Goal: Task Accomplishment & Management: Manage account settings

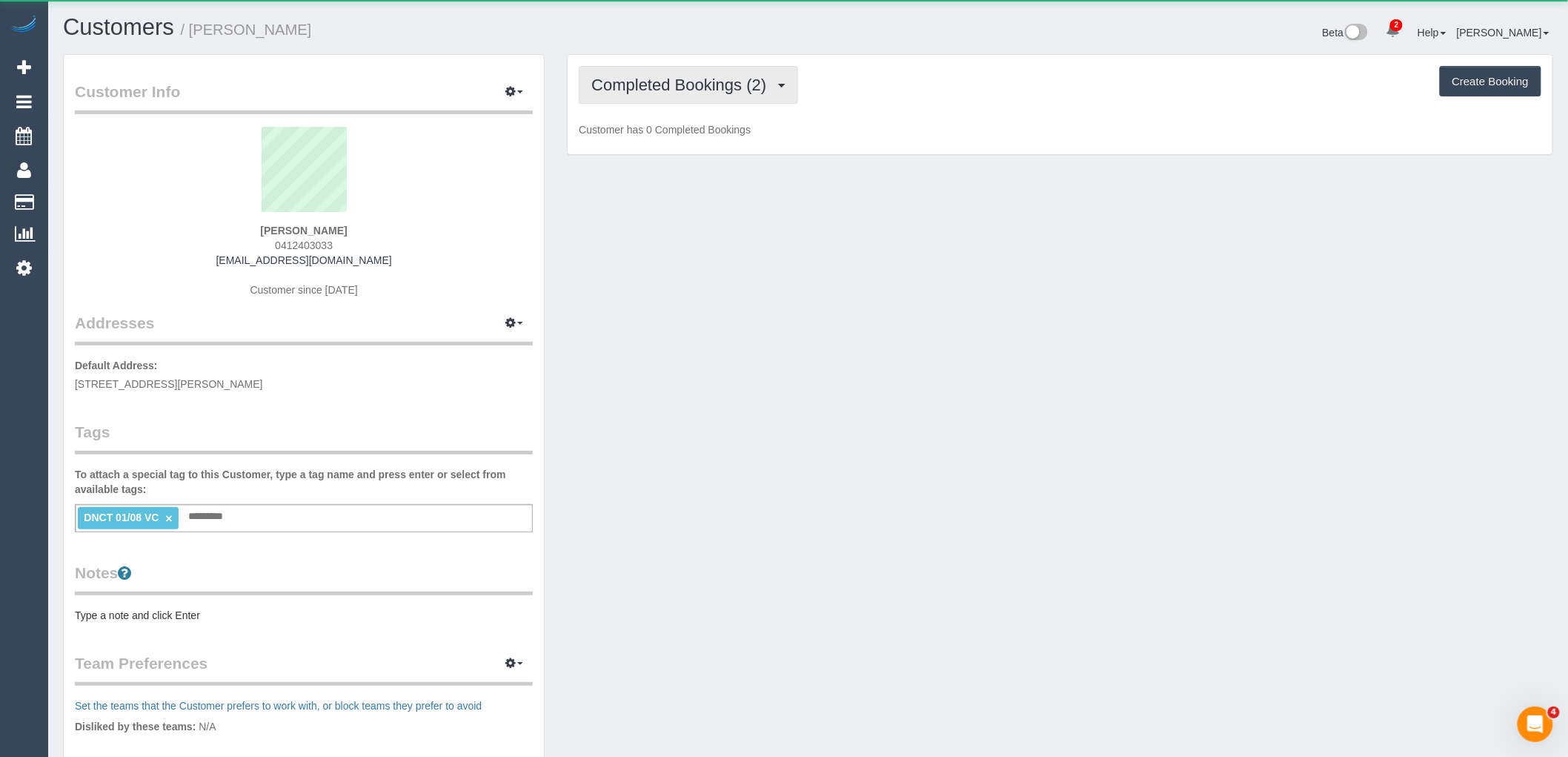
click at [738, 81] on span "Completed Bookings (2)" at bounding box center [682, 84] width 182 height 18
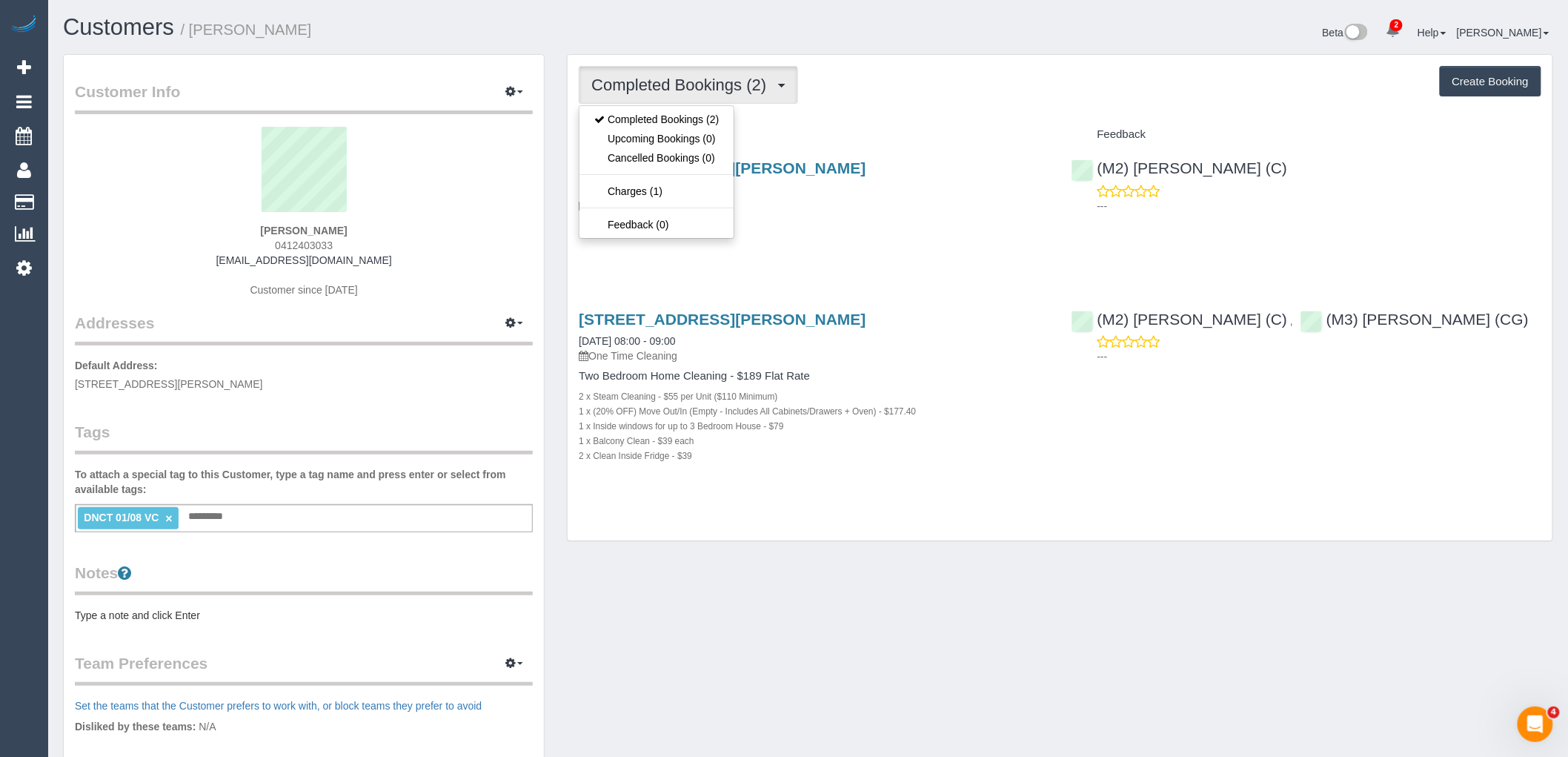
click at [808, 113] on div "Completed Bookings (2) Completed Bookings (2) Upcoming Bookings (0) Cancelled B…" at bounding box center [1060, 298] width 985 height 485
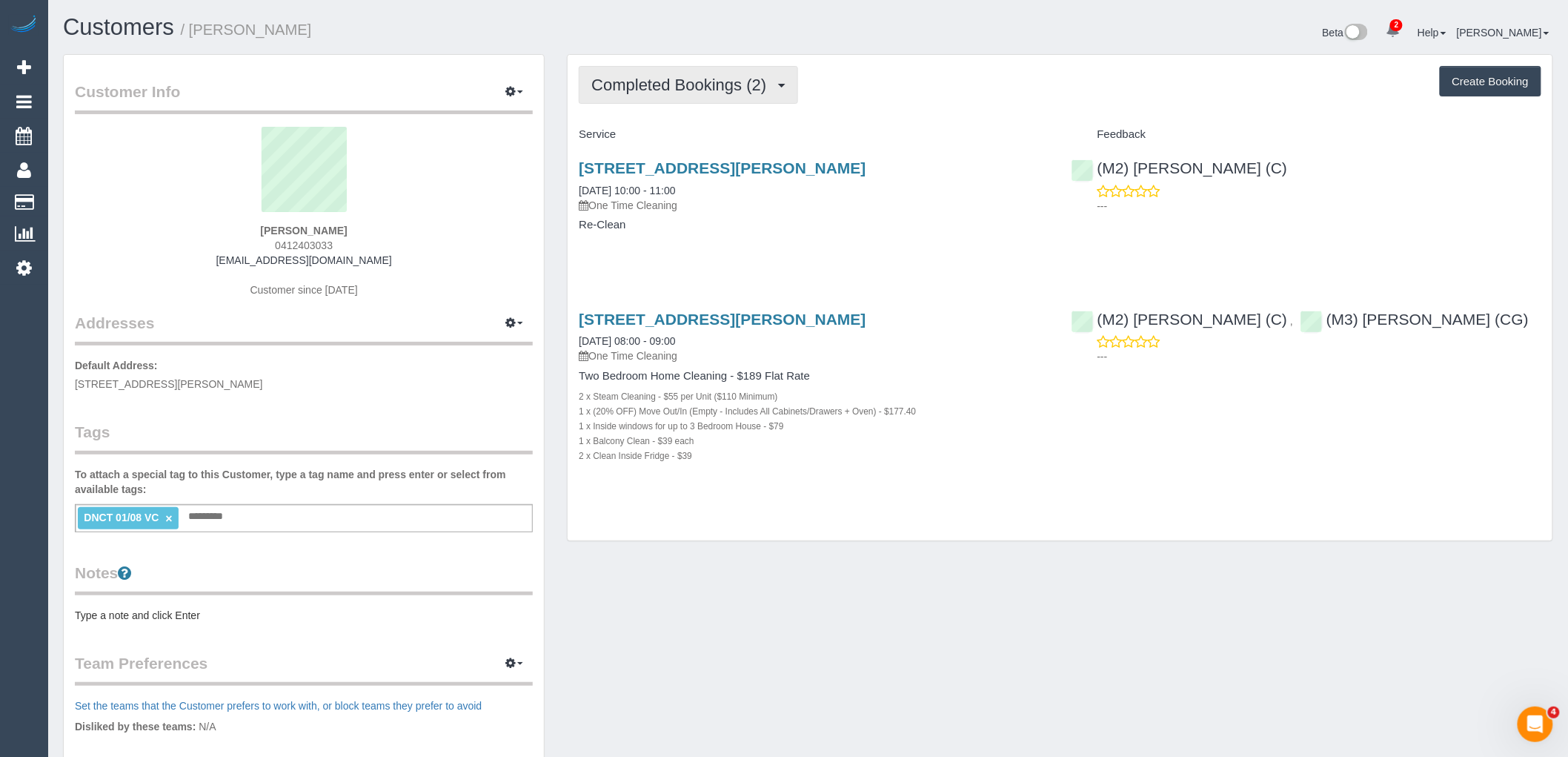
click at [704, 79] on span "Completed Bookings (2)" at bounding box center [682, 84] width 182 height 18
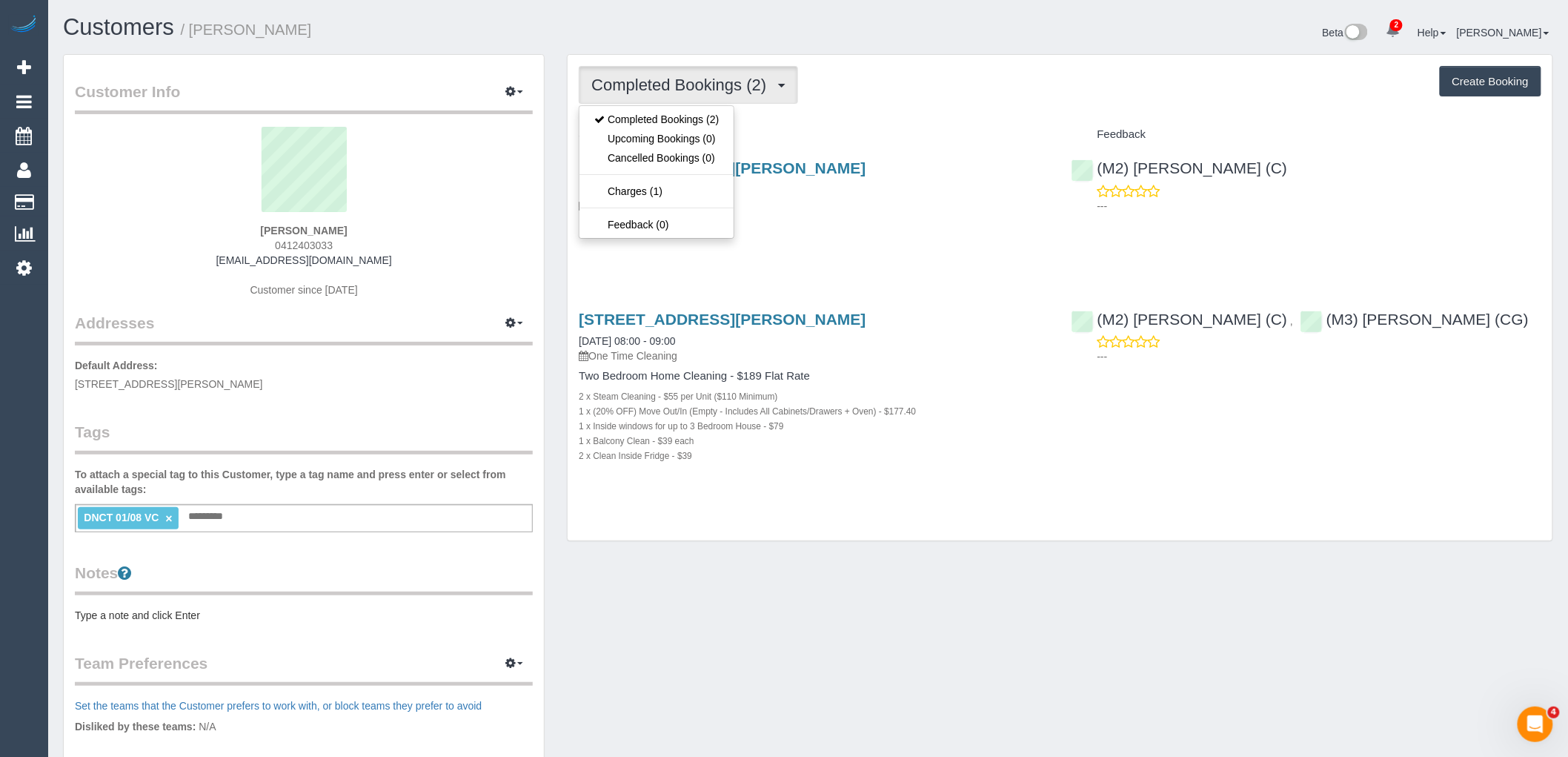
click at [881, 120] on div "Completed Bookings (2) Completed Bookings (2) Upcoming Bookings (0) Cancelled B…" at bounding box center [1060, 298] width 985 height 485
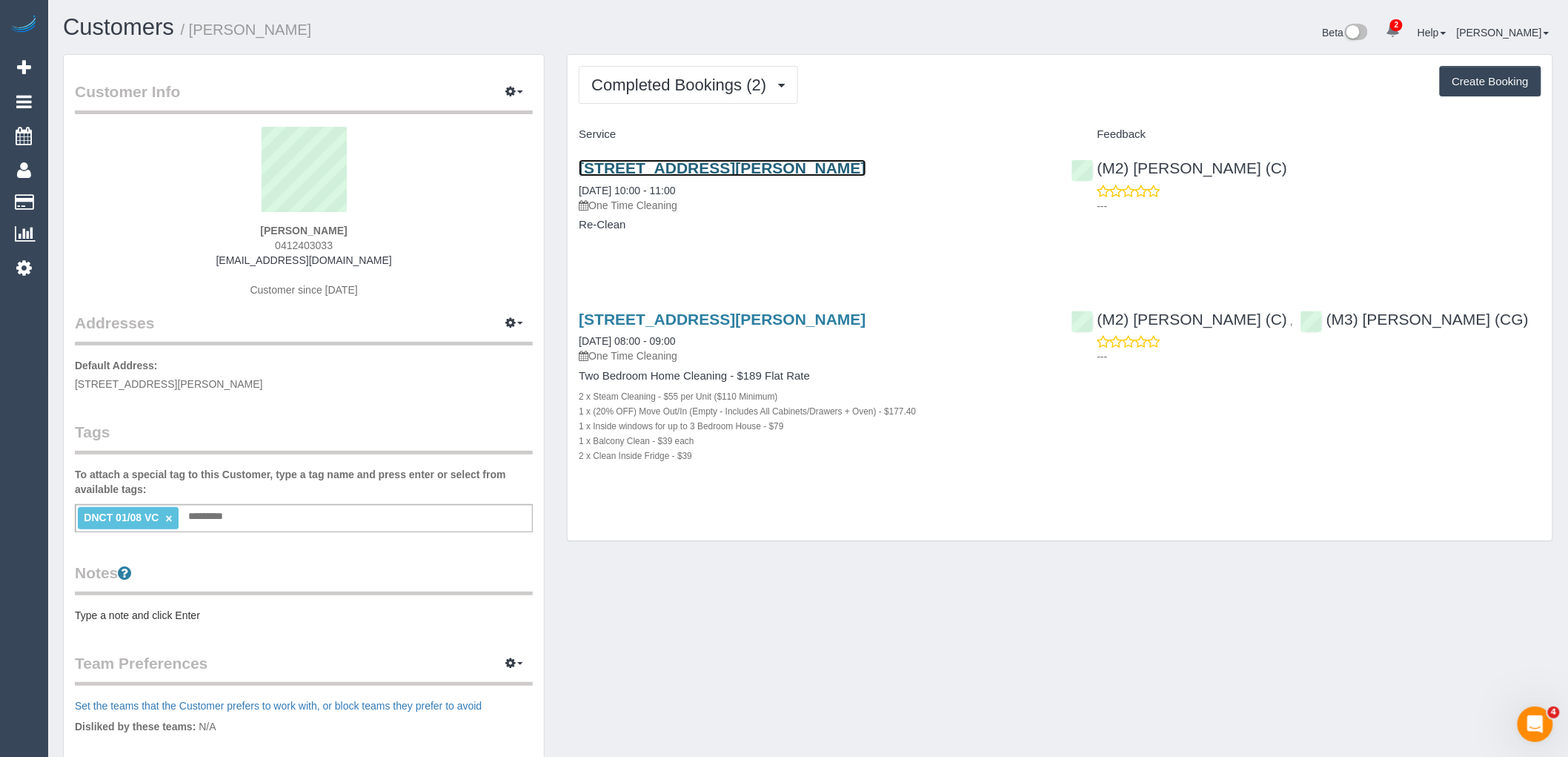
click at [848, 164] on link "280 Albert St, 713, East Melbourne, VIC 3002" at bounding box center [722, 167] width 287 height 17
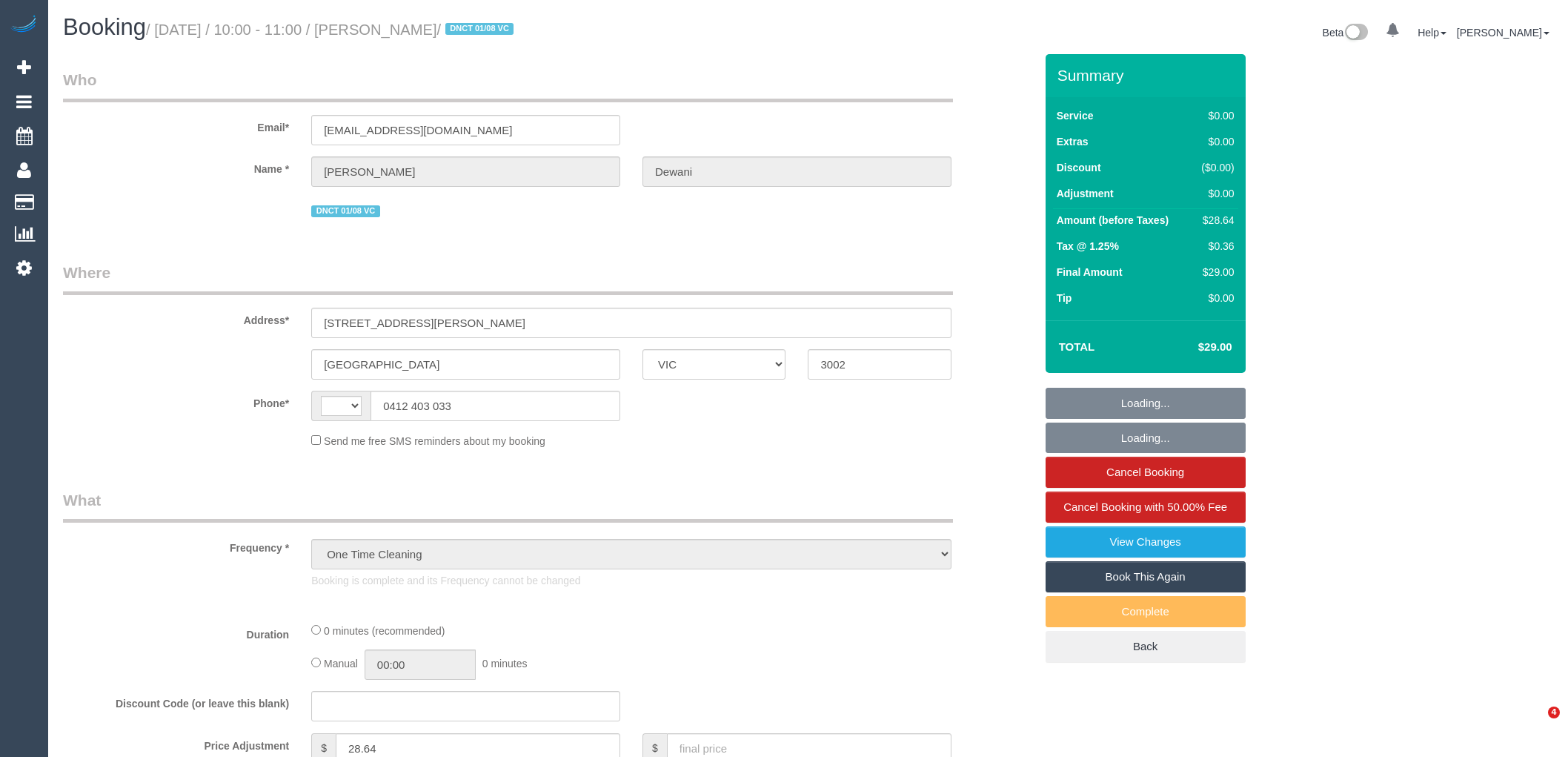
select select "VIC"
select select "object:717"
select select "string:AU"
select select "string:stripe-pm_1RsEKw2GScqysDRVoK0OP7OV"
select select "number:28"
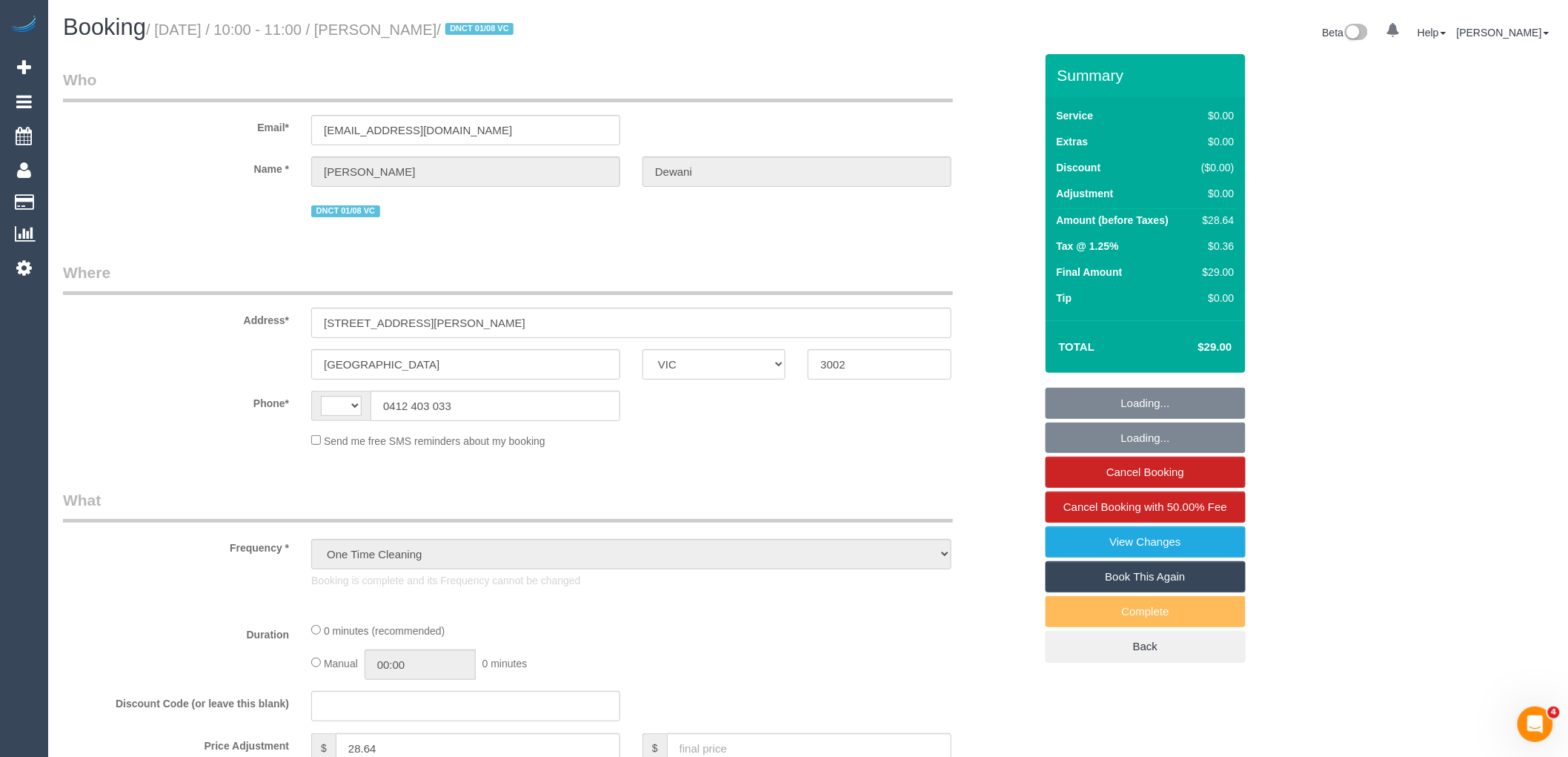
select select "number:17"
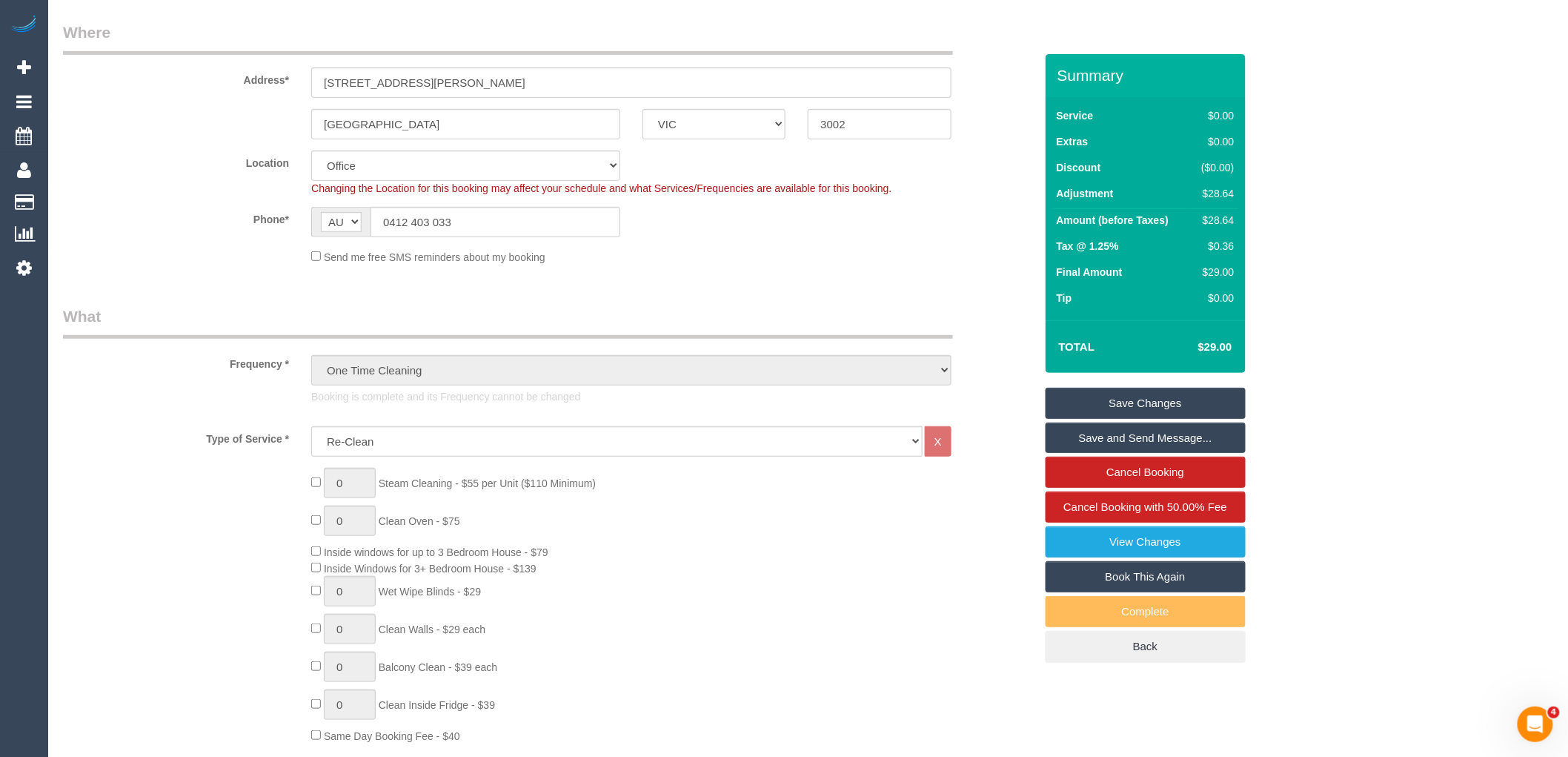
scroll to position [494, 0]
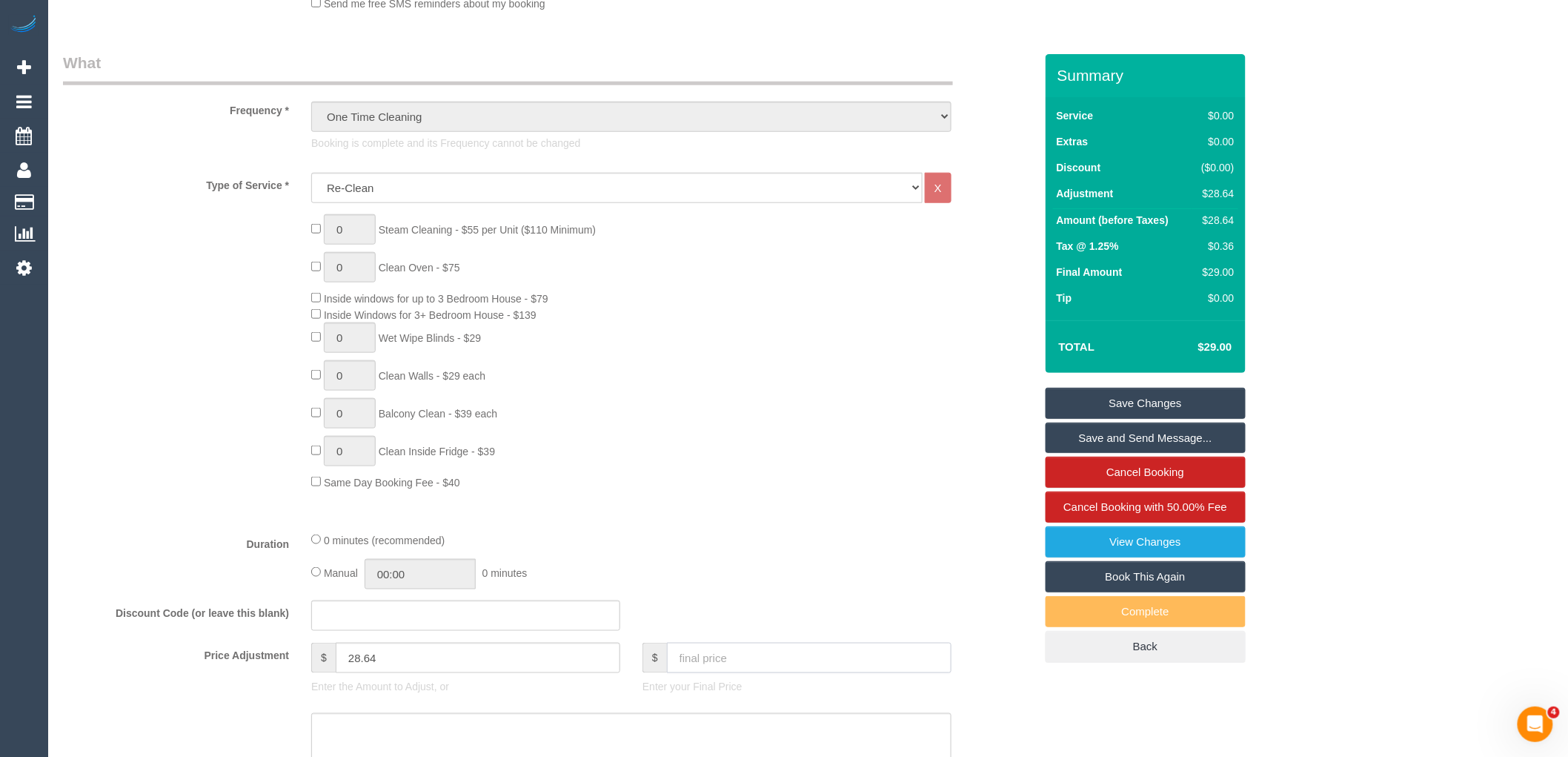
click at [714, 669] on input "text" at bounding box center [809, 657] width 284 height 30
type input "0"
click at [726, 576] on div "Manual 00:00 0 minutes" at bounding box center [631, 574] width 641 height 30
type input "0"
click at [1218, 391] on link "Save Changes" at bounding box center [1145, 402] width 200 height 31
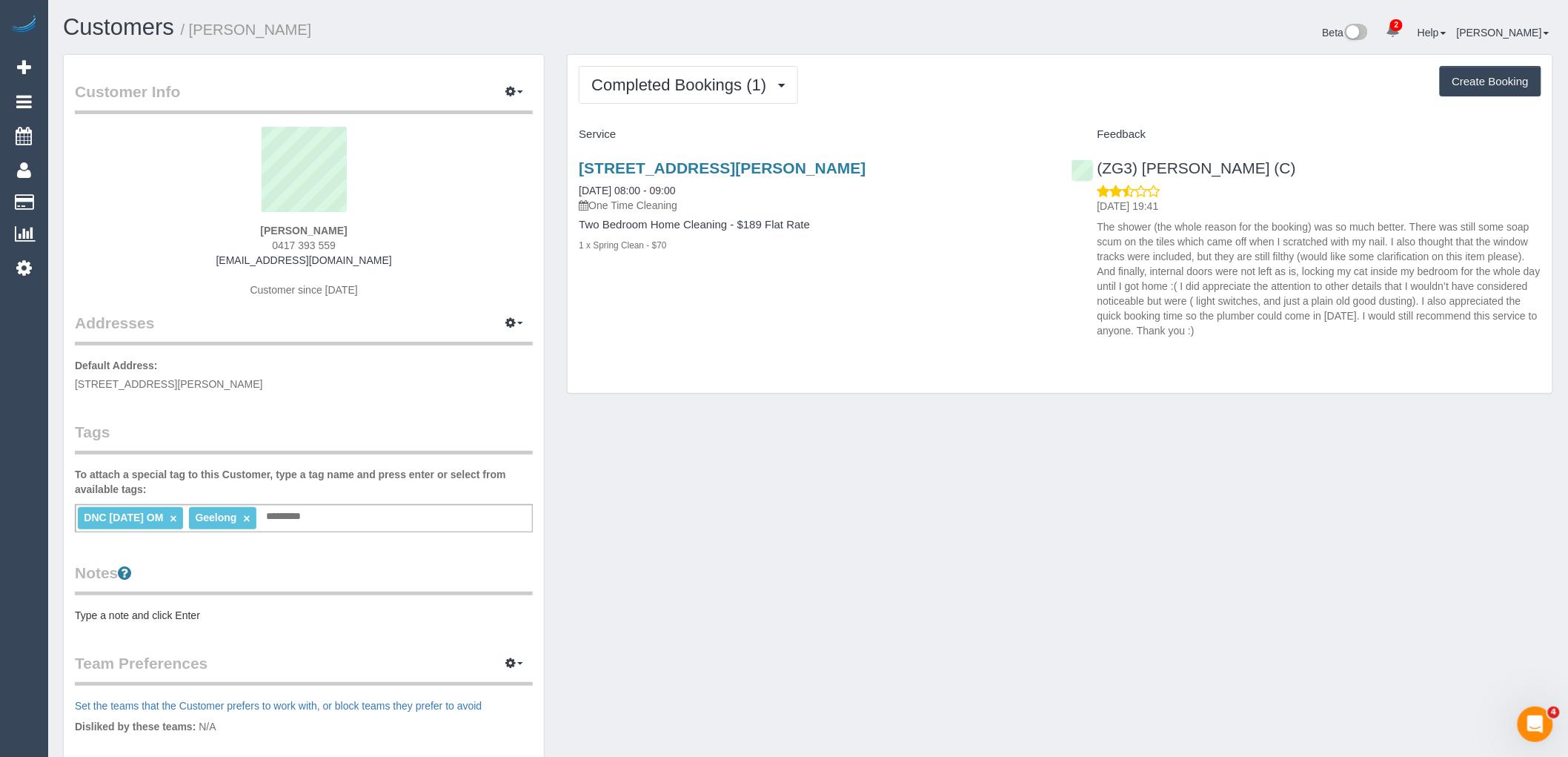
drag, startPoint x: 360, startPoint y: 239, endPoint x: 231, endPoint y: 239, distance: 129.0
click at [231, 239] on div "[PERSON_NAME] 0417 393 559 [EMAIL_ADDRESS][DOMAIN_NAME] Customer since [DATE]" at bounding box center [304, 220] width 458 height 186
copy span "0417 393 559"
click at [723, 104] on button "Completed Bookings (1)" at bounding box center [688, 84] width 219 height 38
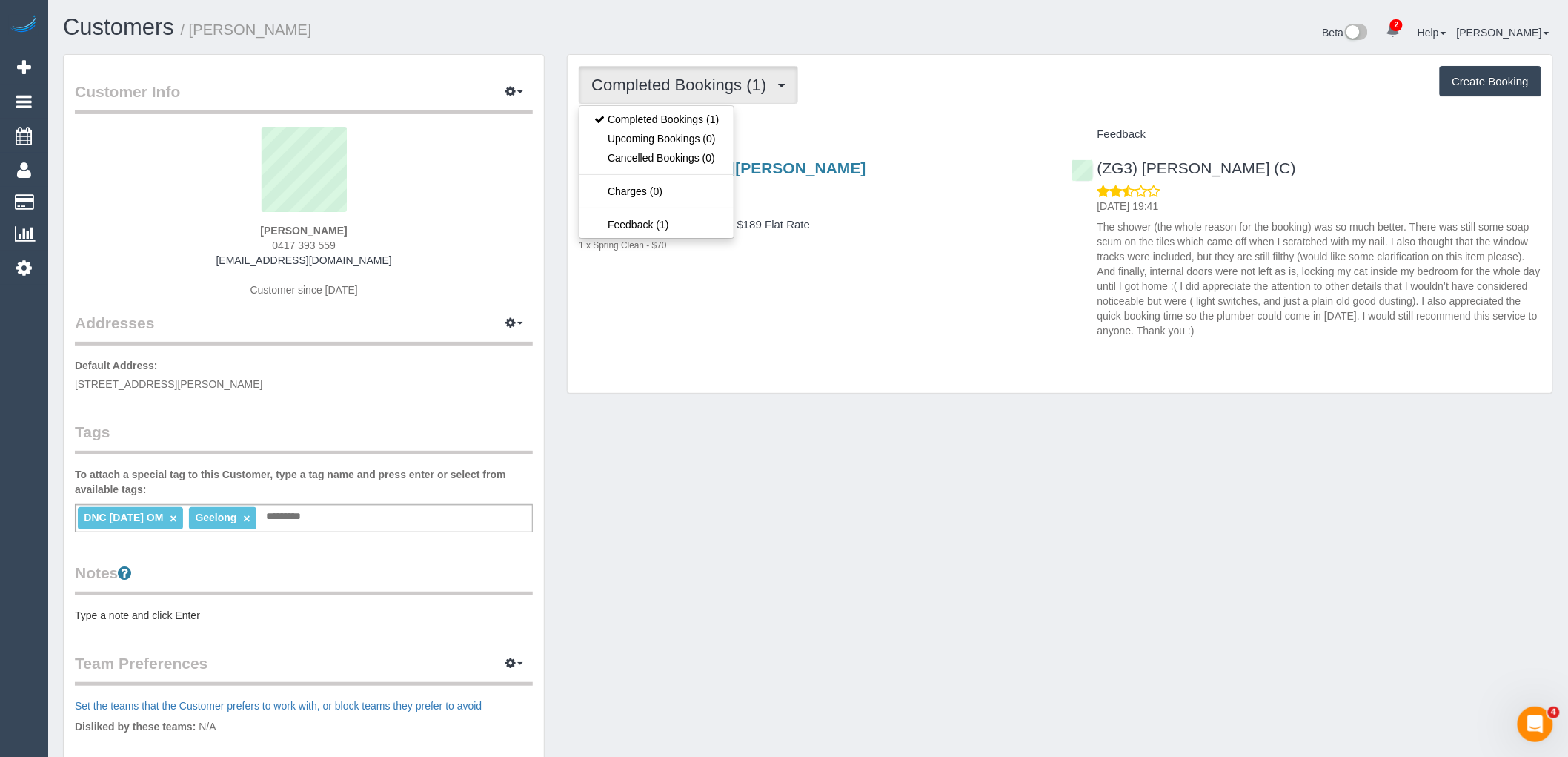
click at [973, 111] on div "Completed Bookings (1) Completed Bookings (1) Upcoming Bookings (0) Cancelled B…" at bounding box center [1060, 224] width 985 height 338
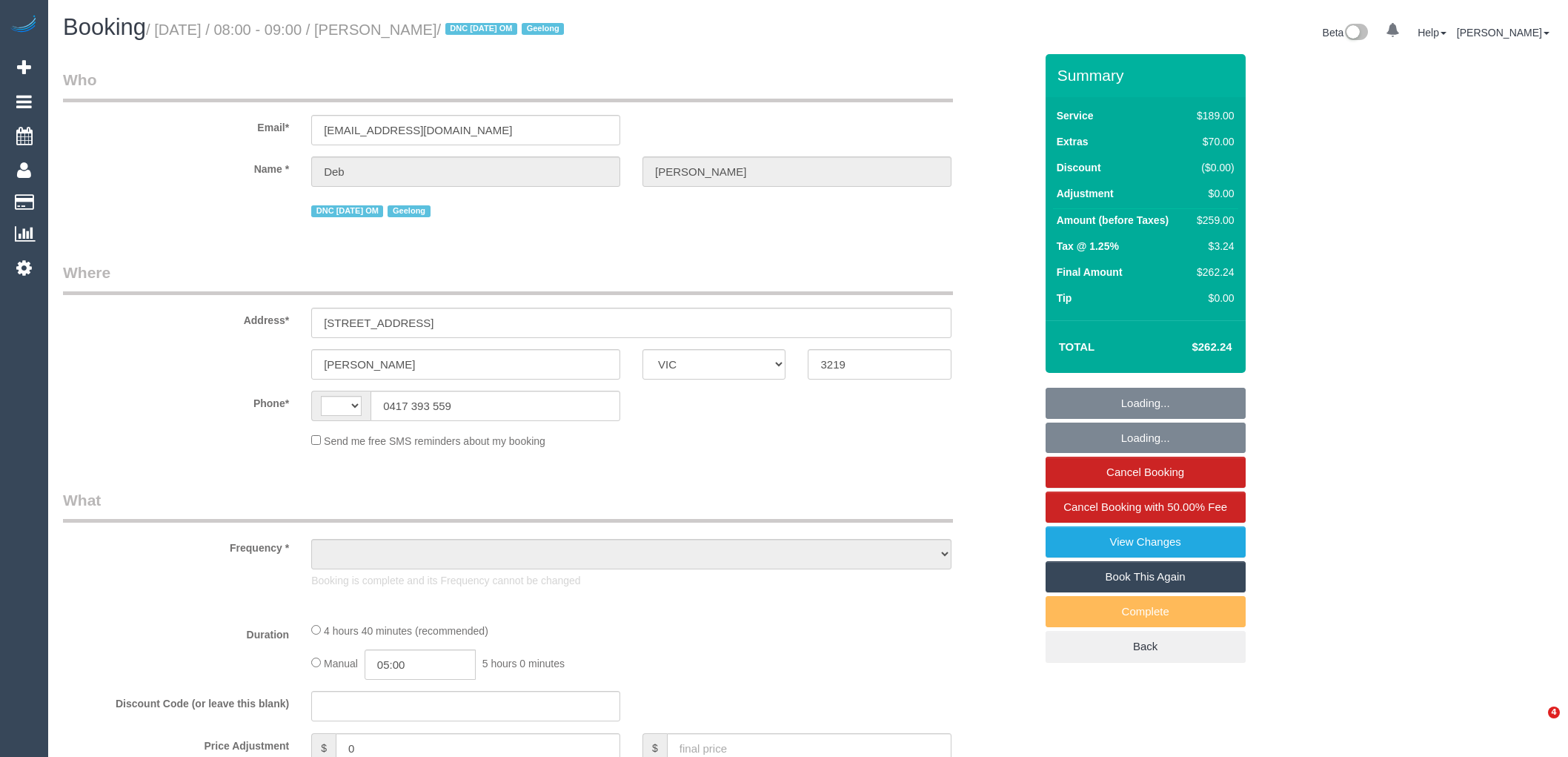
select select "VIC"
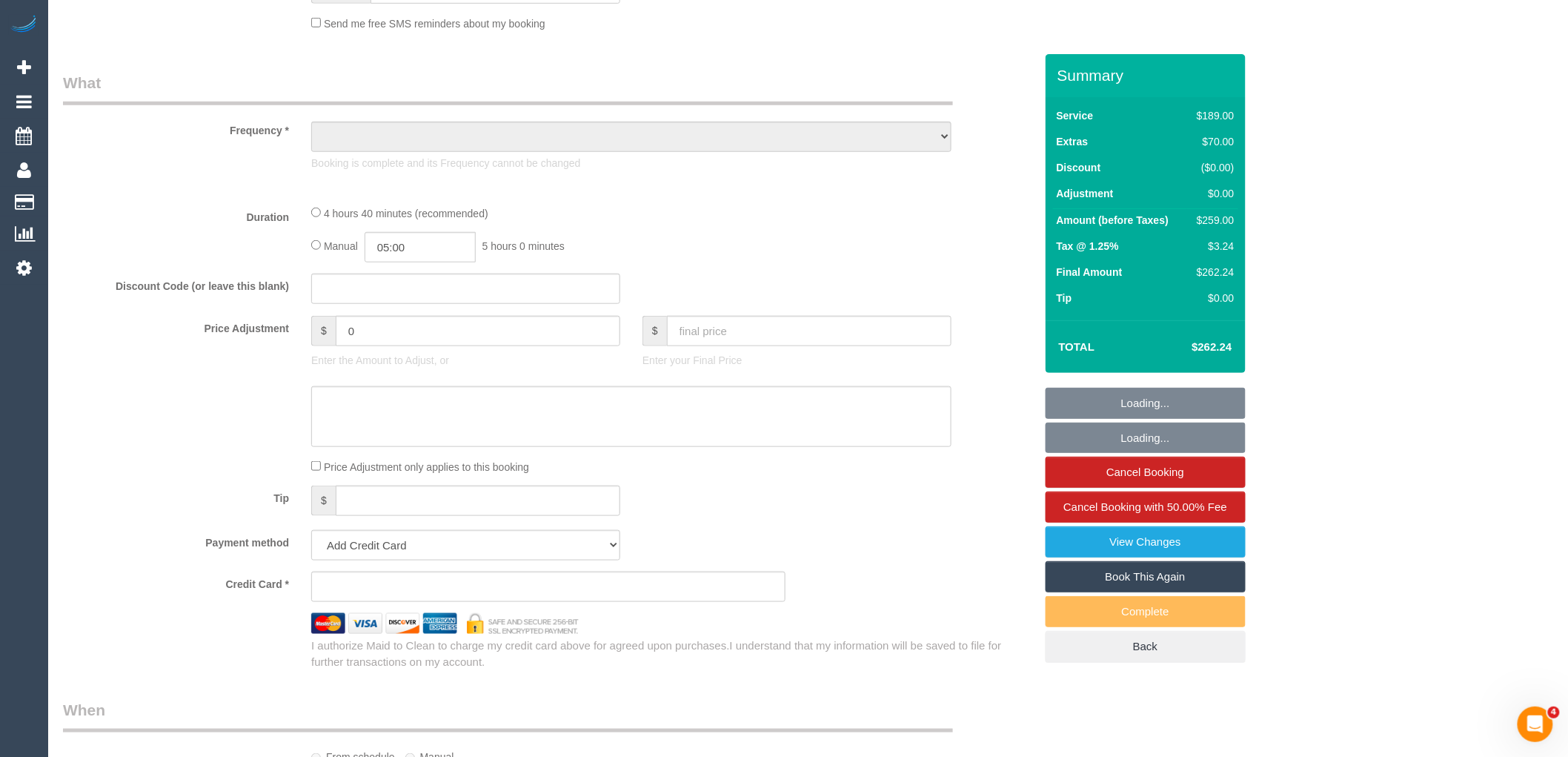
select select "string:AU"
select select "object:589"
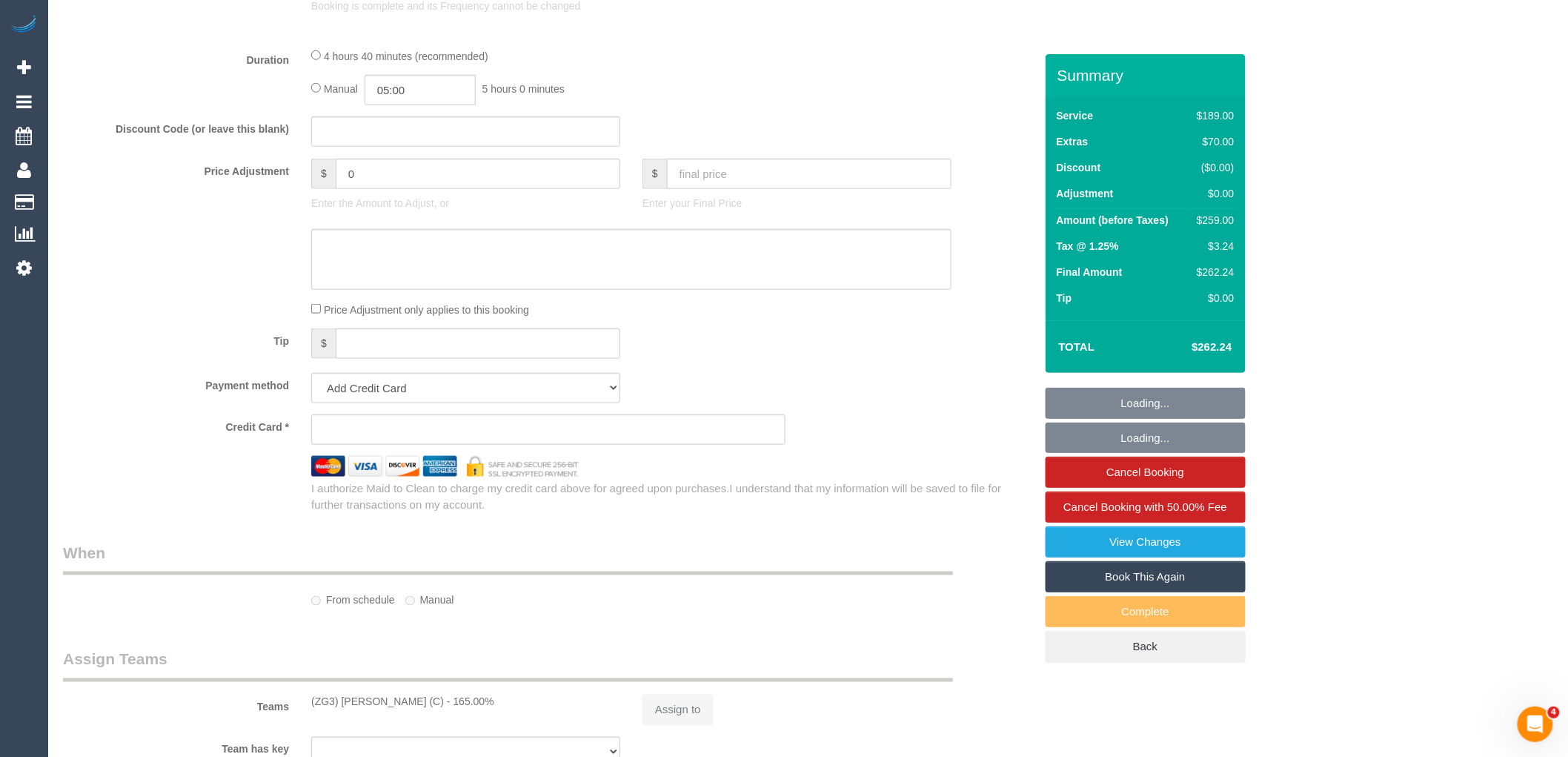
select select "string:stripe-pm_1RulTB2GScqysDRVuQAR8ykx"
select select "spot1"
select select "number:29"
select select "number:15"
select select "number:18"
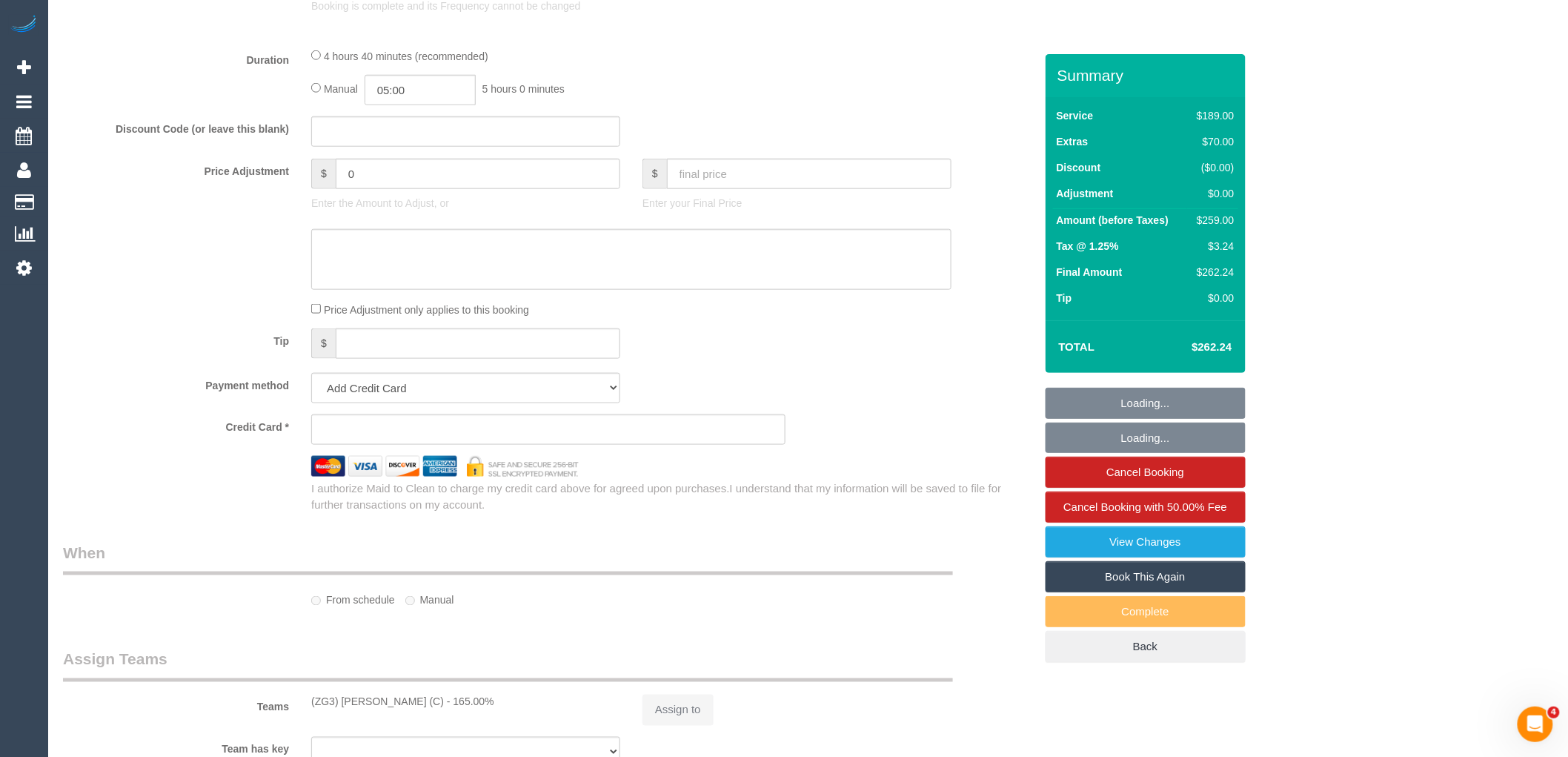
select select "number:36"
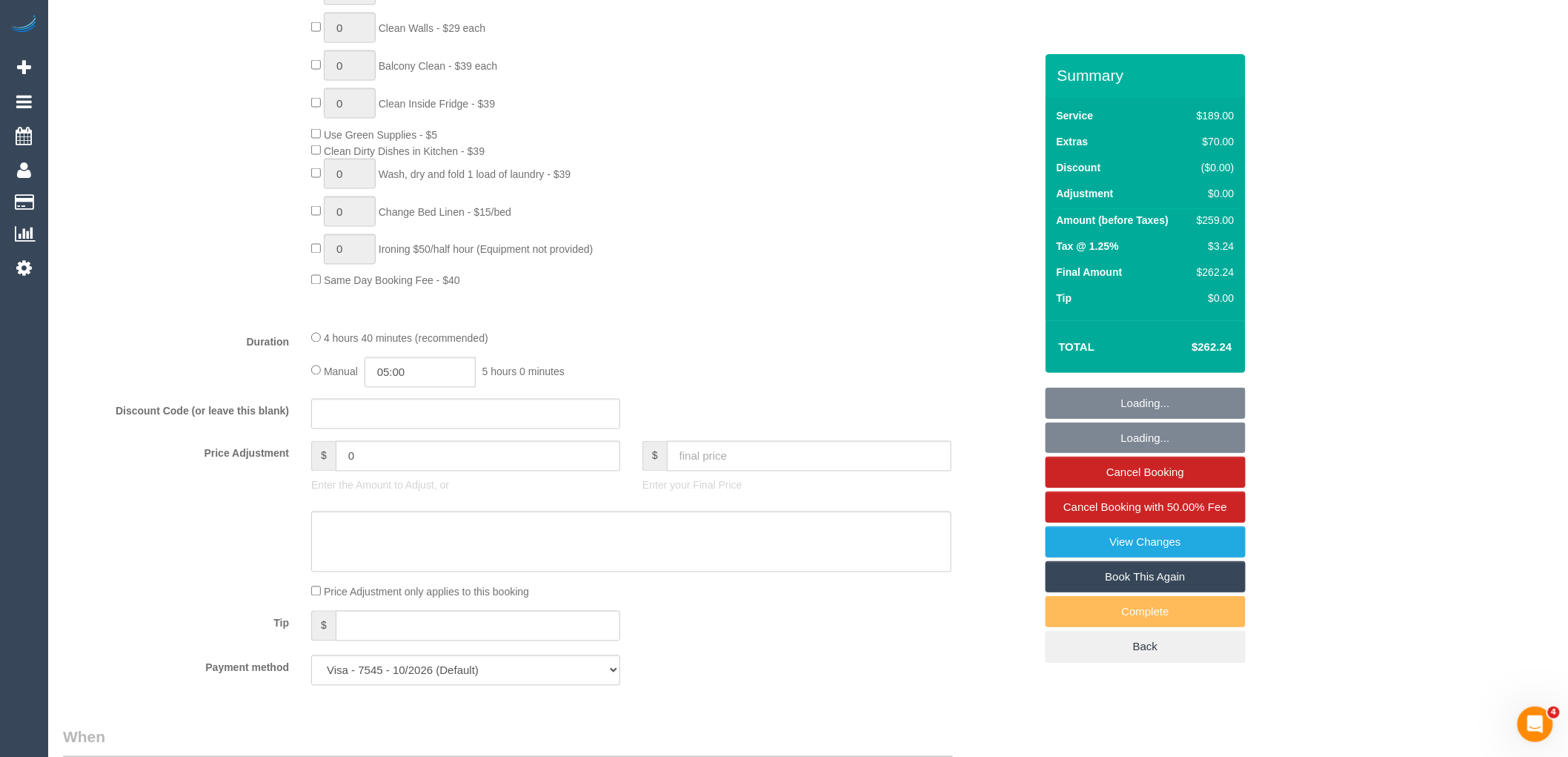
select select
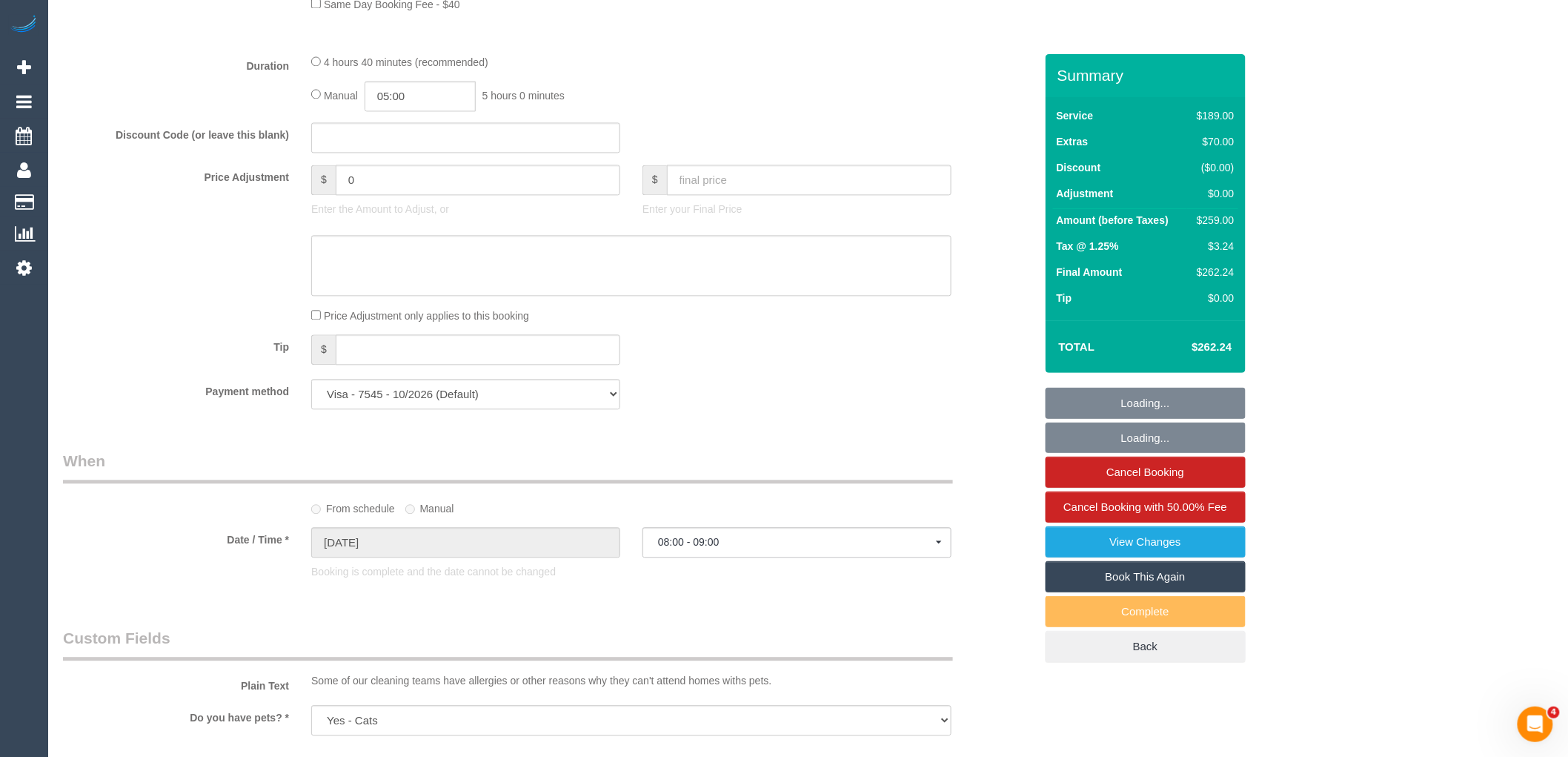
select select "object:901"
select select "spot6"
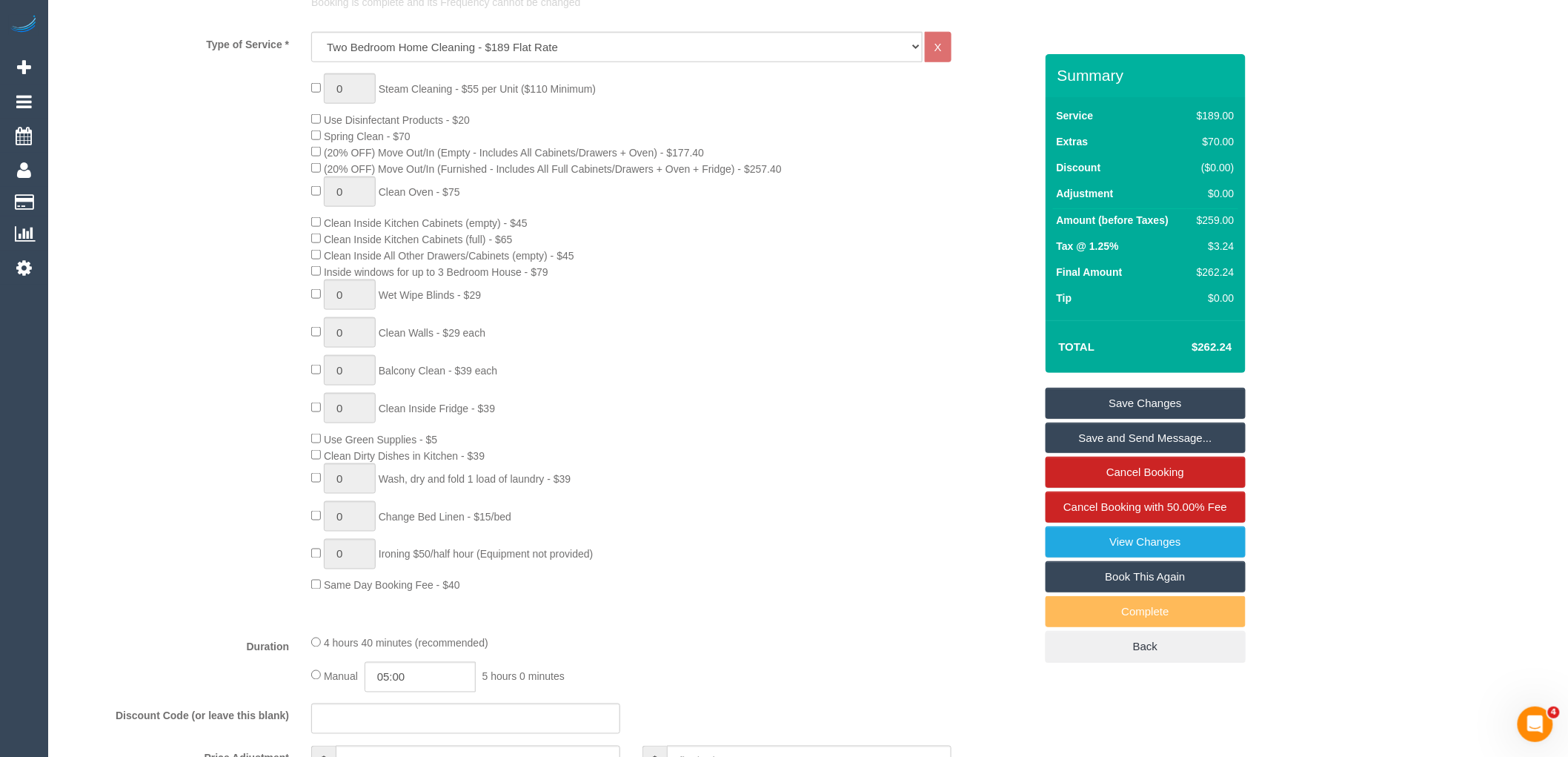
scroll to position [412, 0]
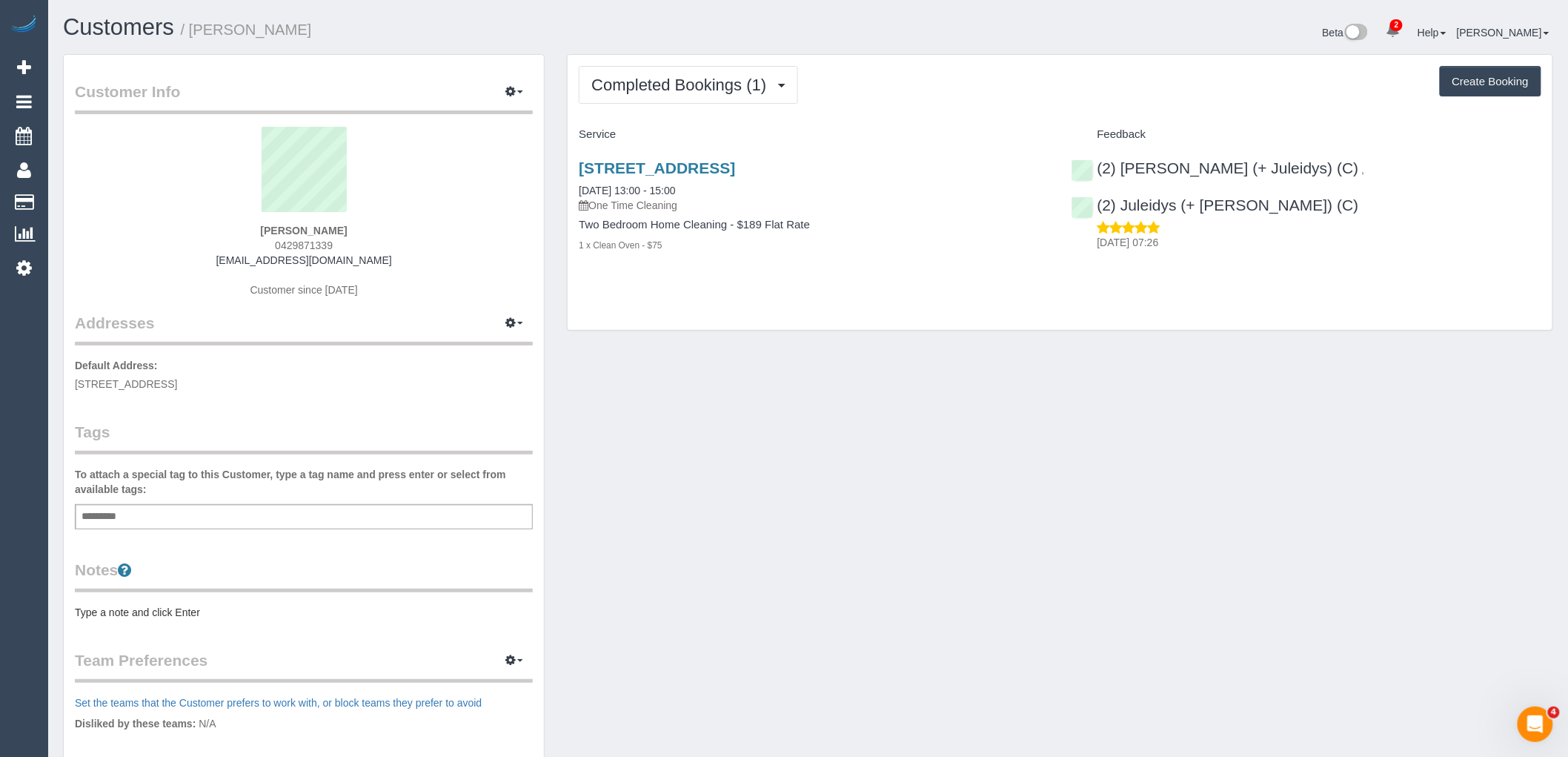
click at [146, 611] on pre "Type a note and click Enter" at bounding box center [304, 612] width 458 height 15
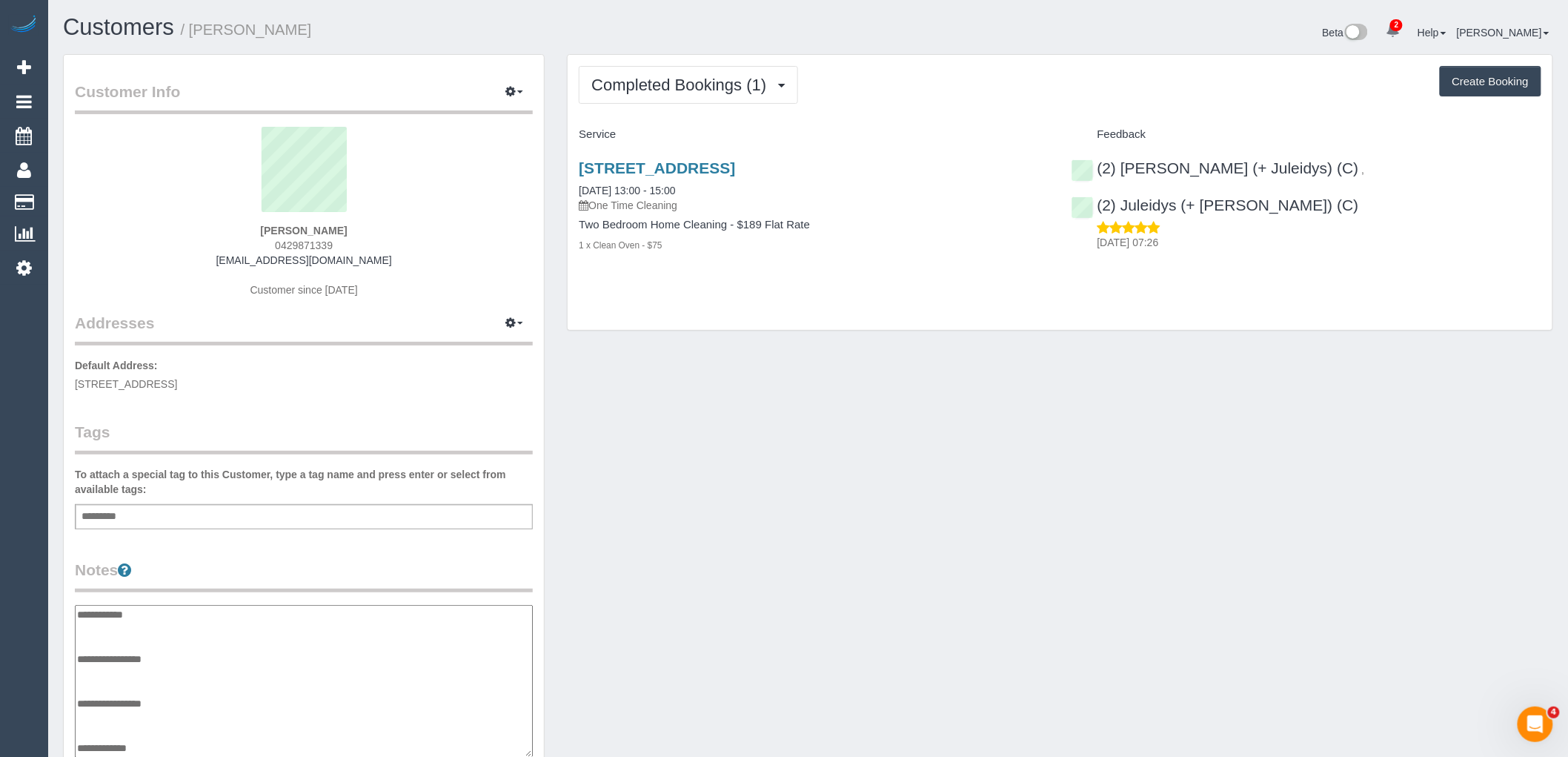
drag, startPoint x: 77, startPoint y: 613, endPoint x: 153, endPoint y: 612, distance: 76.0
click at [77, 613] on textarea "**********" at bounding box center [304, 681] width 458 height 153
paste textarea "**********"
type textarea "**********"
click at [240, 565] on legend "Notes" at bounding box center [304, 575] width 458 height 33
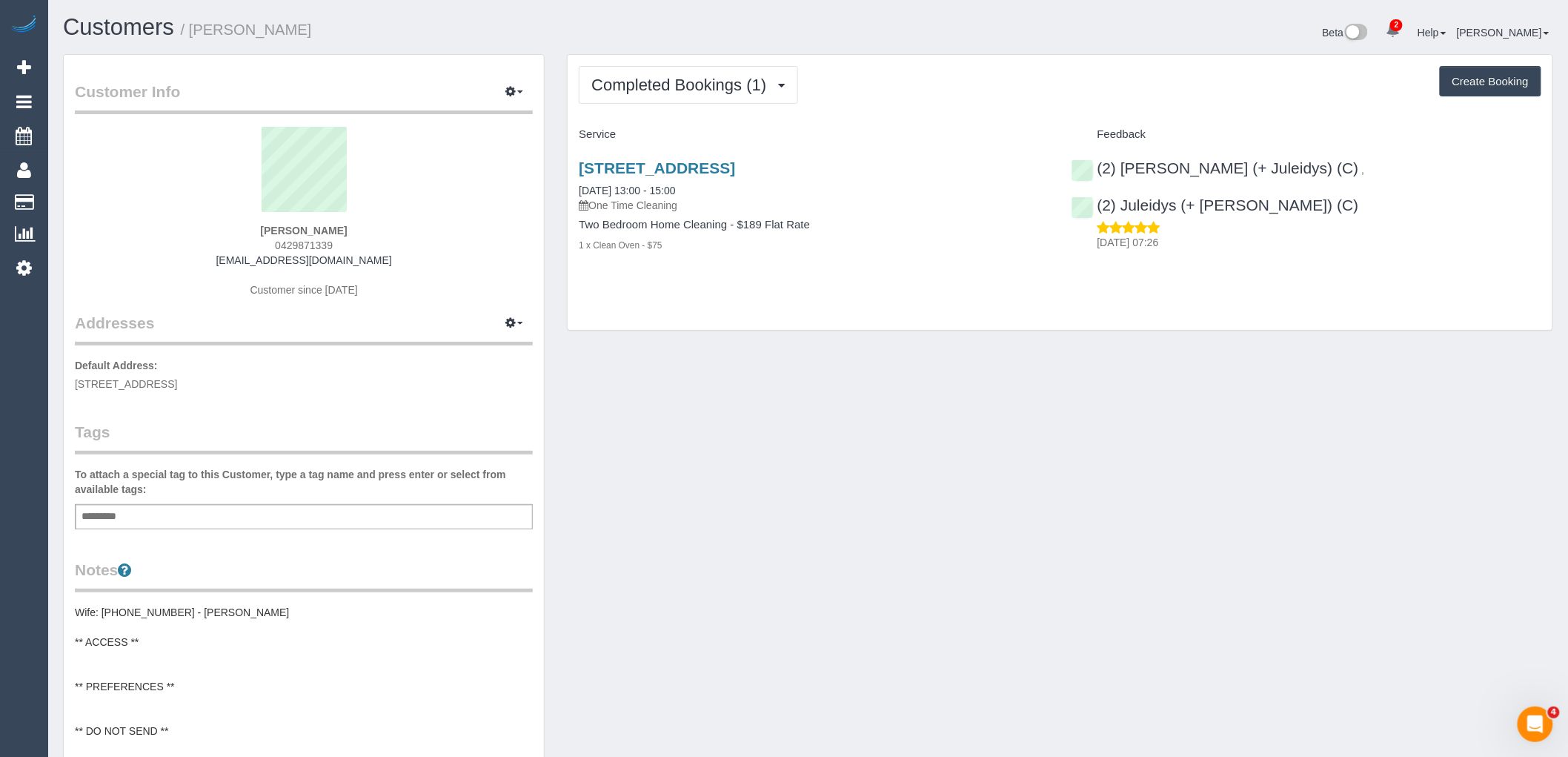
click at [1510, 84] on button "Create Booking" at bounding box center [1490, 81] width 101 height 31
select select "VIC"
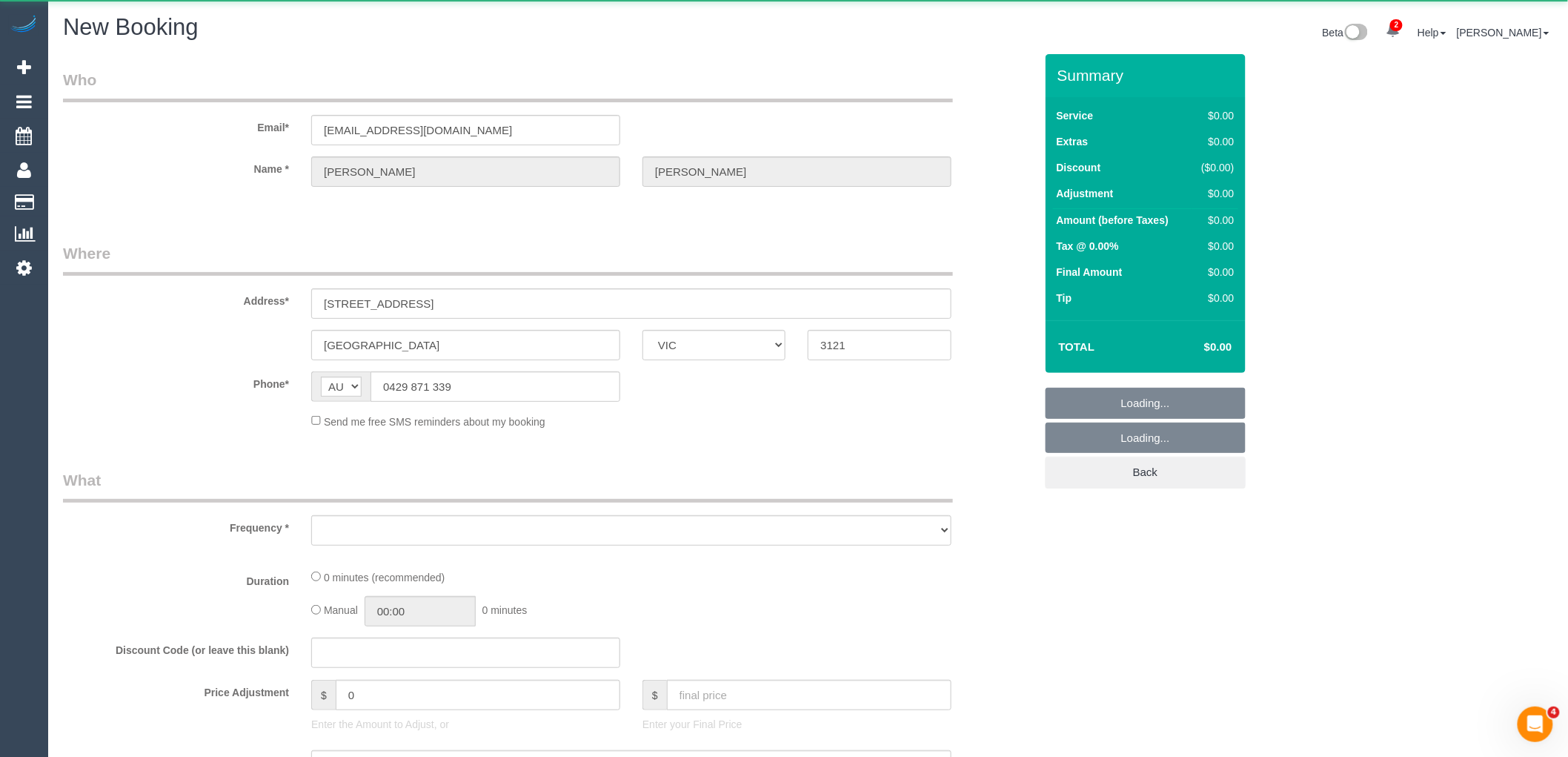
select select "string:AU"
select select "string:stripe-pm_1Rkyey2GScqysDRVNHsZNNpq"
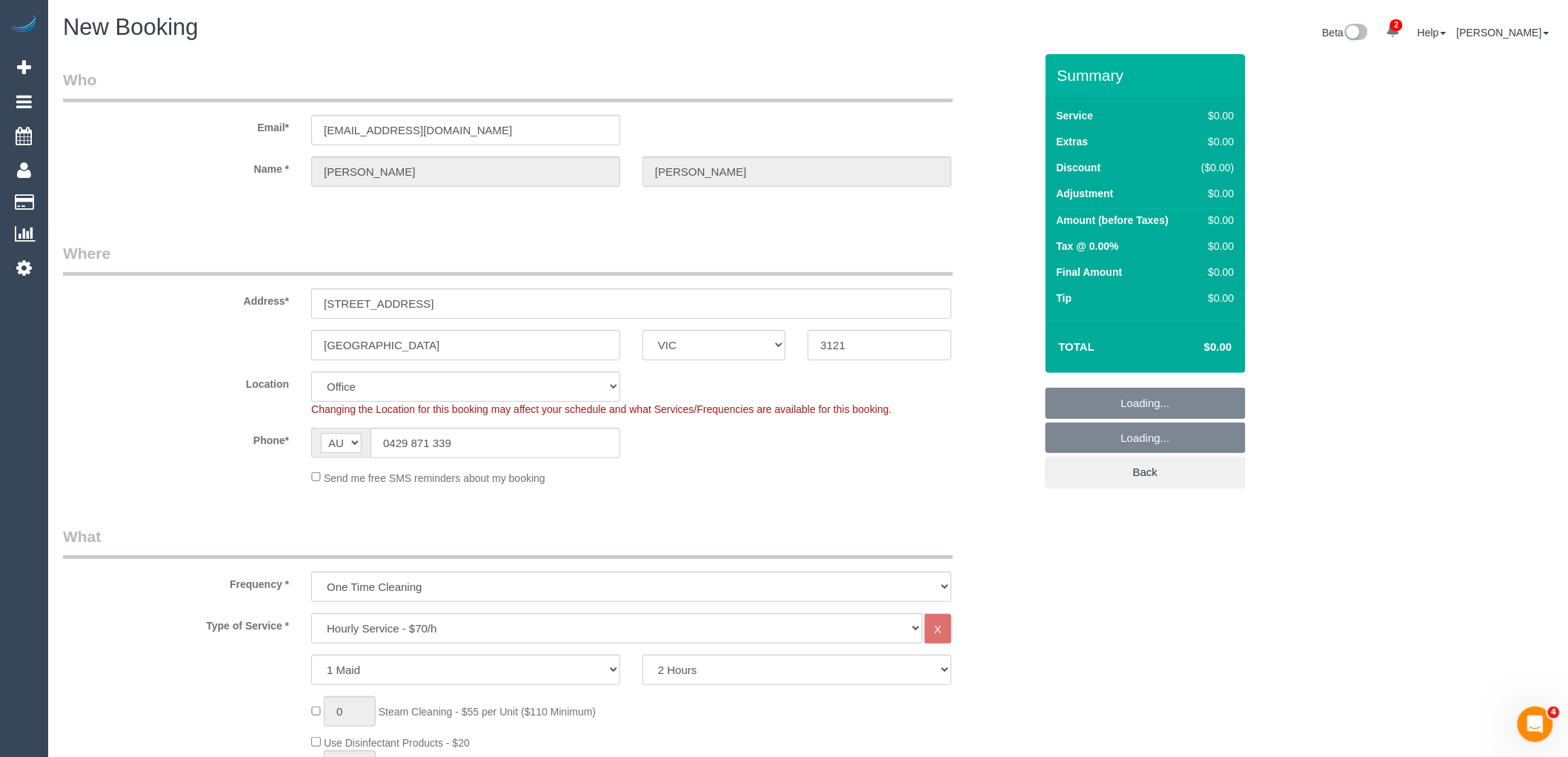
select select "object:1639"
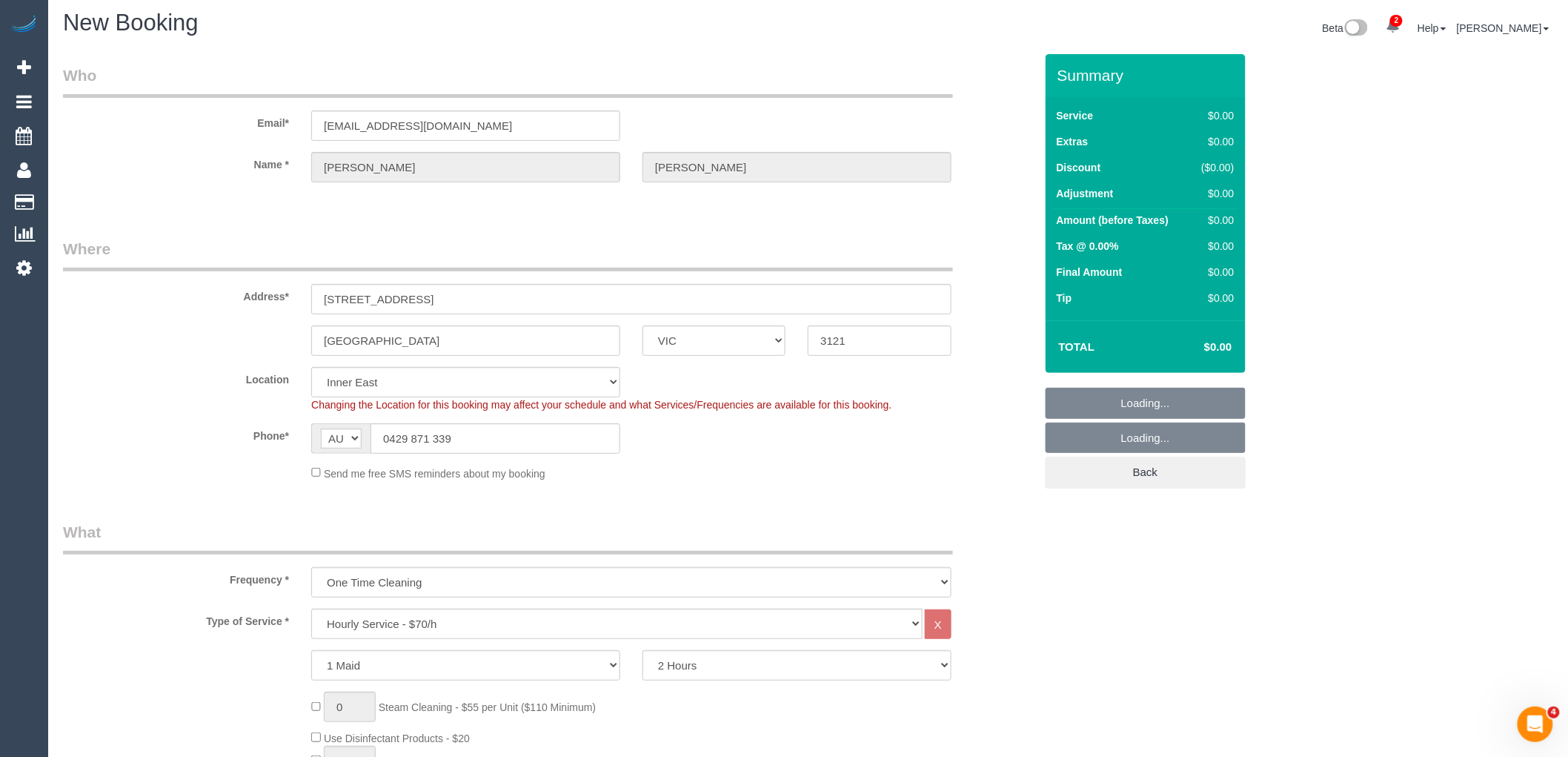
select select "58"
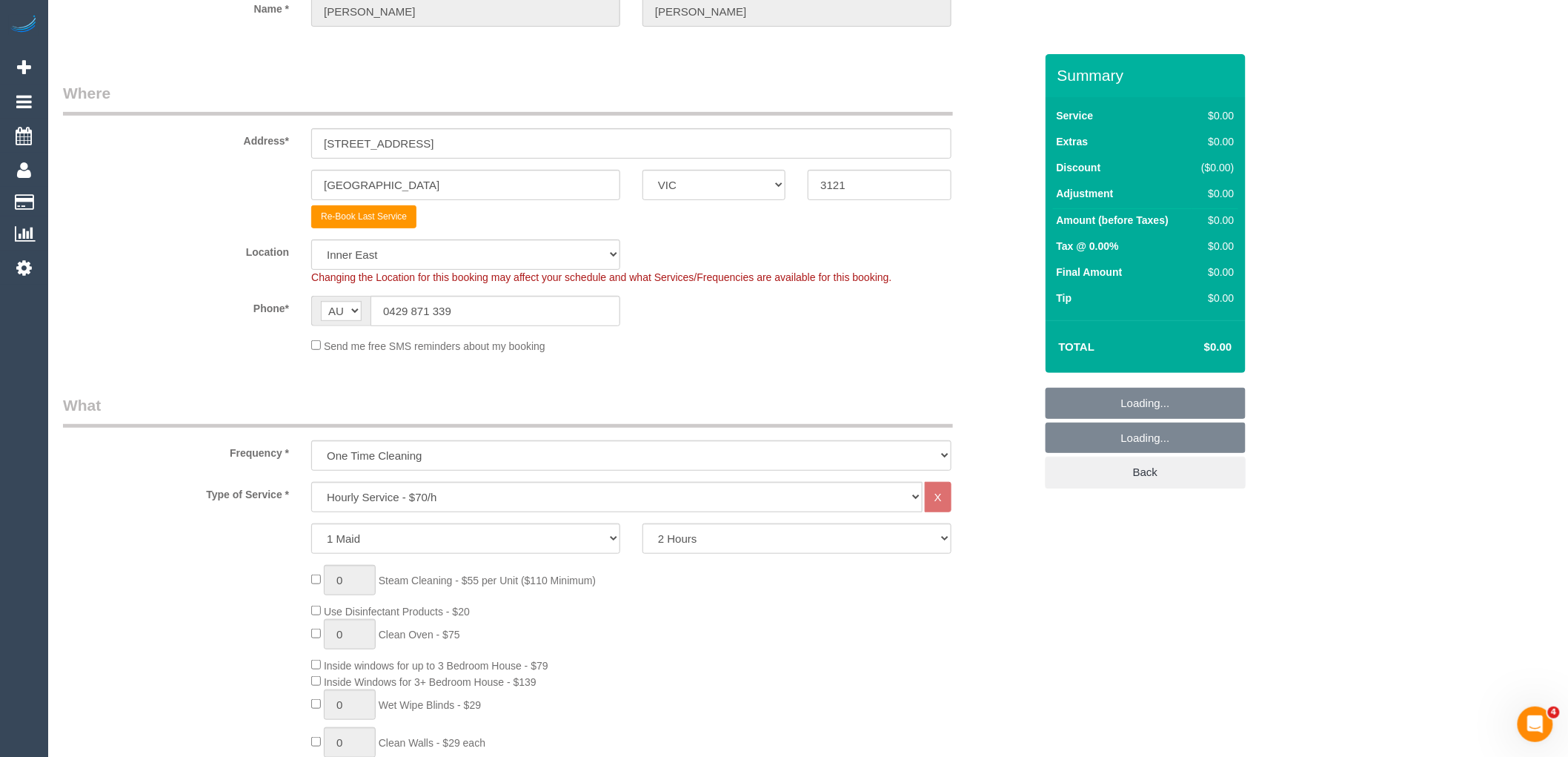
scroll to position [165, 0]
select select "object:2925"
click at [482, 495] on select "Hourly Service - $70/h Hourly Service - $65/h Hourly Service - $60/h Hourly Ser…" at bounding box center [616, 493] width 611 height 30
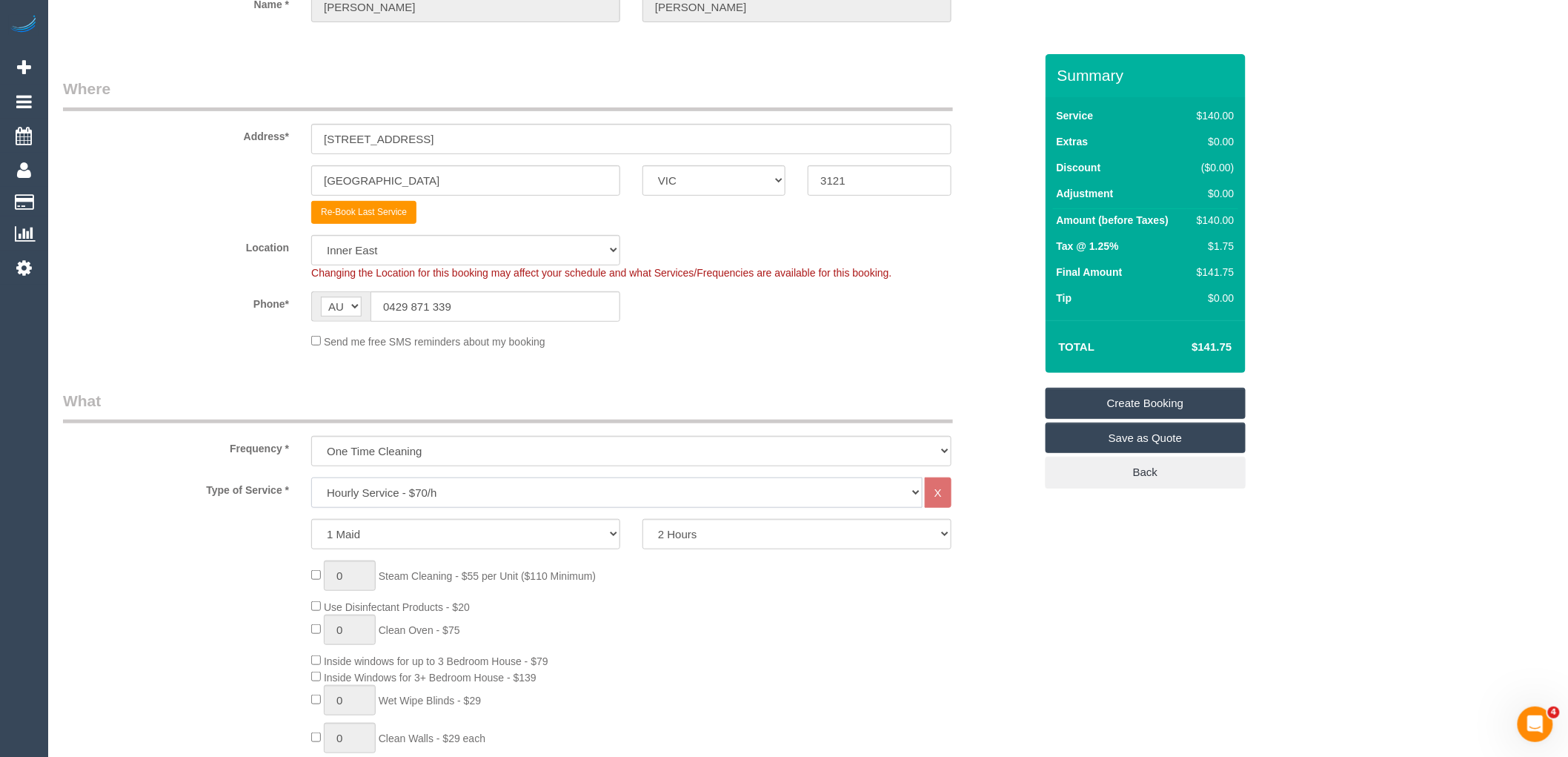
select select "211"
click at [311, 478] on select "Hourly Service - $70/h Hourly Service - $65/h Hourly Service - $60/h Hourly Ser…" at bounding box center [616, 493] width 611 height 30
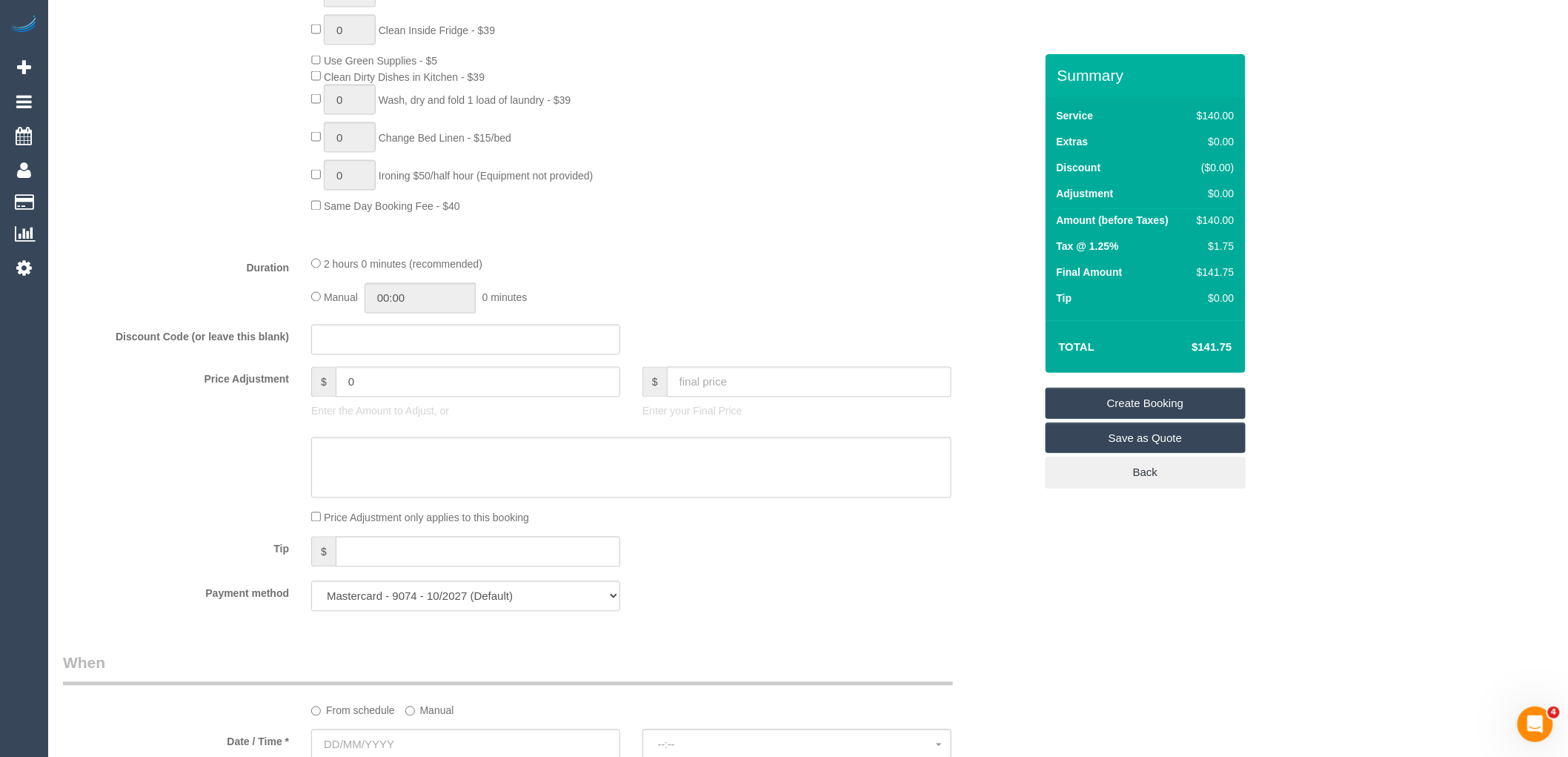
scroll to position [1317, 0]
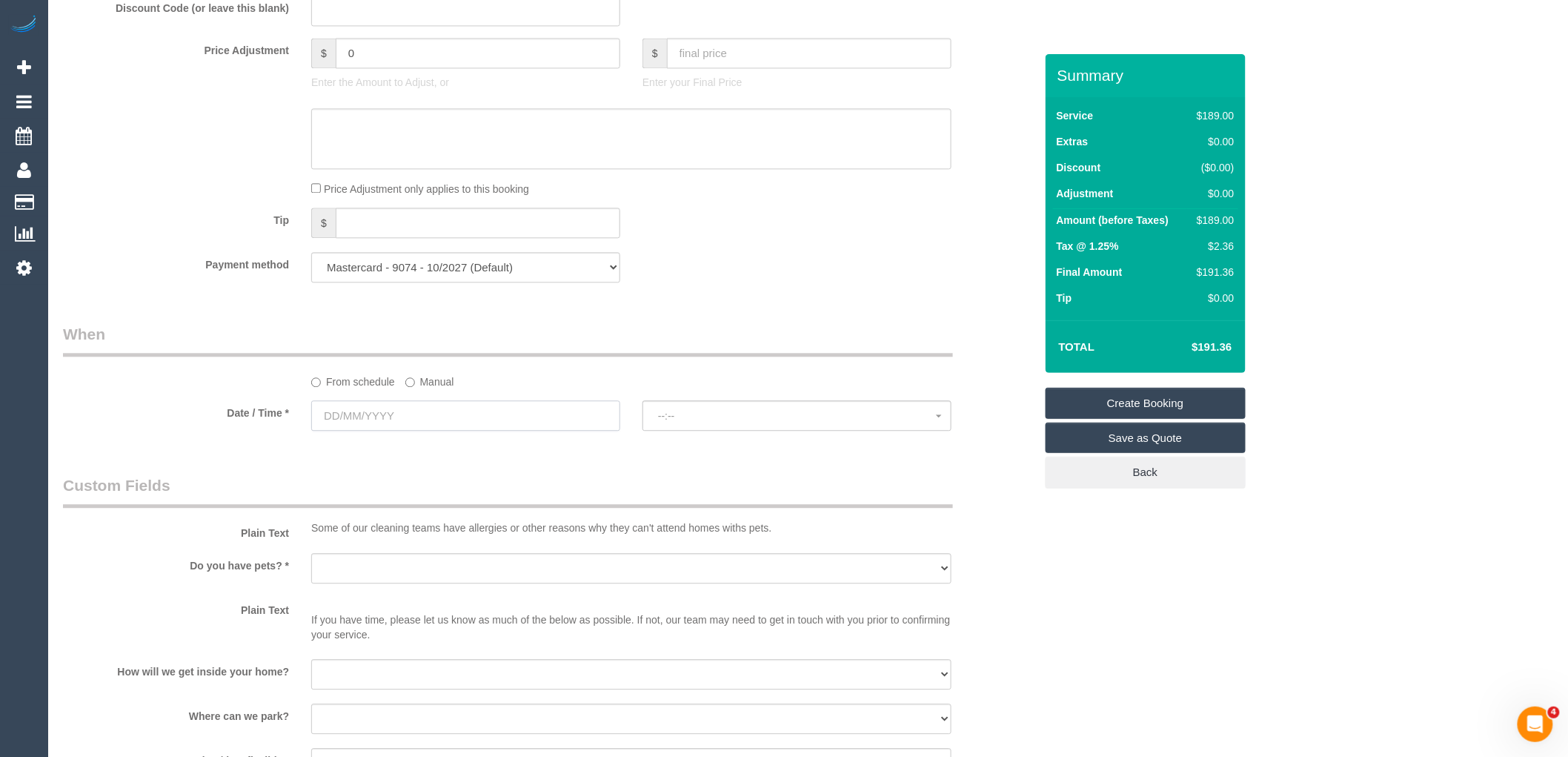
click at [407, 427] on input "text" at bounding box center [465, 415] width 309 height 30
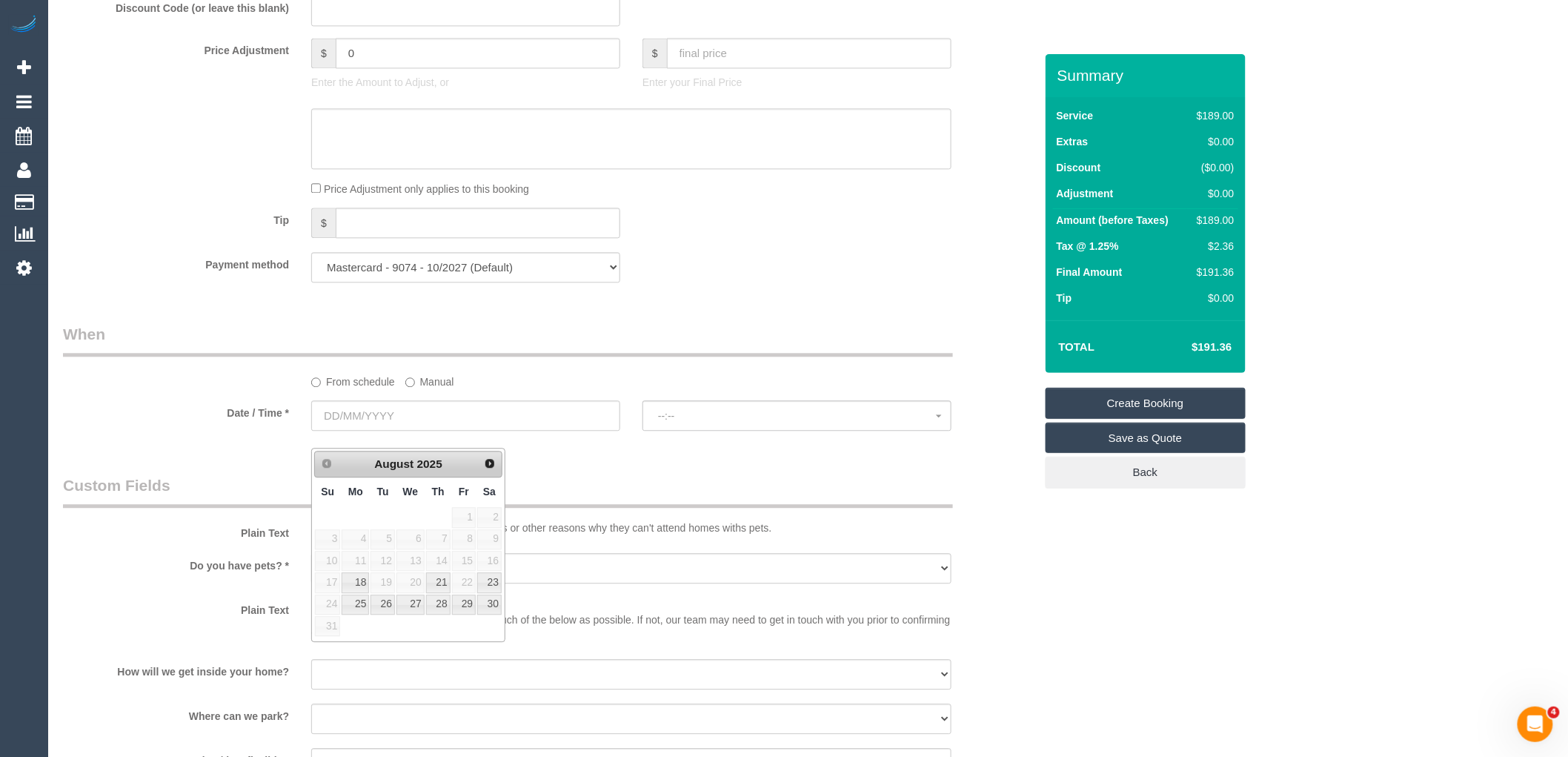
click at [593, 494] on legend "Custom Fields" at bounding box center [508, 491] width 890 height 33
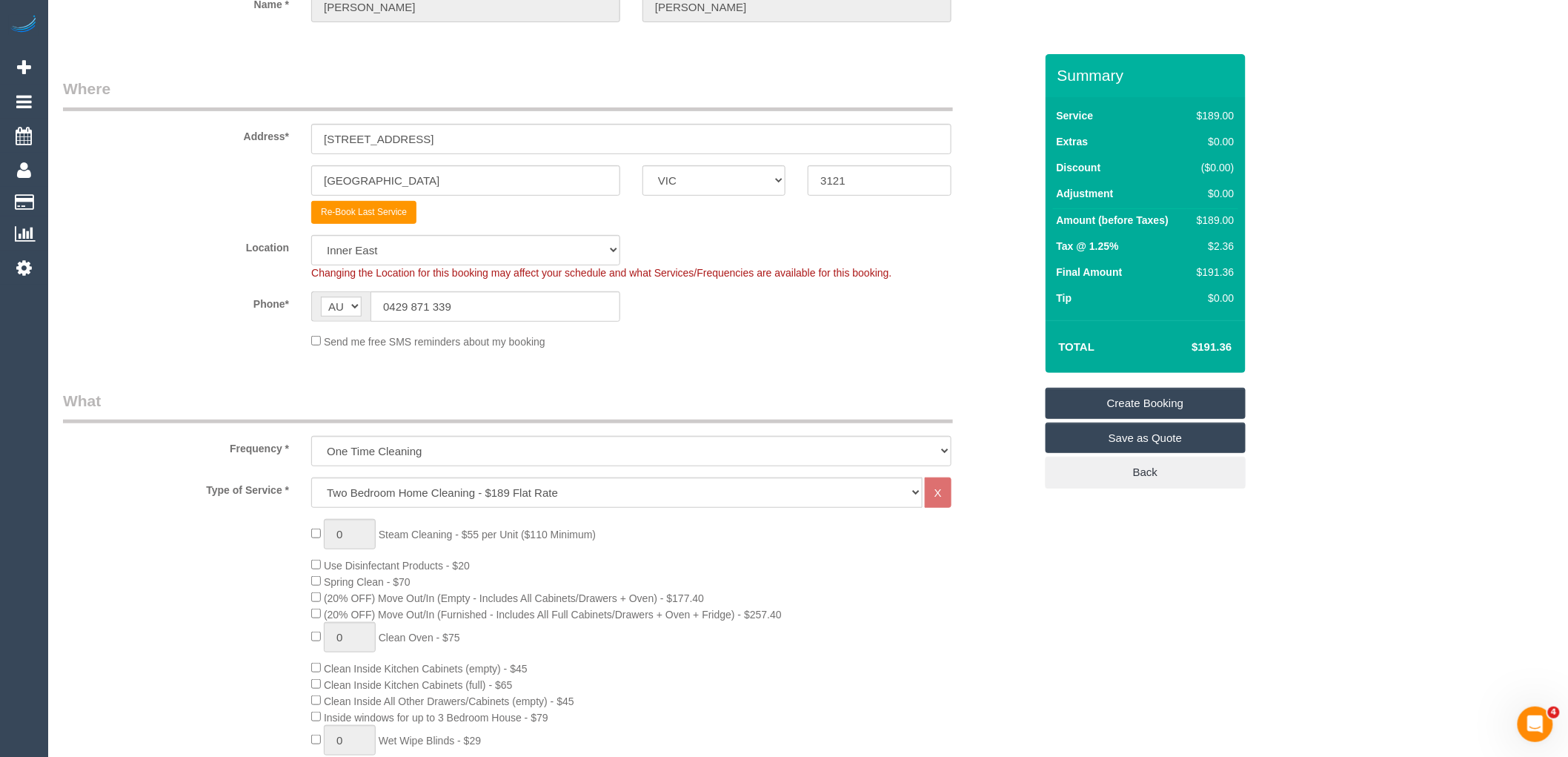
scroll to position [0, 0]
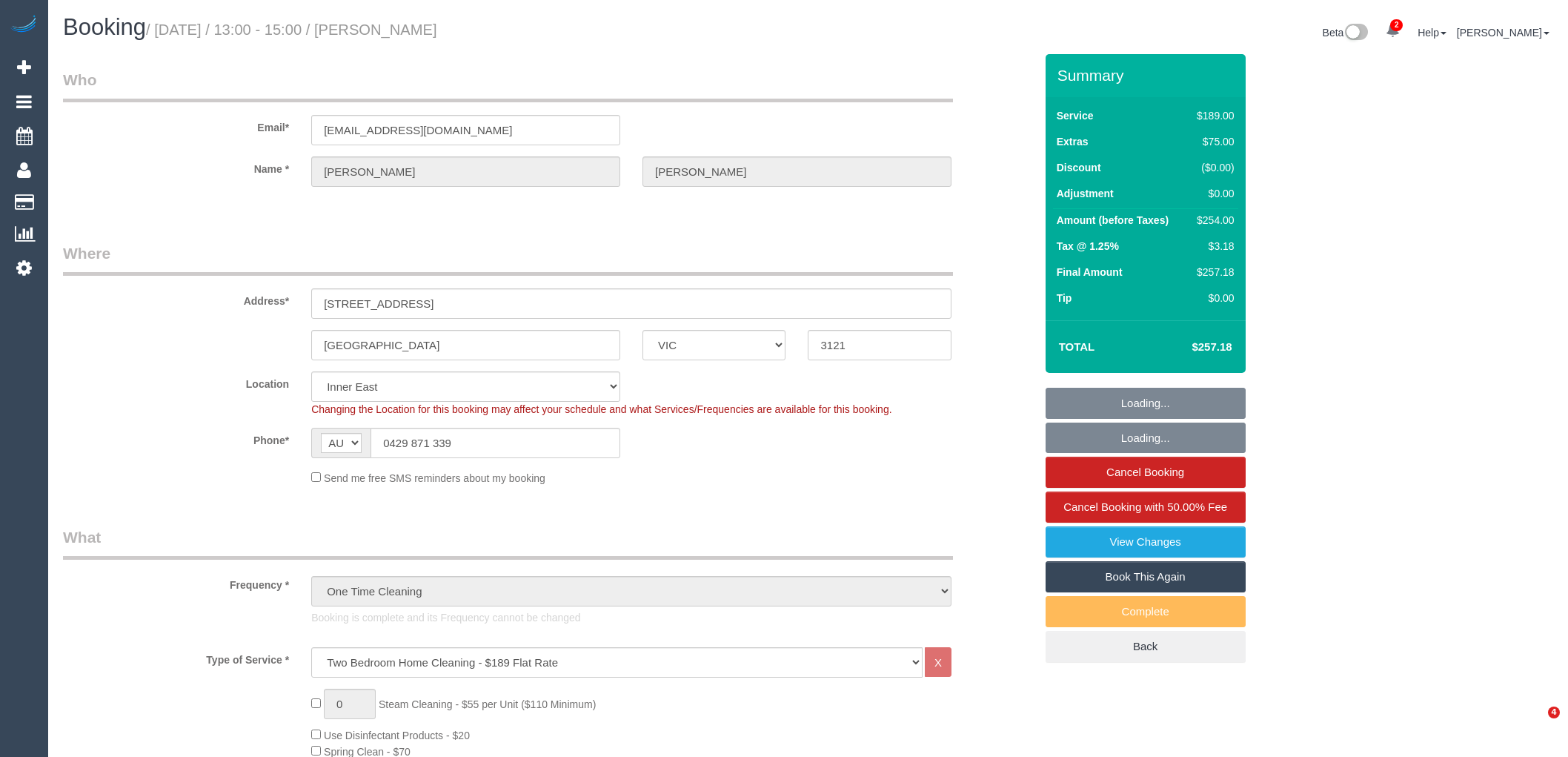
select select "VIC"
select select "number:27"
select select "number:14"
select select "number:19"
select select "number:24"
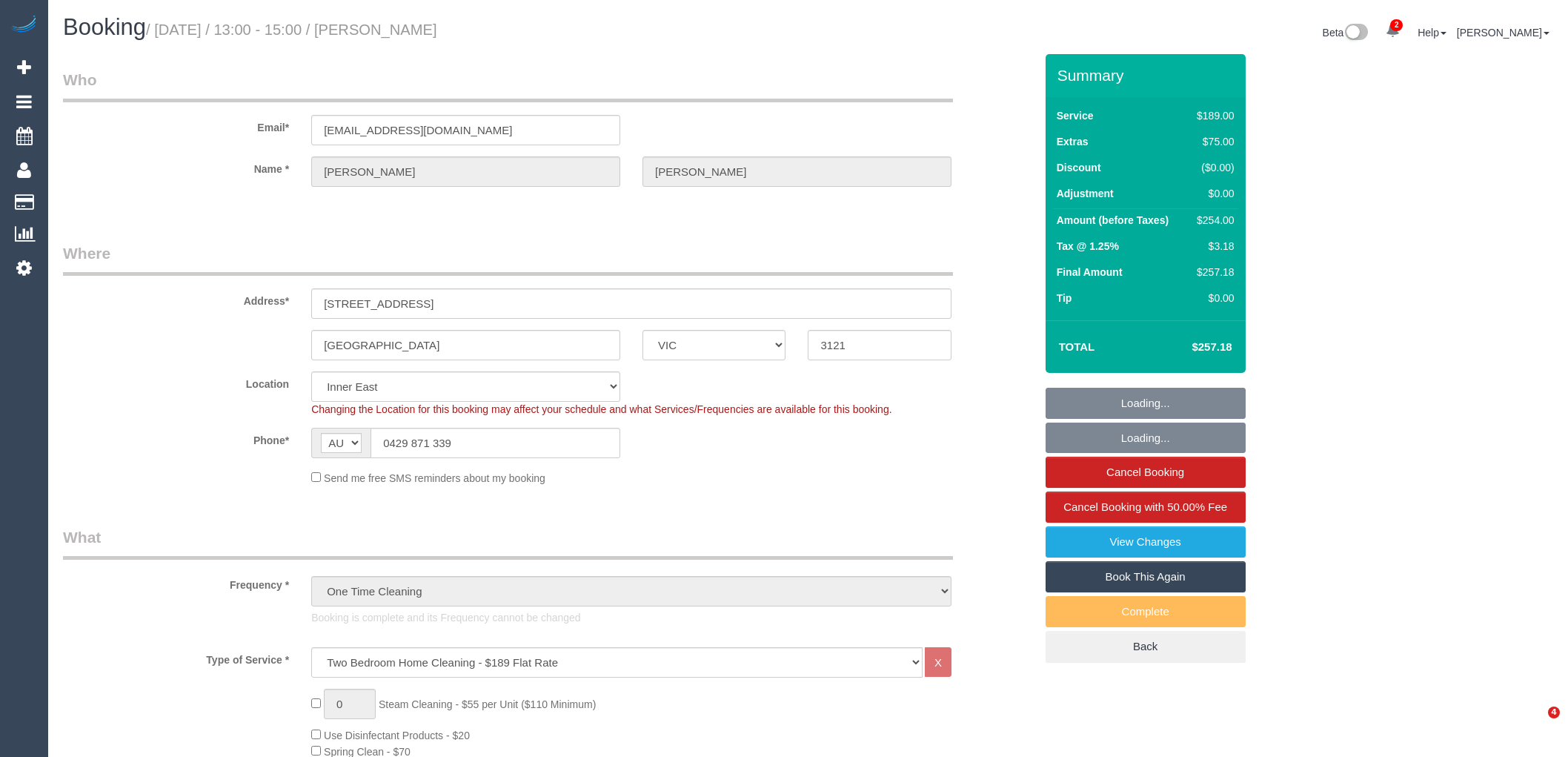
select select "number:26"
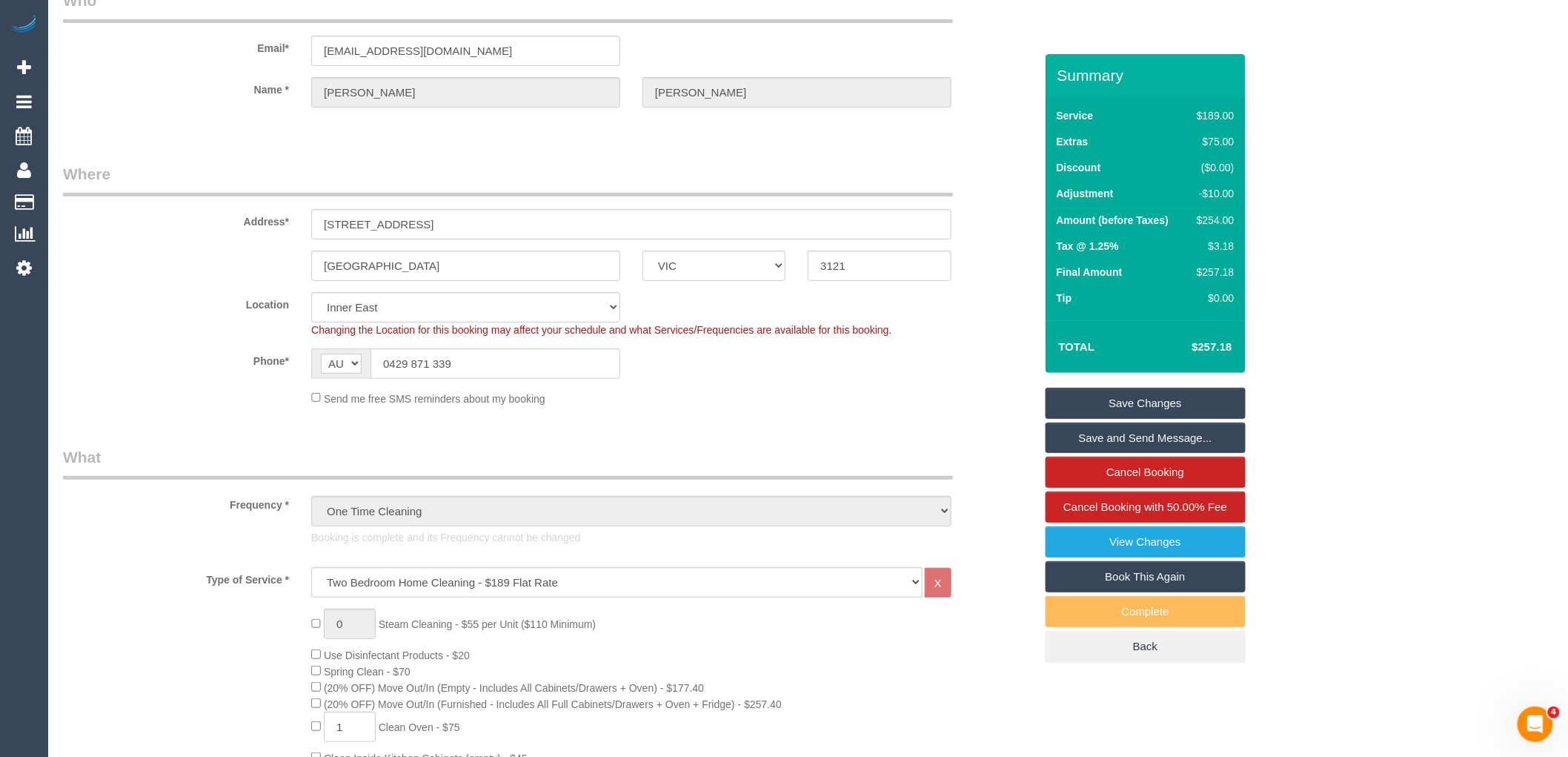
scroll to position [82, 0]
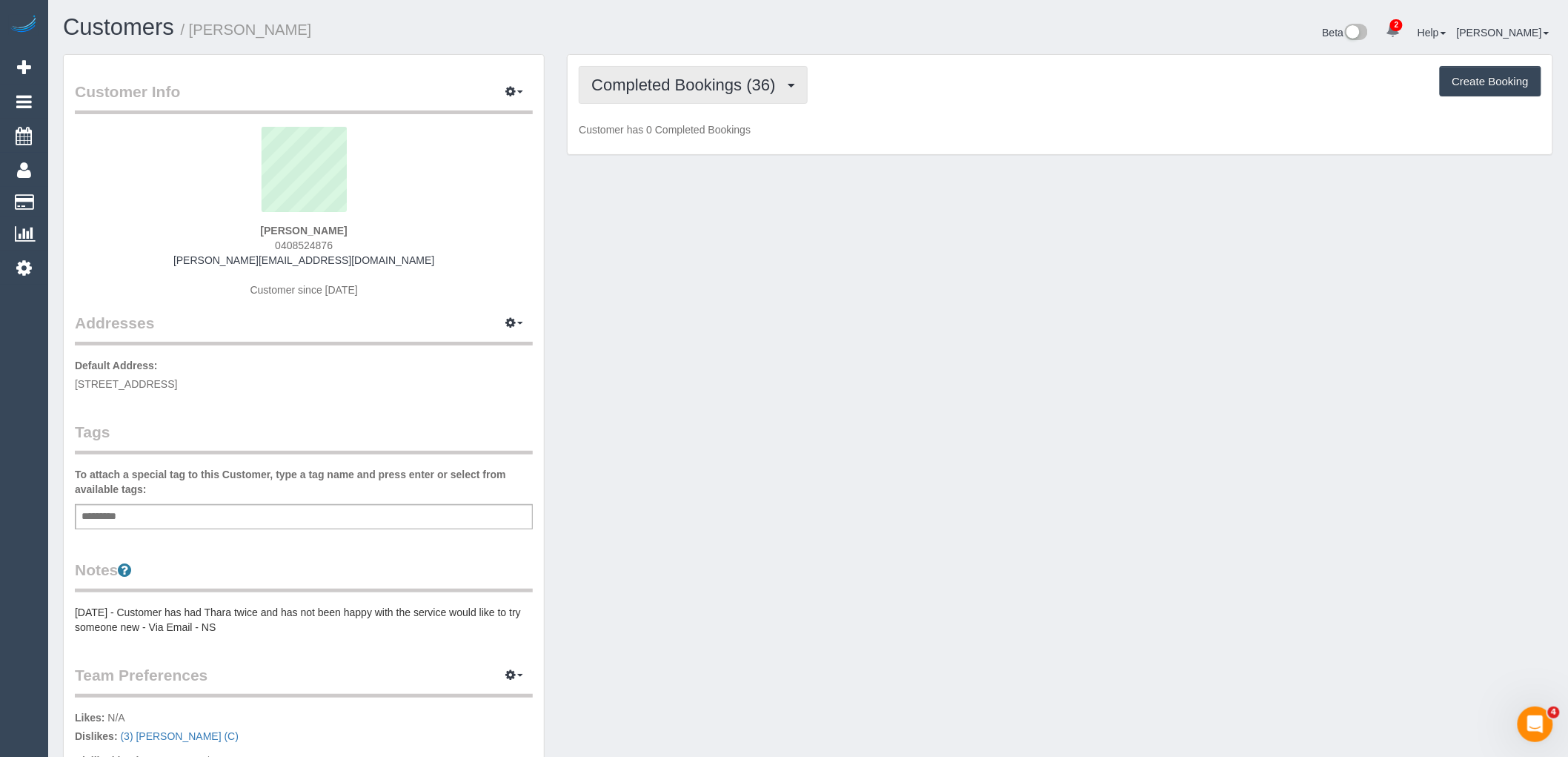
click at [748, 86] on span "Completed Bookings (36)" at bounding box center [687, 84] width 192 height 18
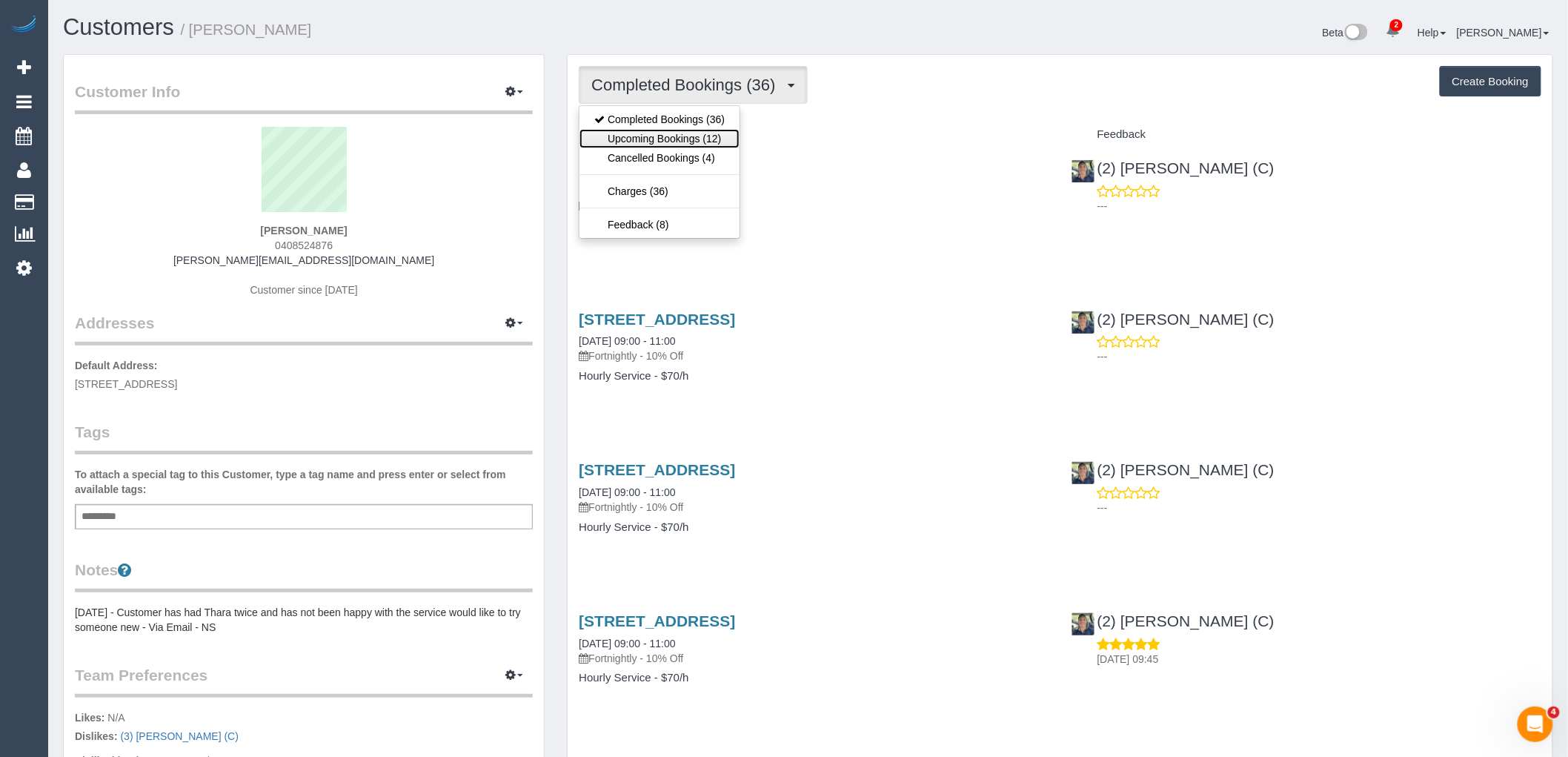
click at [720, 141] on link "Upcoming Bookings (12)" at bounding box center [659, 138] width 160 height 19
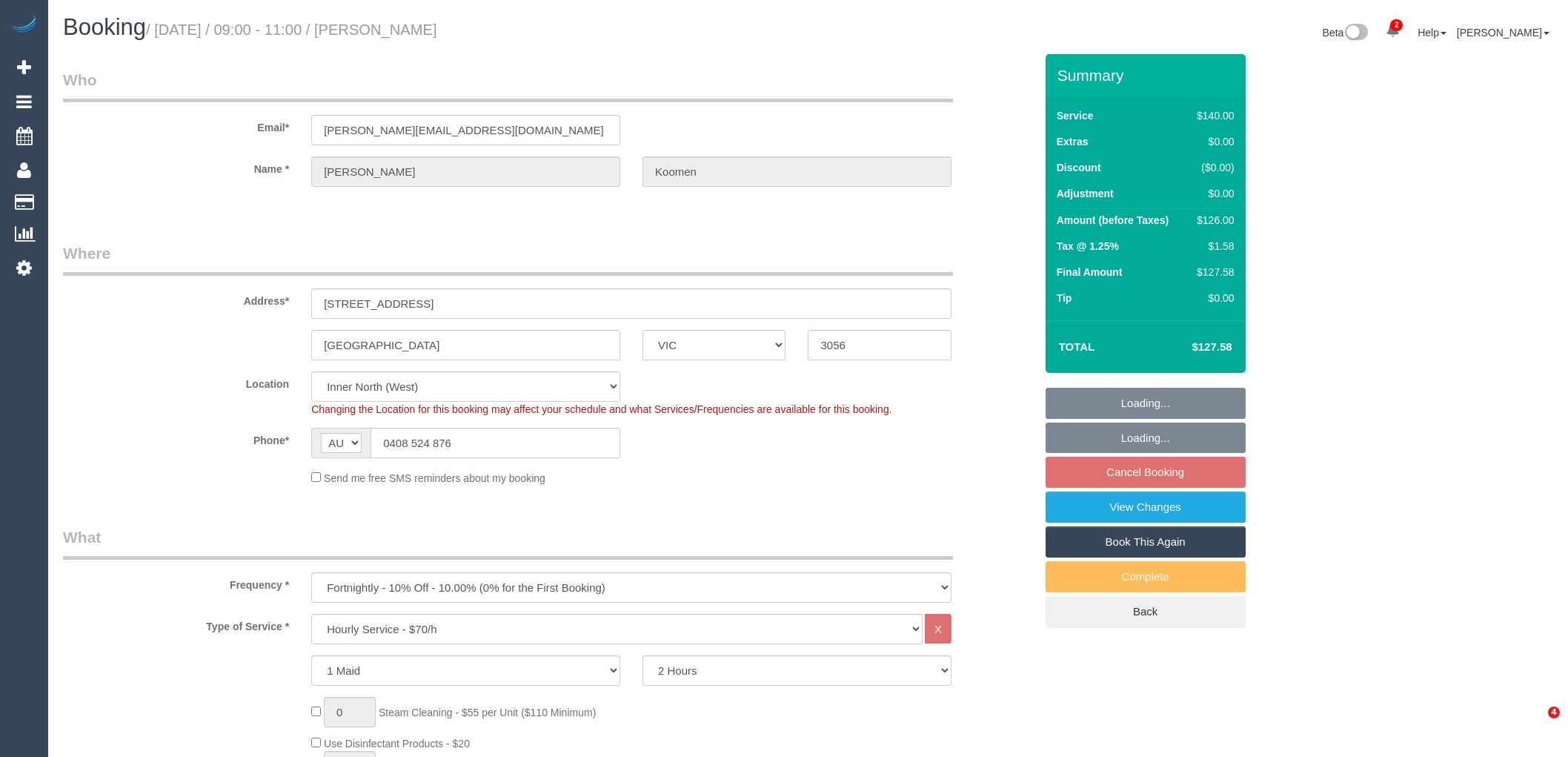
select select "VIC"
select select "spot3"
select select "number:28"
select select "number:16"
select select "number:18"
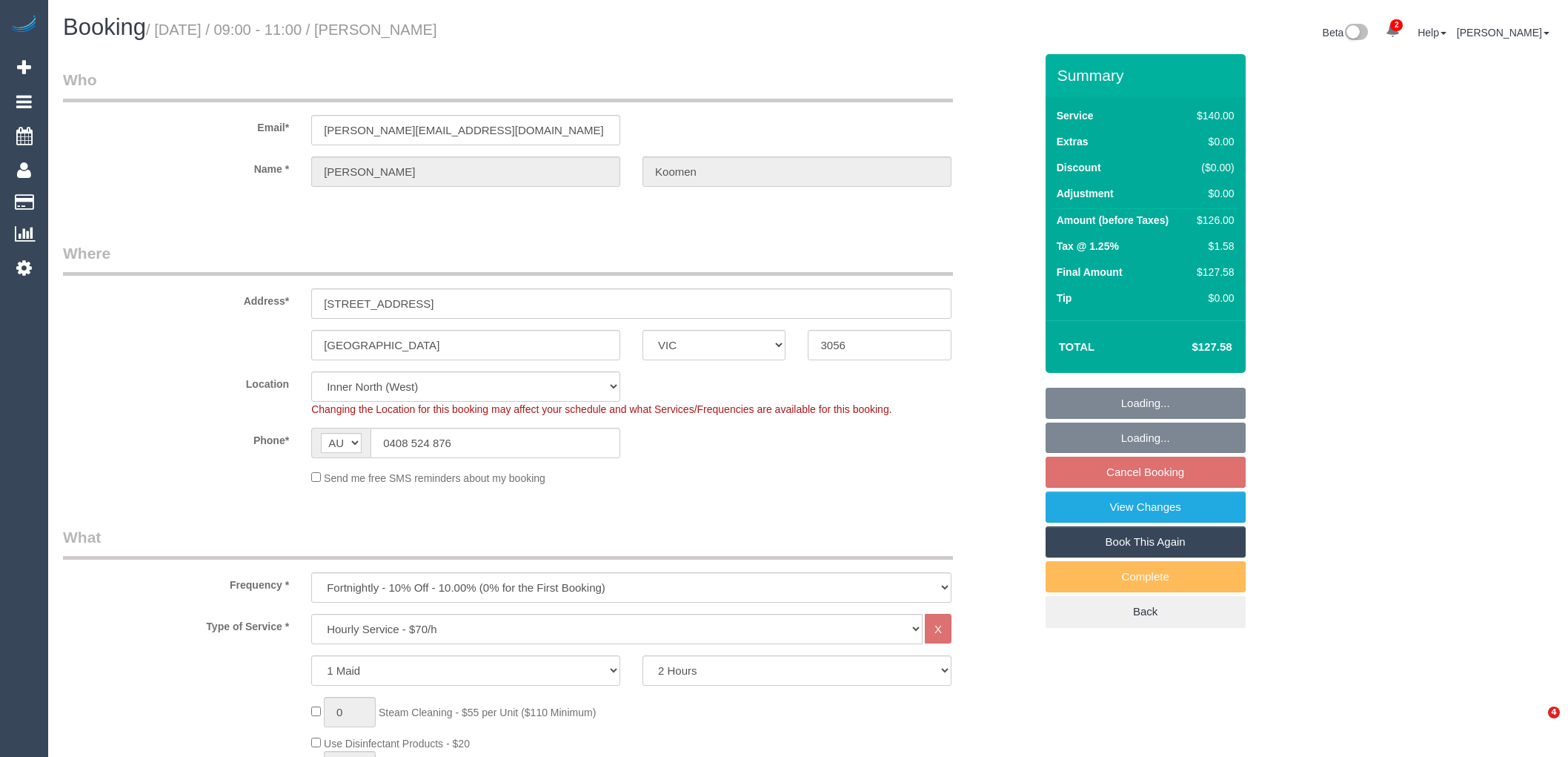
select select "number:24"
select select "number:35"
select select "number:13"
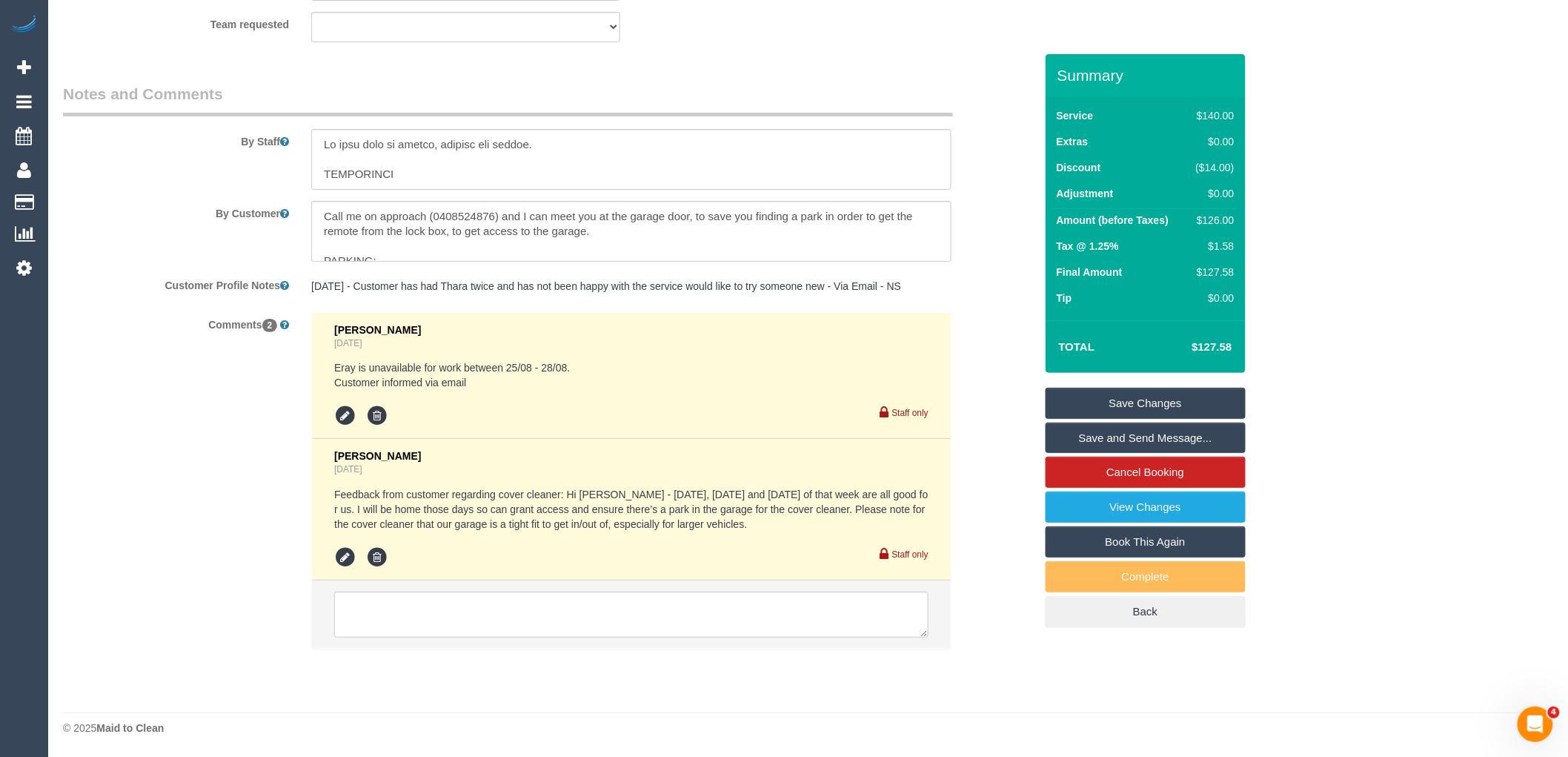
scroll to position [2330, 0]
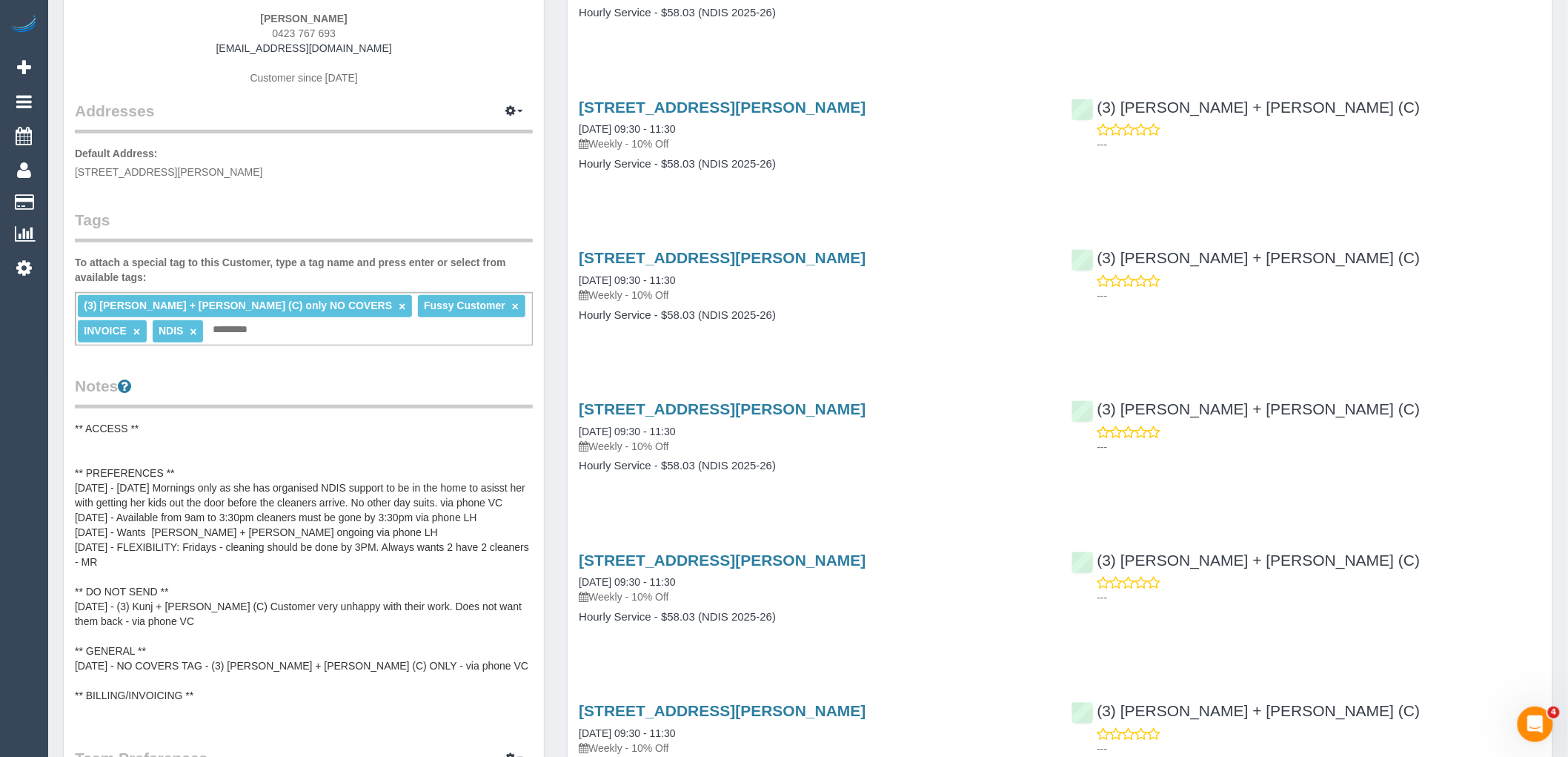
scroll to position [247, 0]
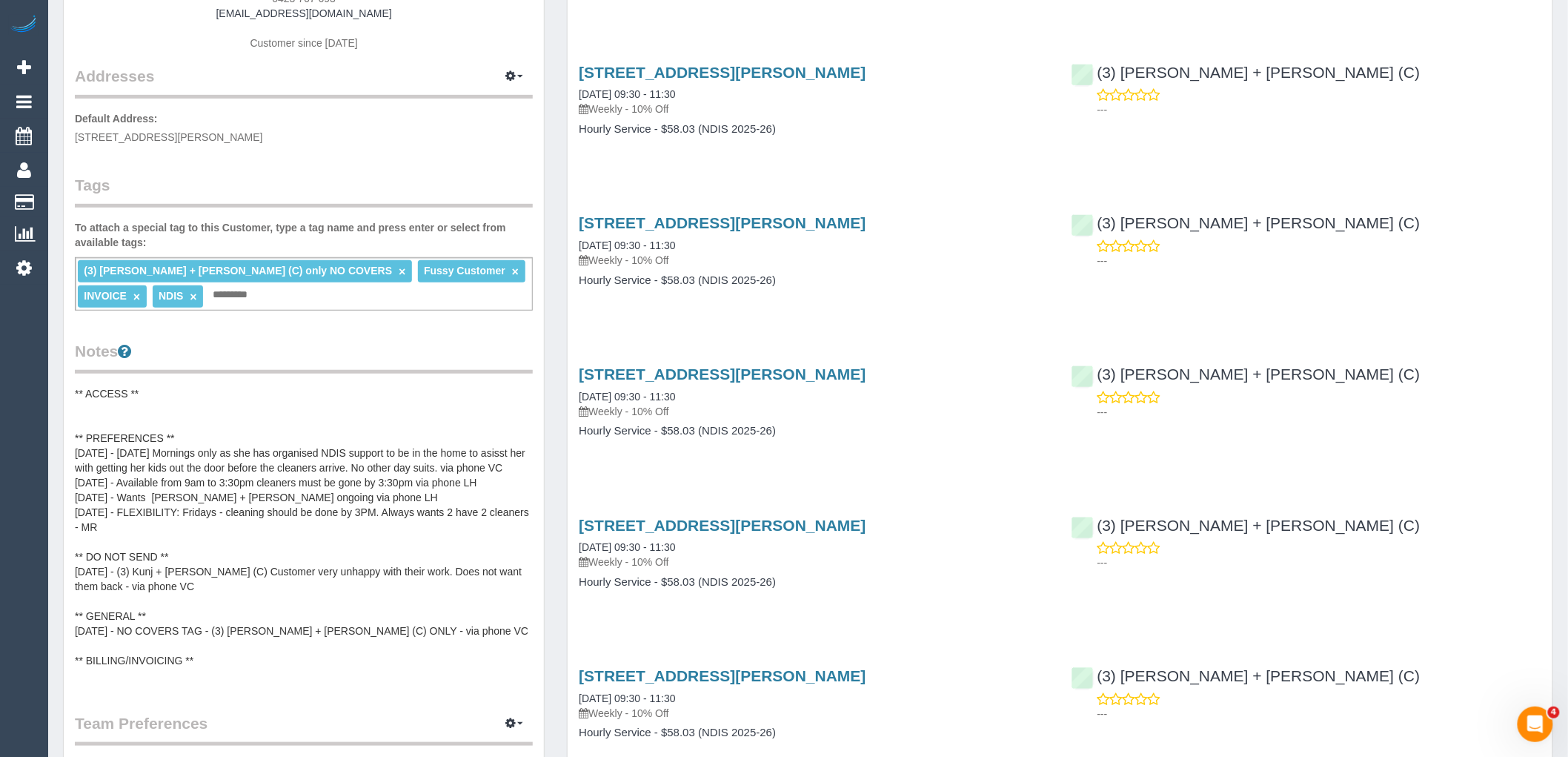
click at [205, 426] on pre "** ACCESS ** ** PREFERENCES ** [DATE] - [DATE] Mornings only as she has organis…" at bounding box center [304, 535] width 458 height 296
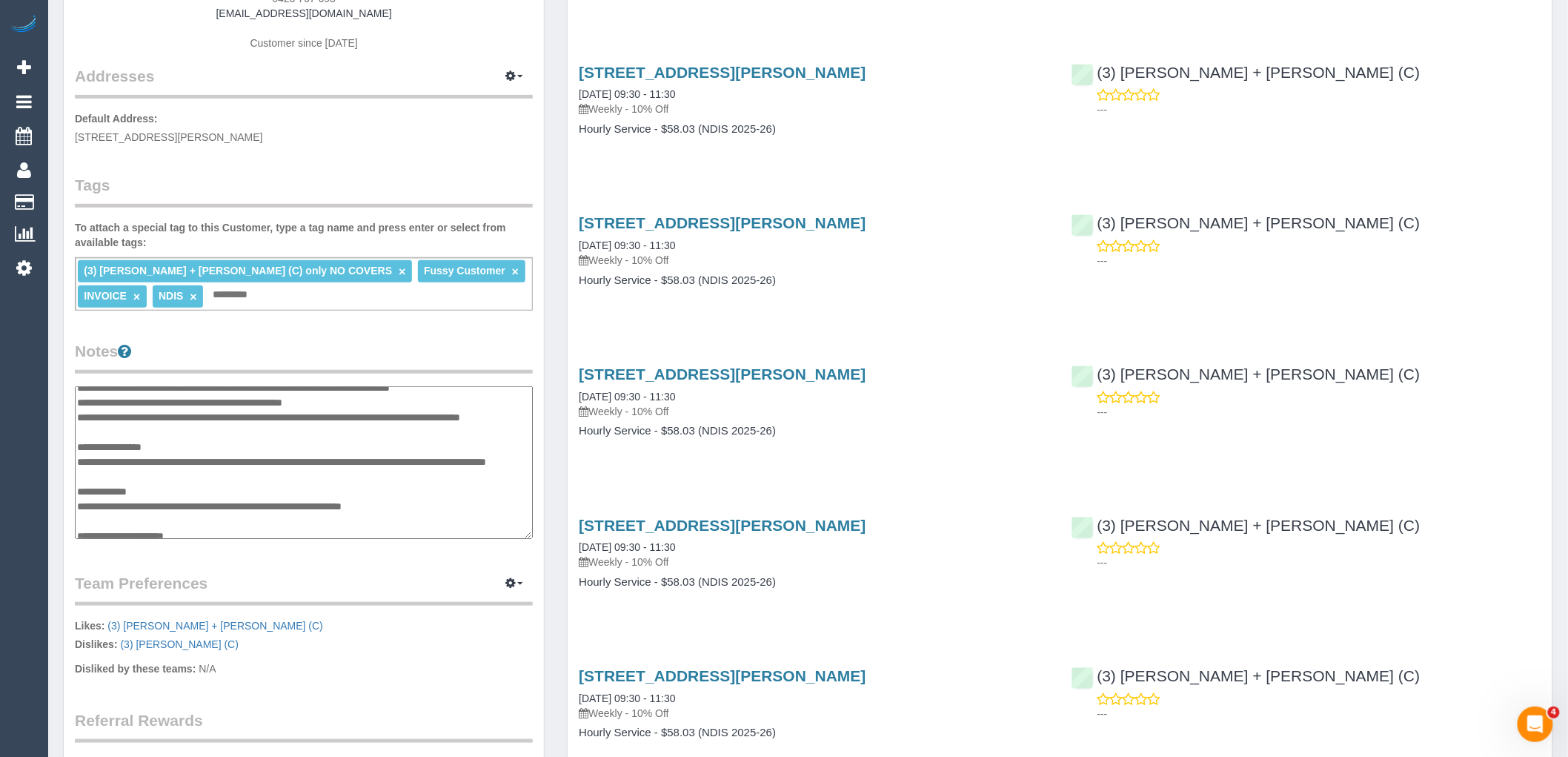
scroll to position [0, 0]
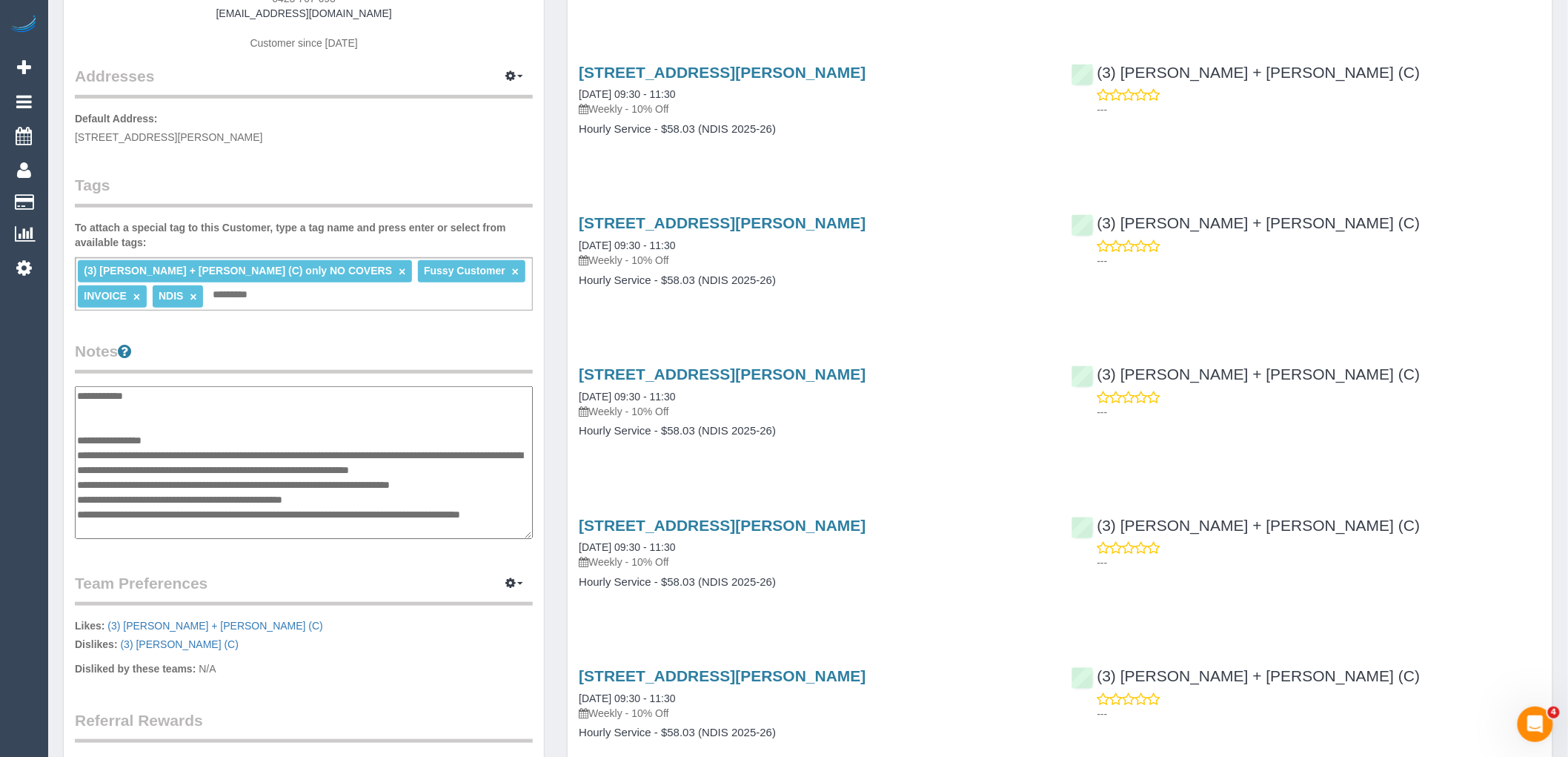
click at [205, 440] on textarea "**********" at bounding box center [304, 463] width 458 height 153
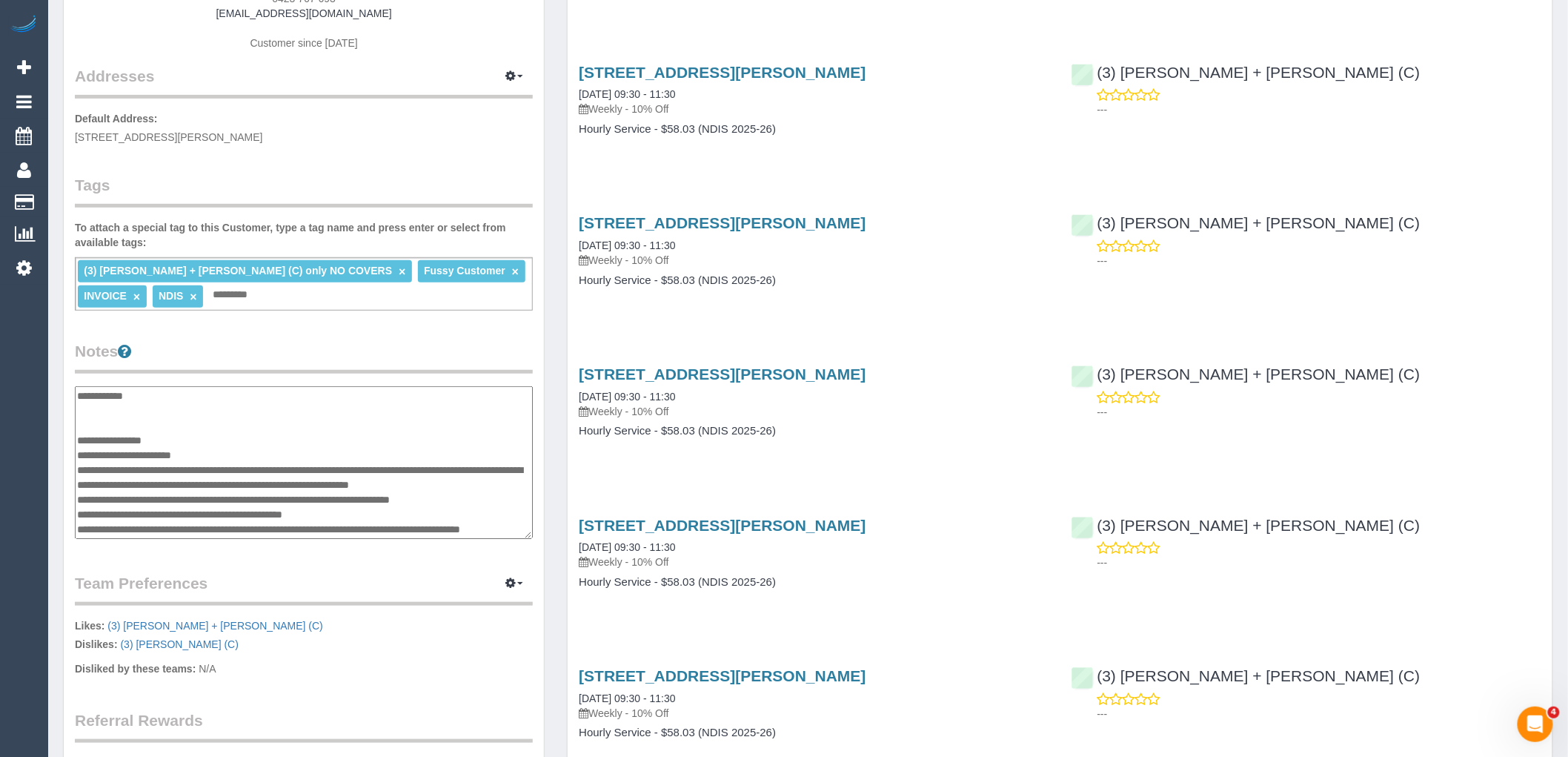
click at [216, 458] on textarea "**********" at bounding box center [304, 463] width 458 height 153
paste textarea "**********"
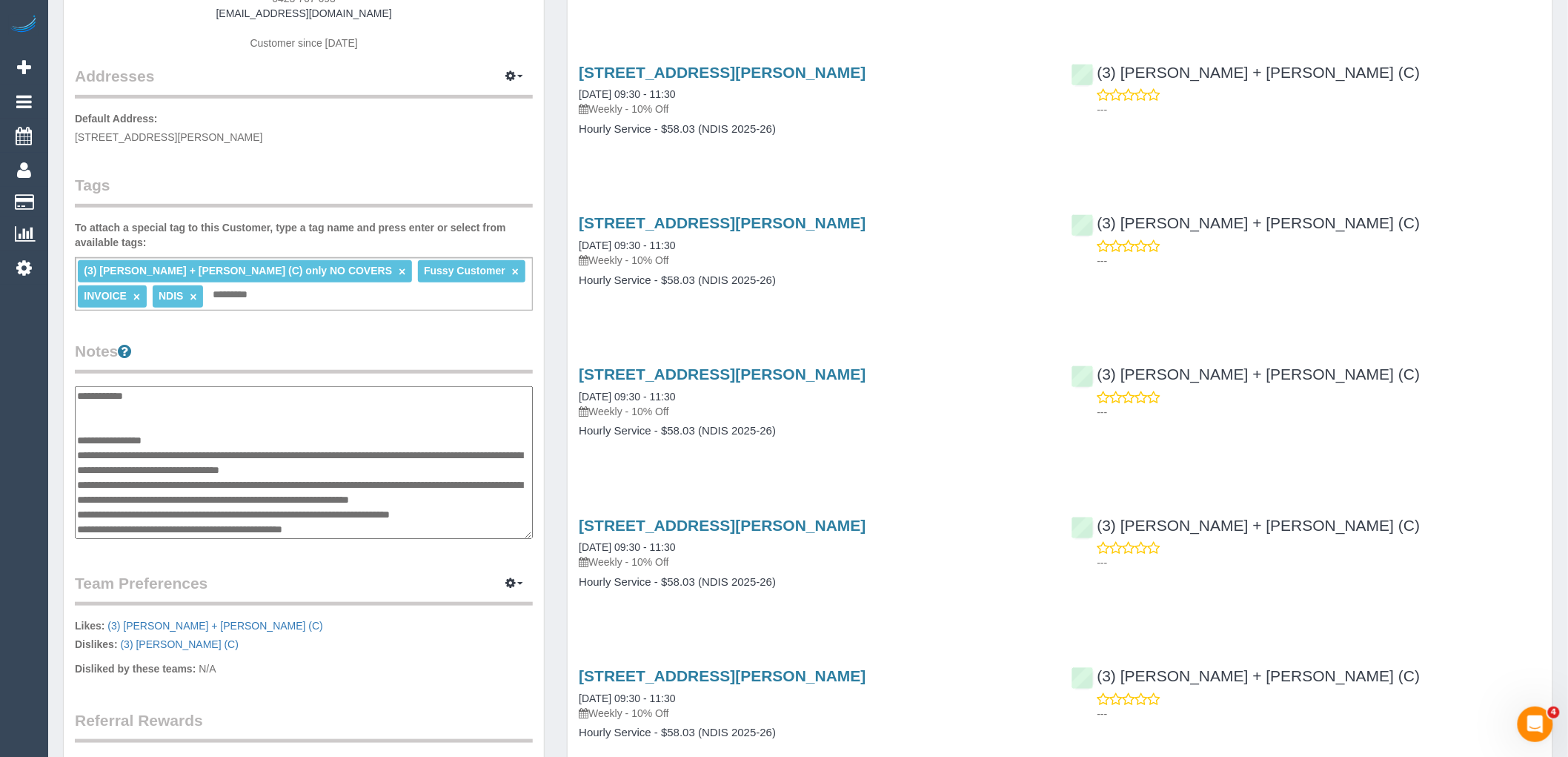
type textarea "**********"
click at [384, 350] on legend "Notes" at bounding box center [304, 357] width 458 height 33
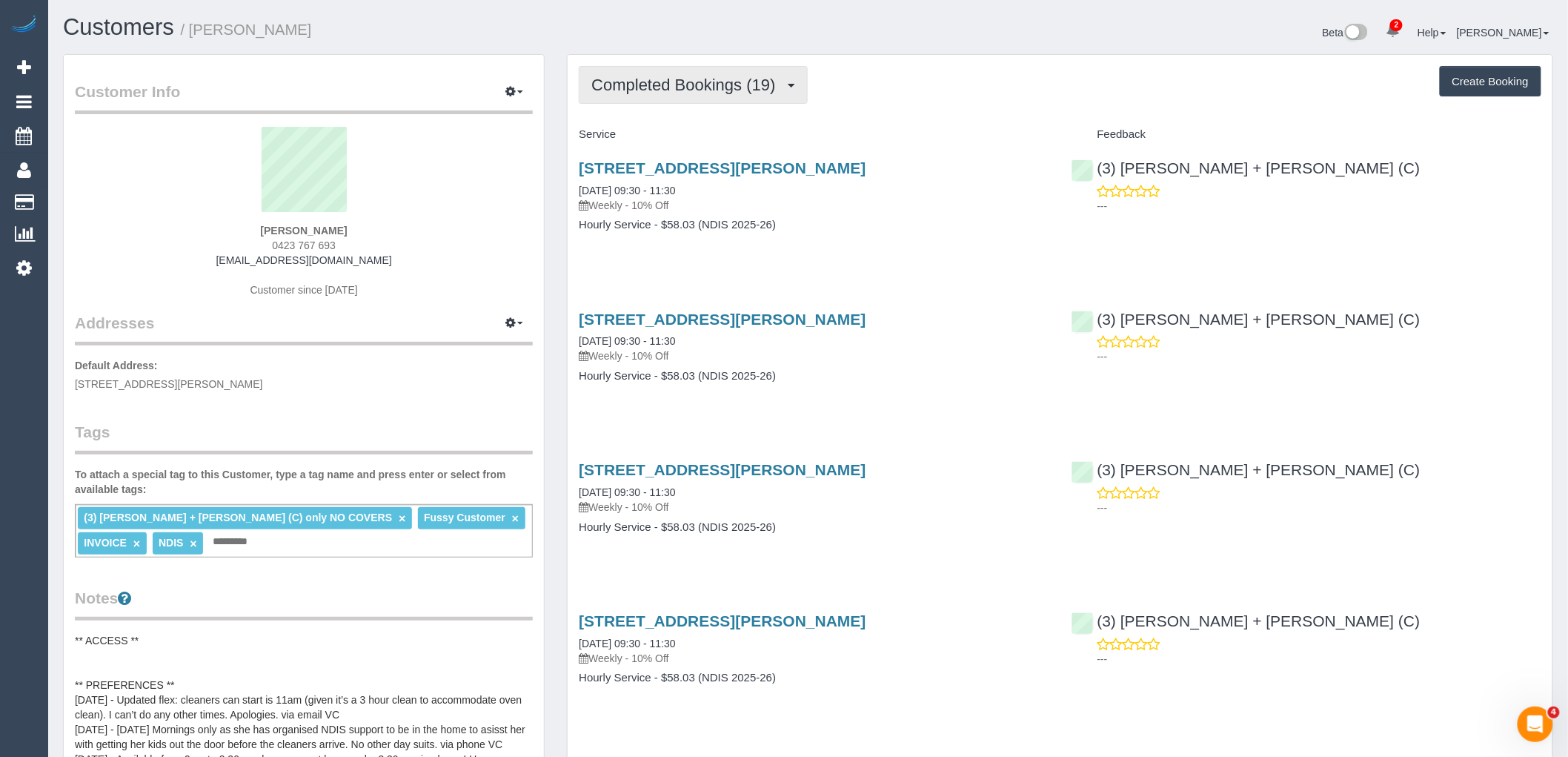
click at [690, 94] on span "Completed Bookings (19)" at bounding box center [687, 84] width 192 height 18
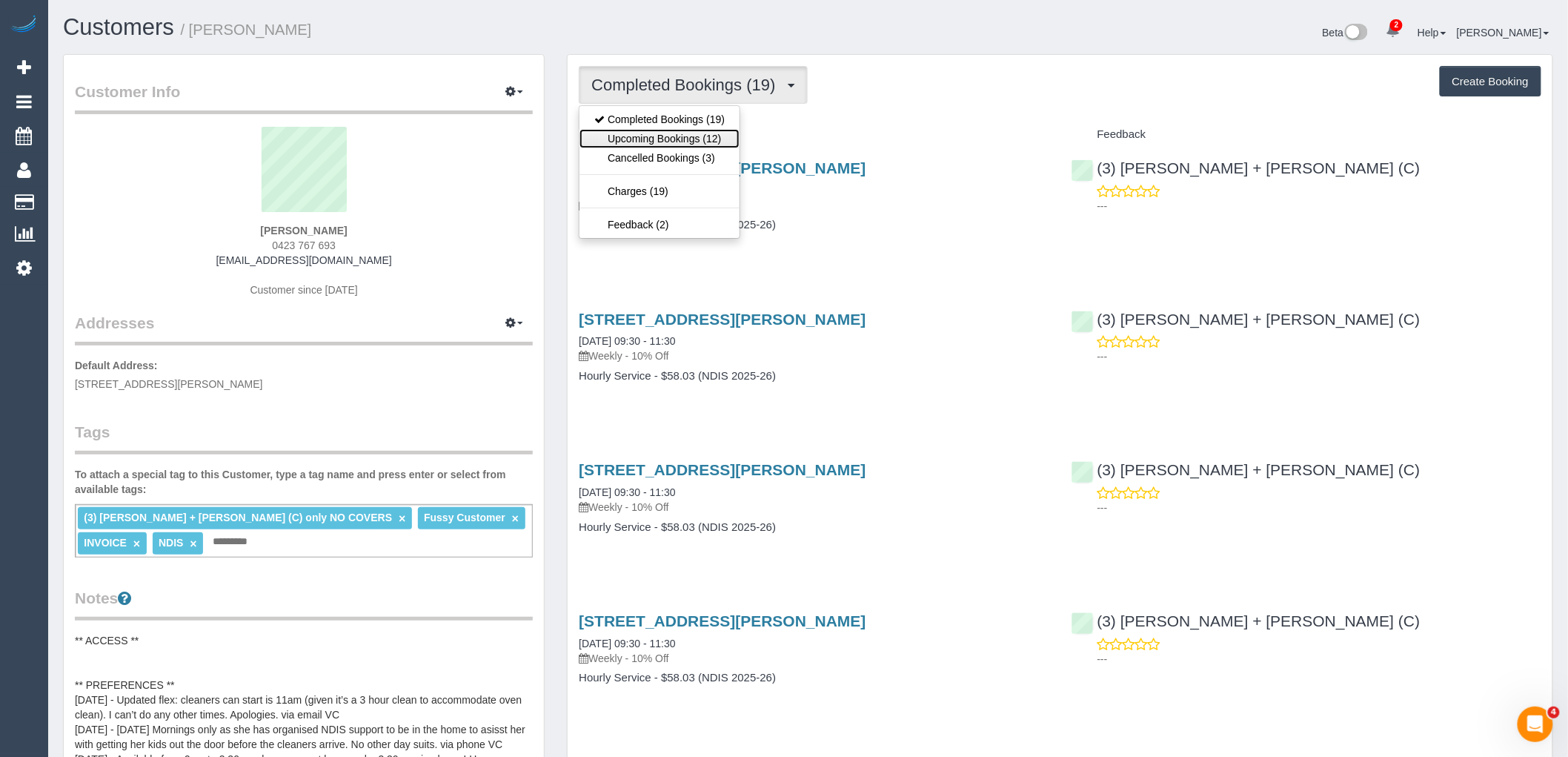
click at [699, 144] on link "Upcoming Bookings (12)" at bounding box center [659, 138] width 160 height 19
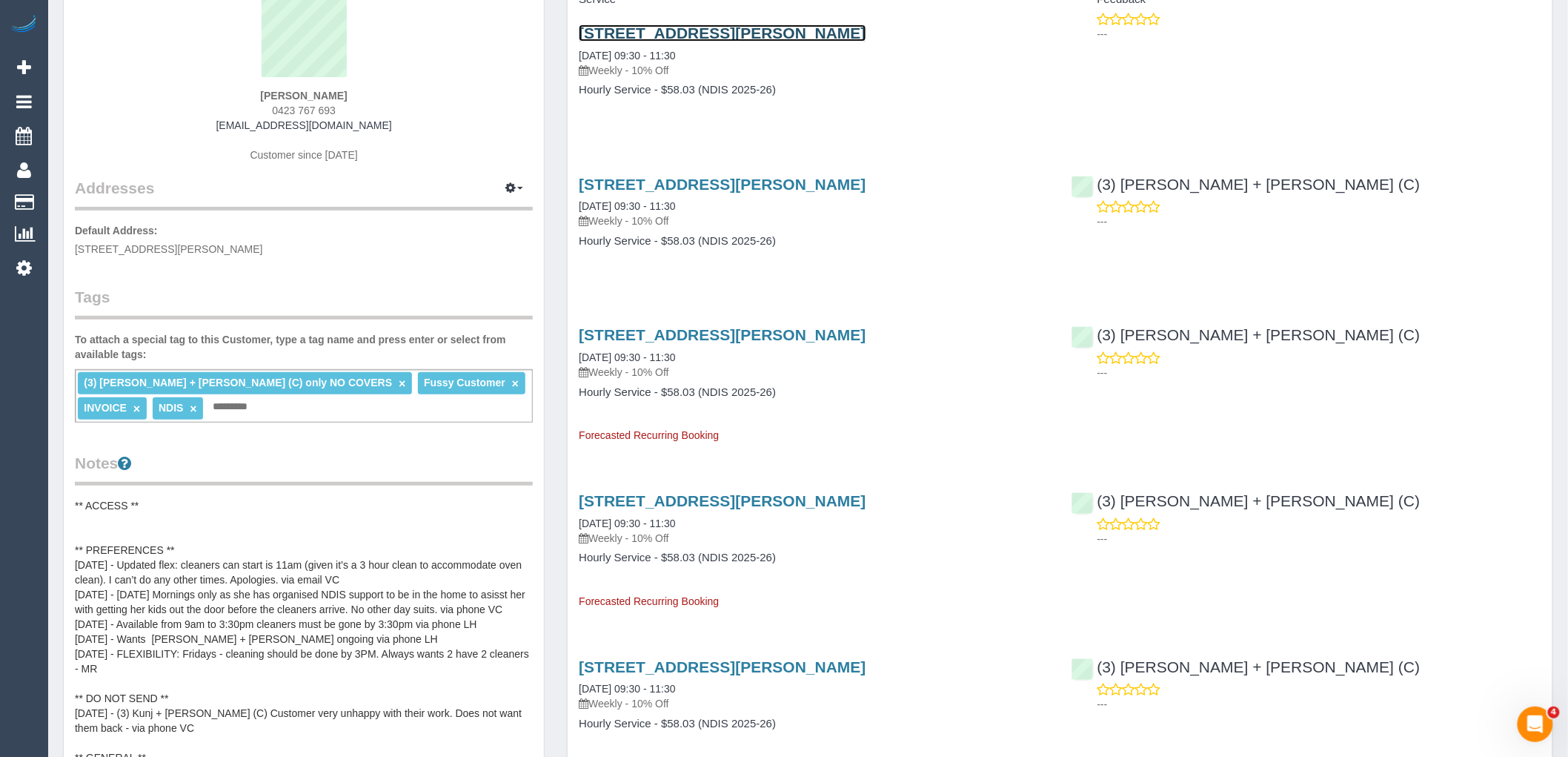
scroll to position [165, 0]
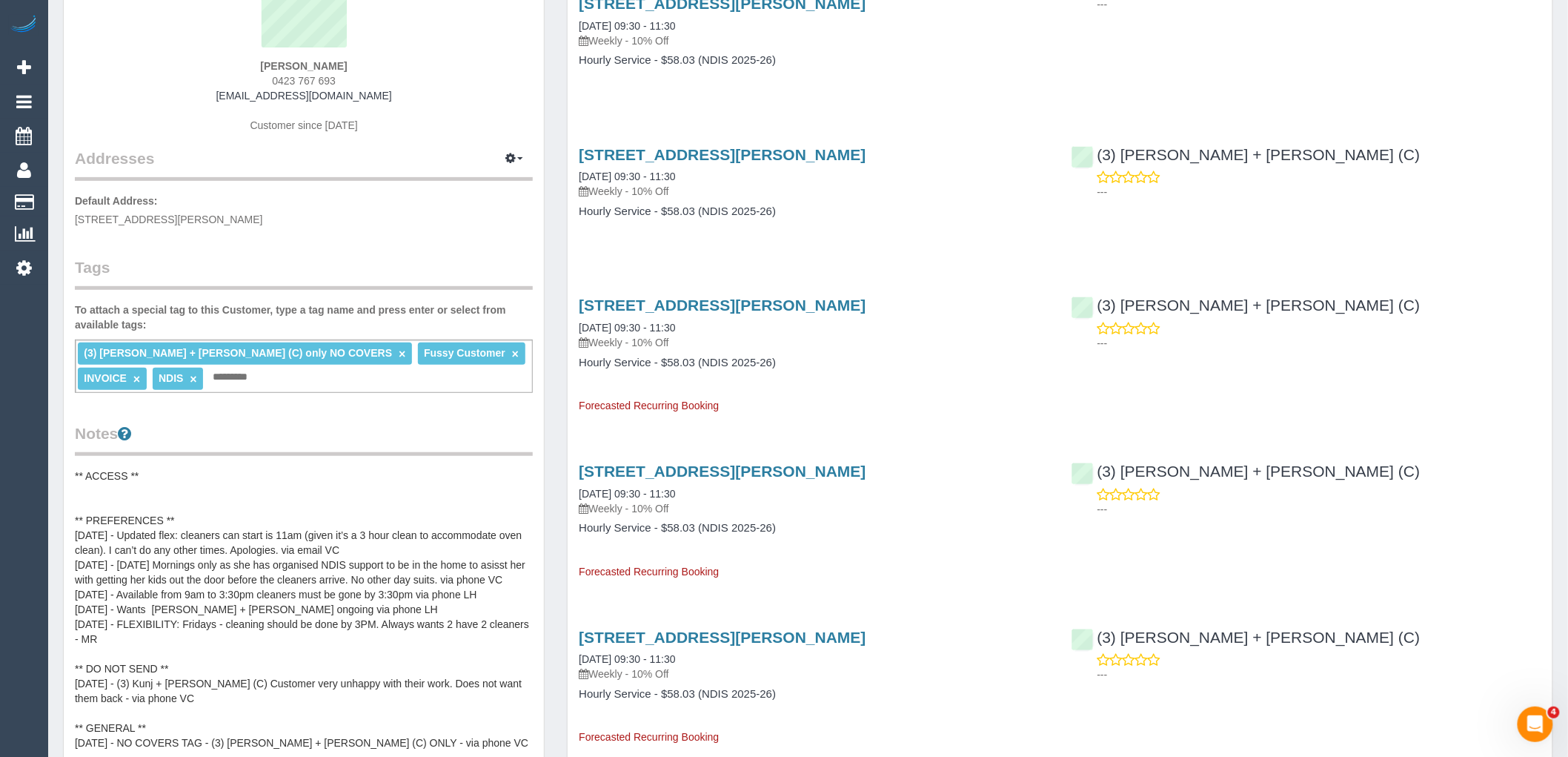
click at [205, 521] on pre "** ACCESS ** ** PREFERENCES ** [DATE] - Updated flex: cleaners can start is 11a…" at bounding box center [304, 616] width 458 height 296
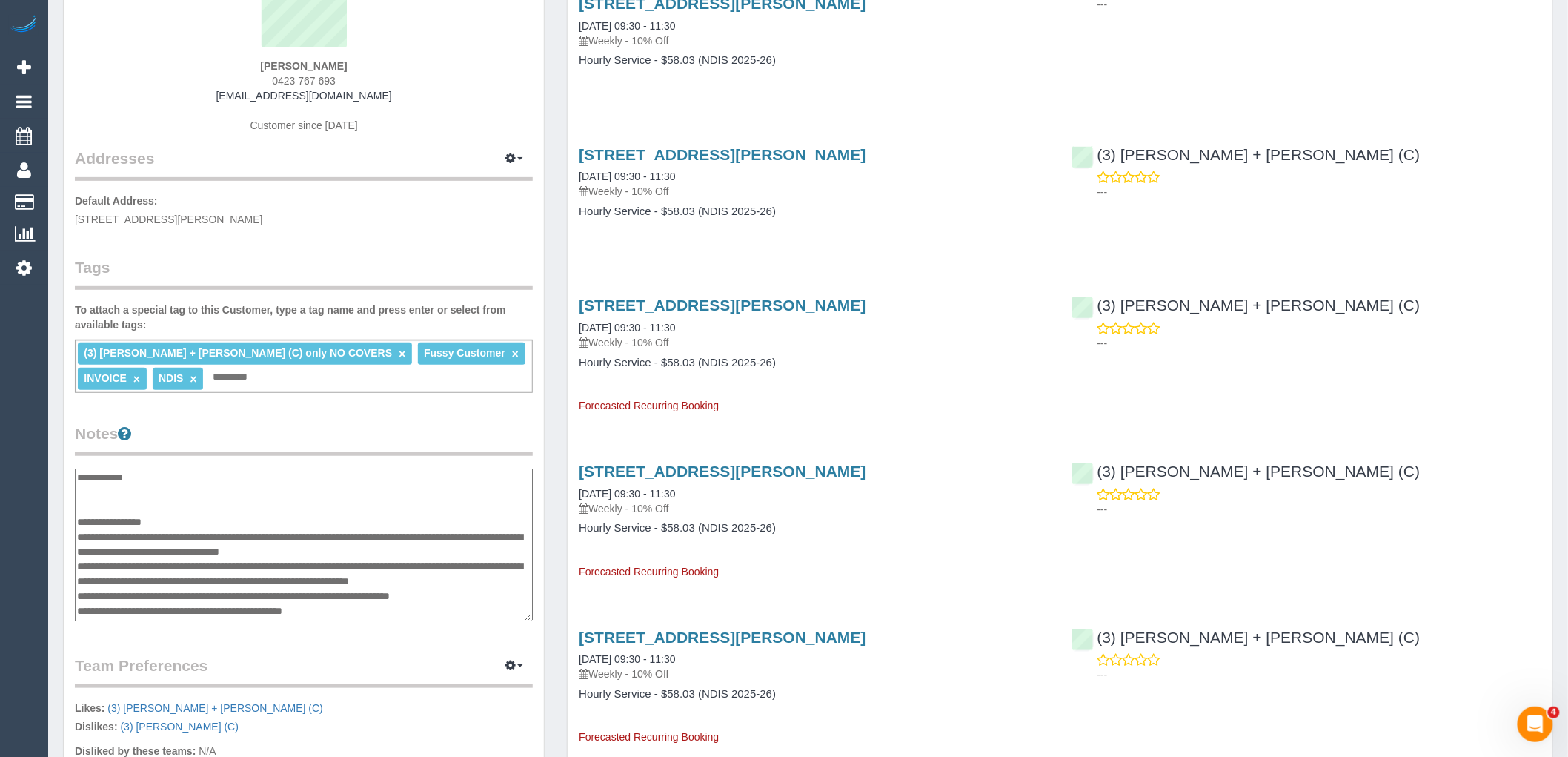
scroll to position [0, 0]
drag, startPoint x: 386, startPoint y: 546, endPoint x: 212, endPoint y: 531, distance: 174.6
click at [212, 531] on textarea "**********" at bounding box center [304, 545] width 458 height 153
click at [312, 560] on textarea "**********" at bounding box center [304, 545] width 458 height 153
drag, startPoint x: 299, startPoint y: 545, endPoint x: 190, endPoint y: 532, distance: 109.8
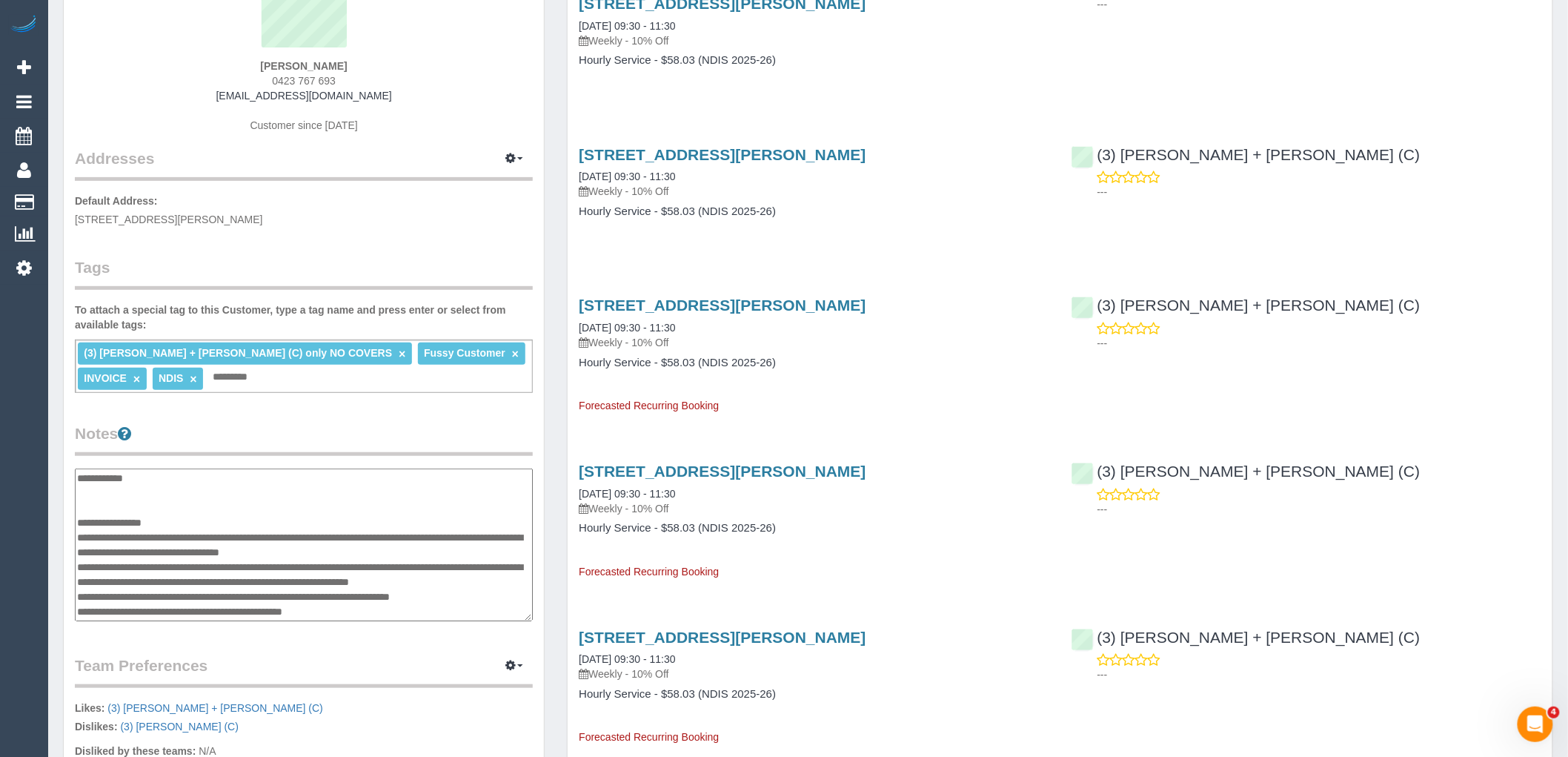
click at [190, 532] on textarea "**********" at bounding box center [304, 545] width 458 height 153
type textarea "**********"
click at [354, 415] on div "Customer Info Edit Contact Info Send Message Email Preferences Special Sales Ta…" at bounding box center [304, 458] width 480 height 1134
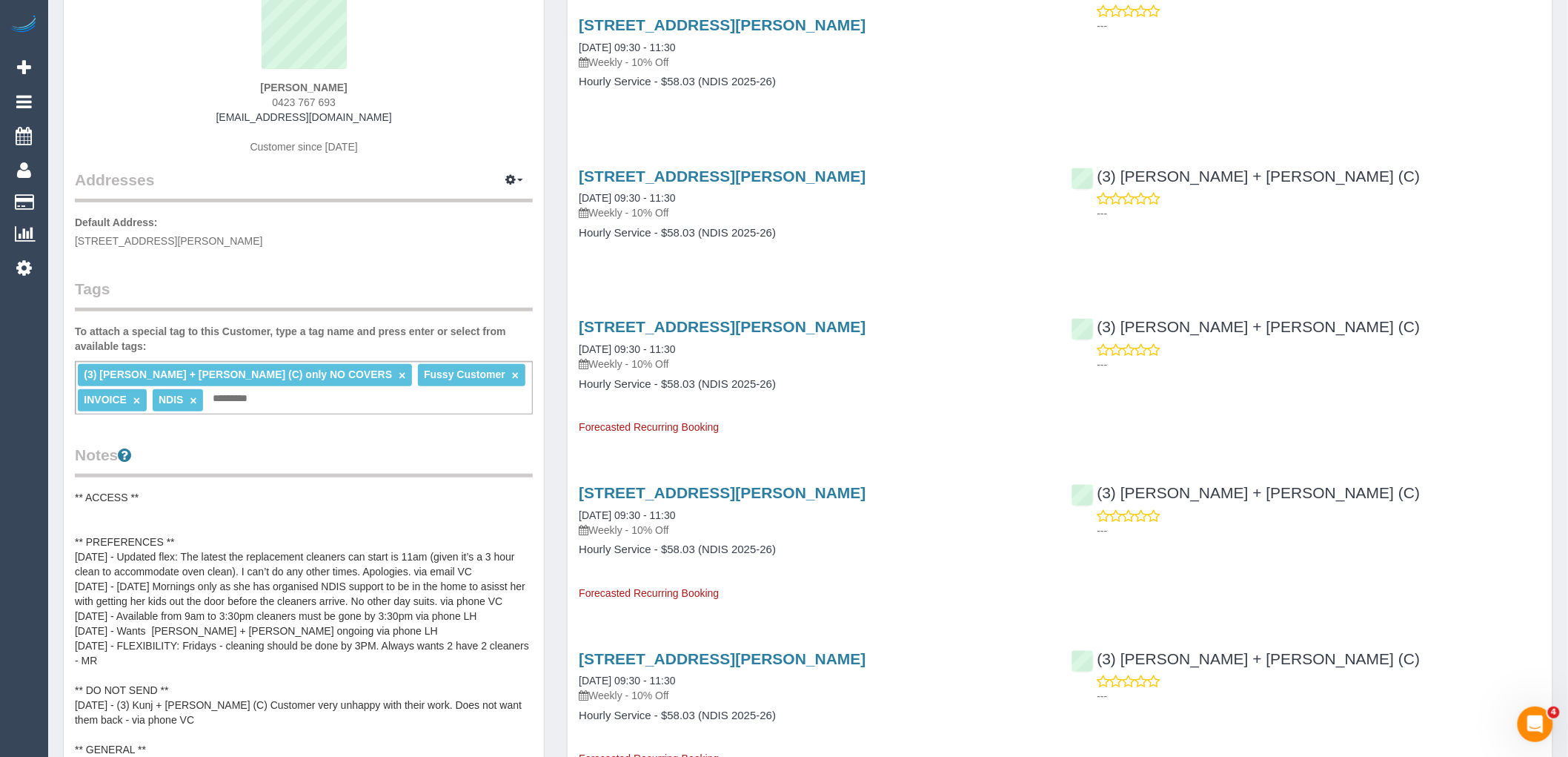
scroll to position [165, 0]
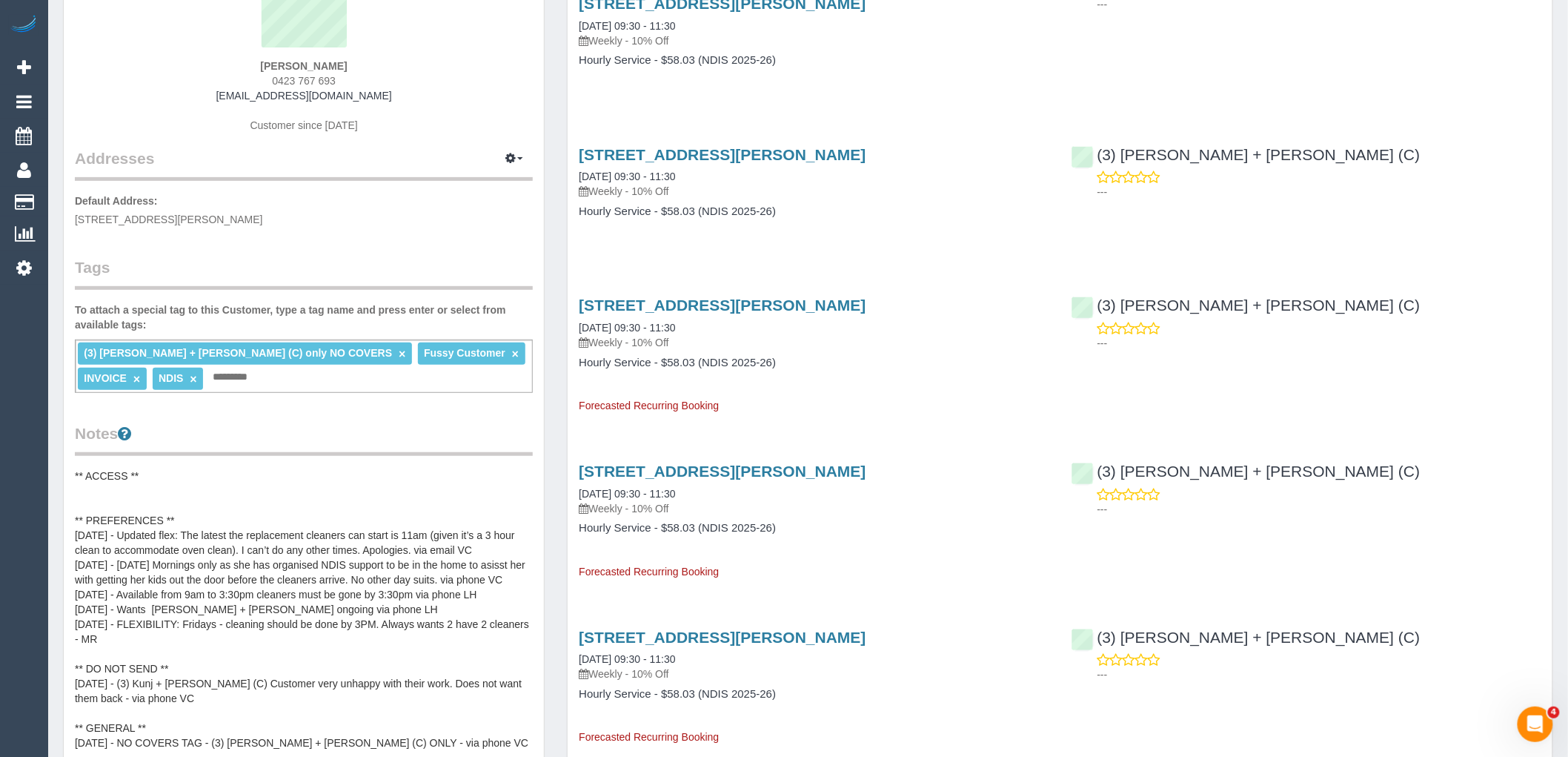
click at [373, 387] on div "(3) Avneet + Amarjit (C) only NO COVERS × Fussy Customer × INVOICE × NDIS × Add…" at bounding box center [304, 366] width 458 height 54
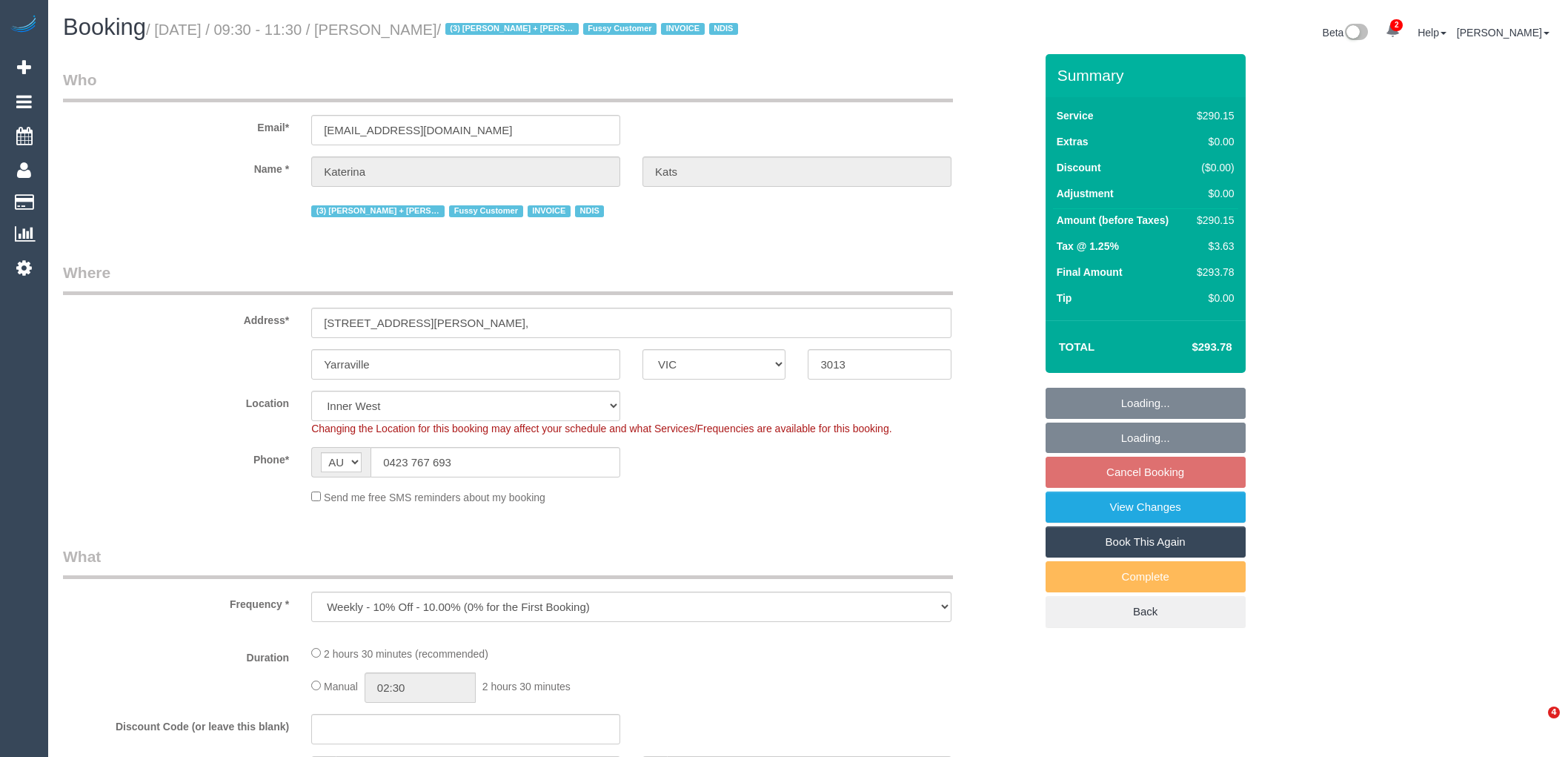
select select "VIC"
select select "number:28"
select select "number:16"
select select "number:19"
select select "number:36"
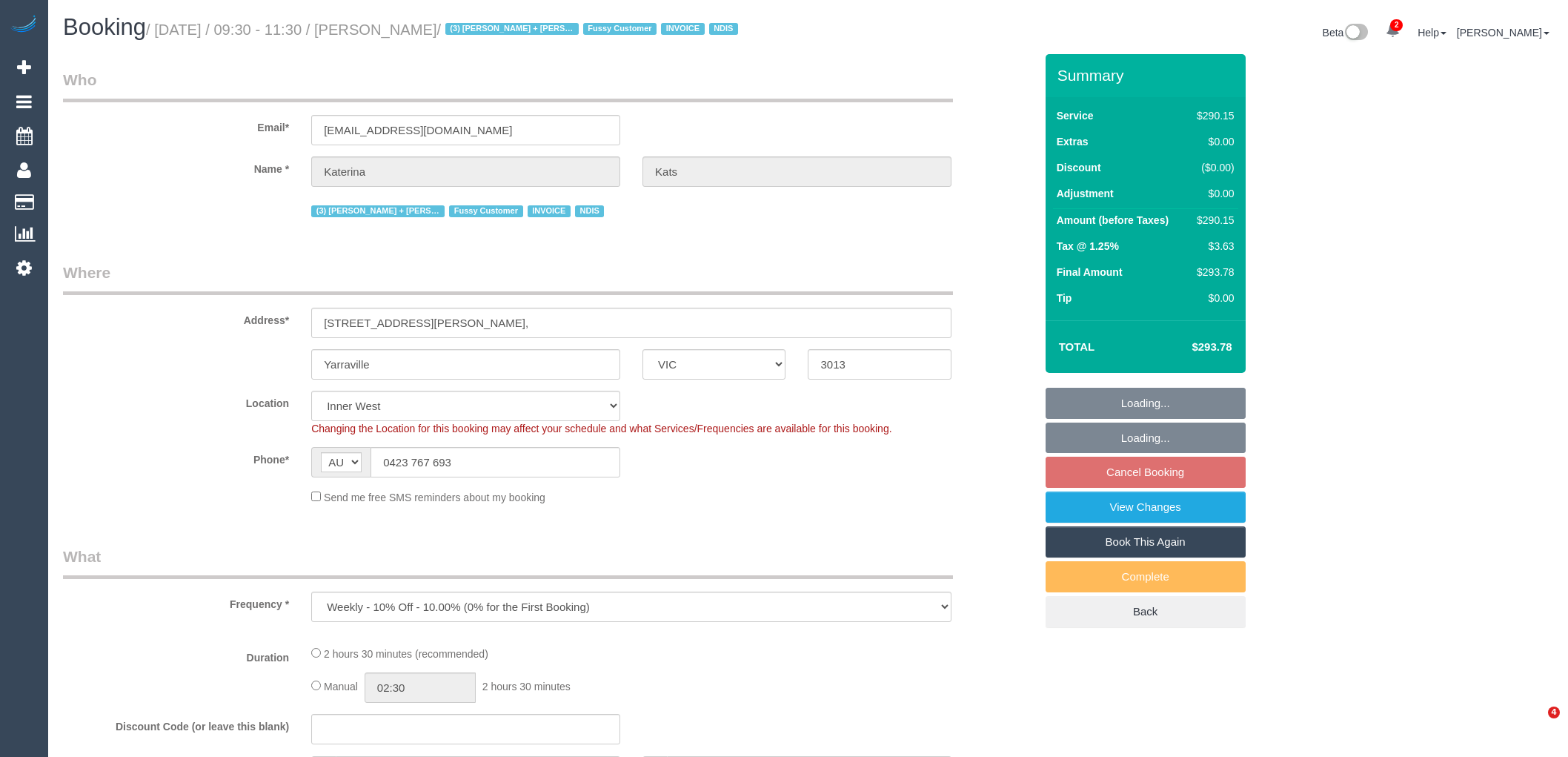
select select "number:34"
select select "object:800"
select select "2"
select select "150"
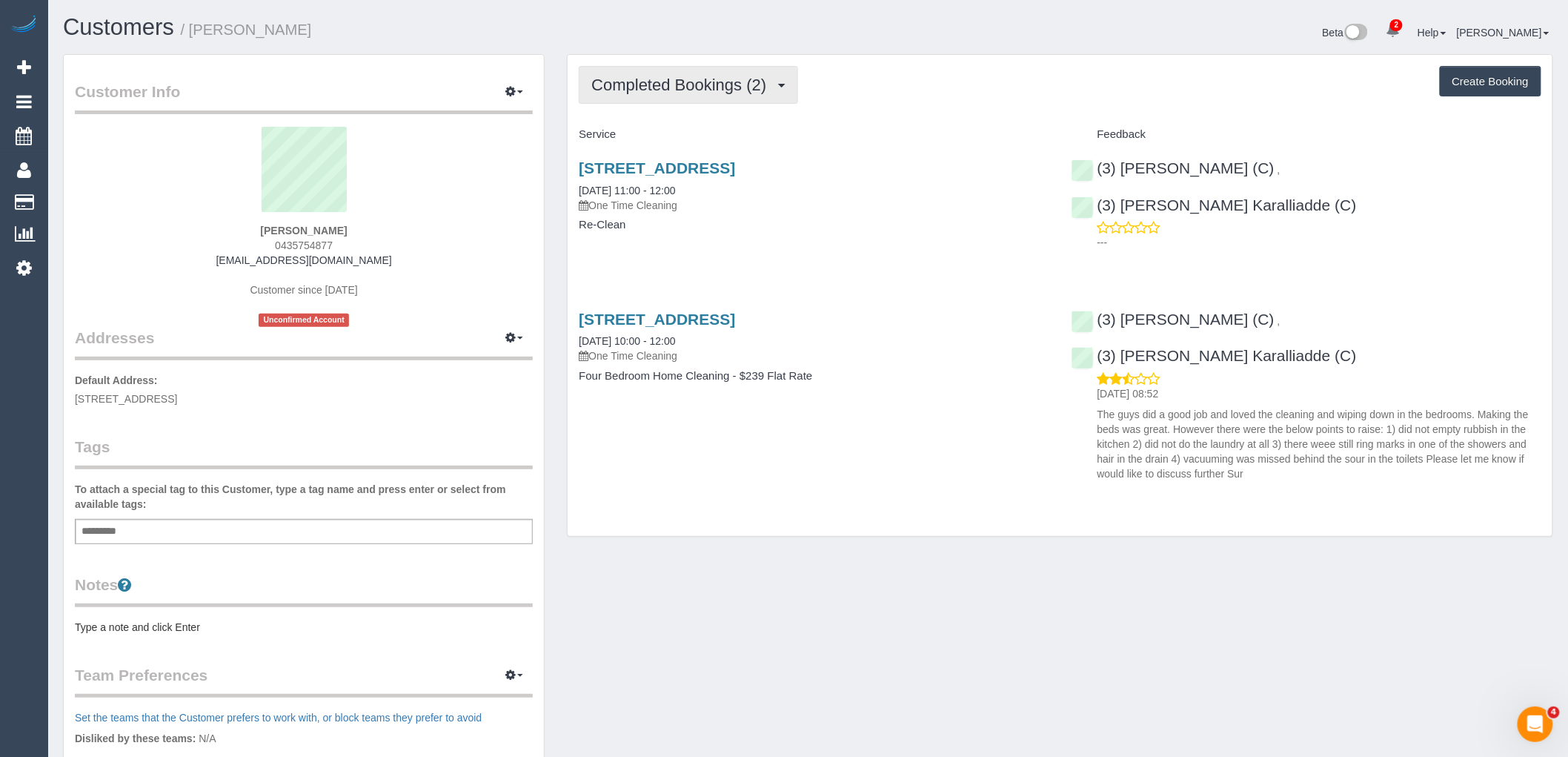
click at [684, 88] on span "Completed Bookings (2)" at bounding box center [682, 84] width 182 height 18
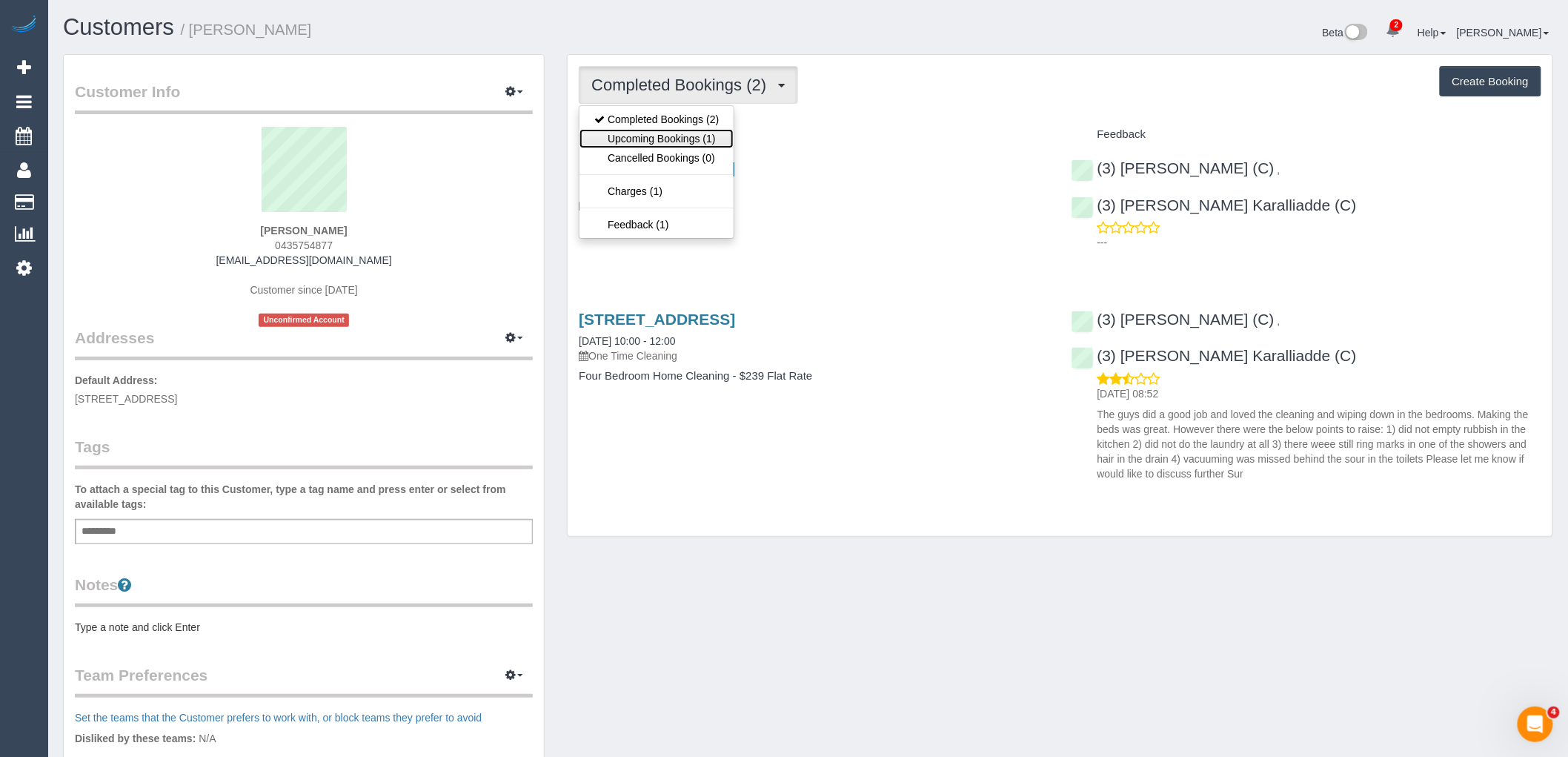
click at [690, 141] on link "Upcoming Bookings (1)" at bounding box center [656, 138] width 154 height 19
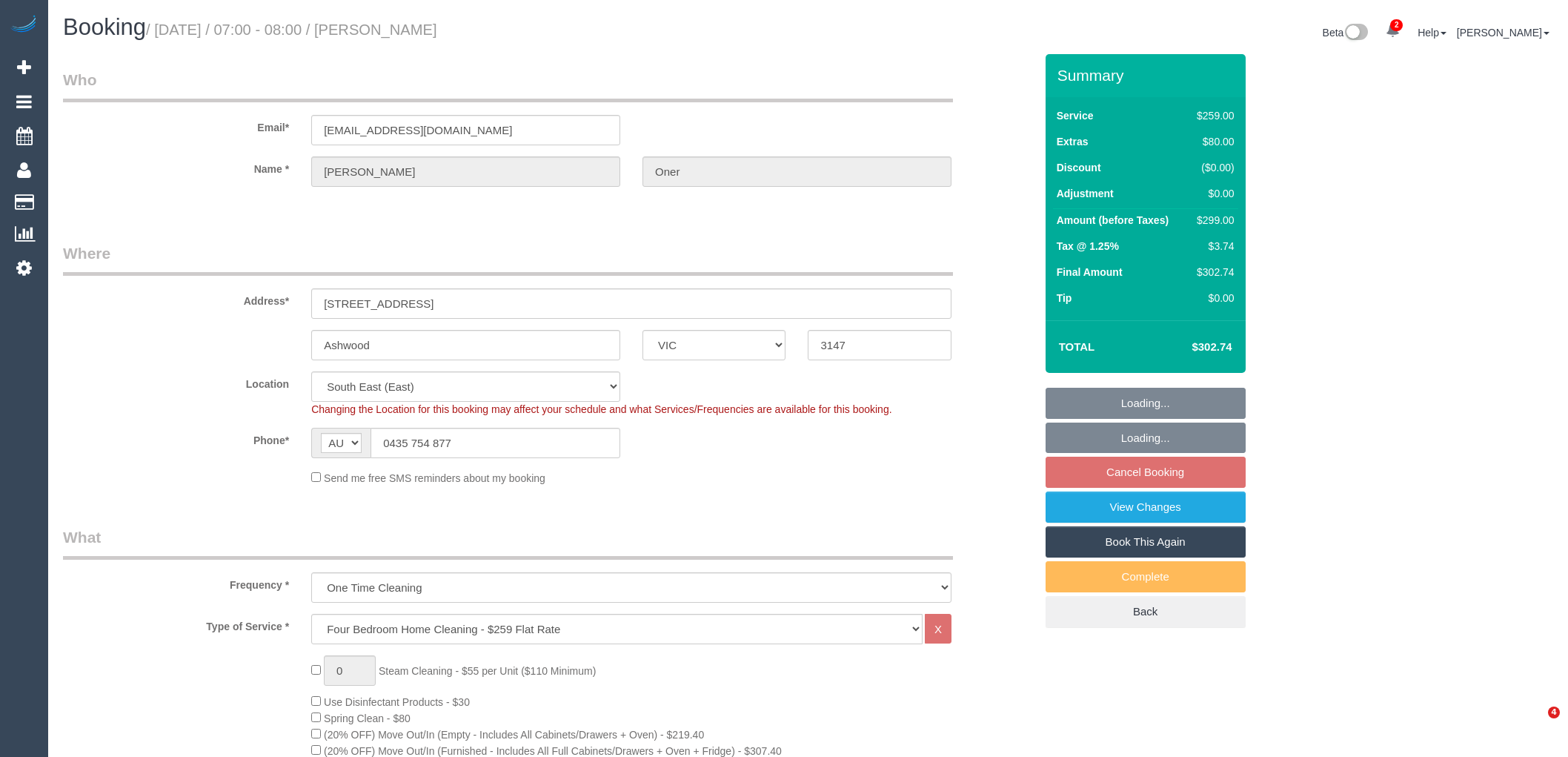
select select "VIC"
select select "spot1"
select select "number:27"
select select "number:14"
select select "number:19"
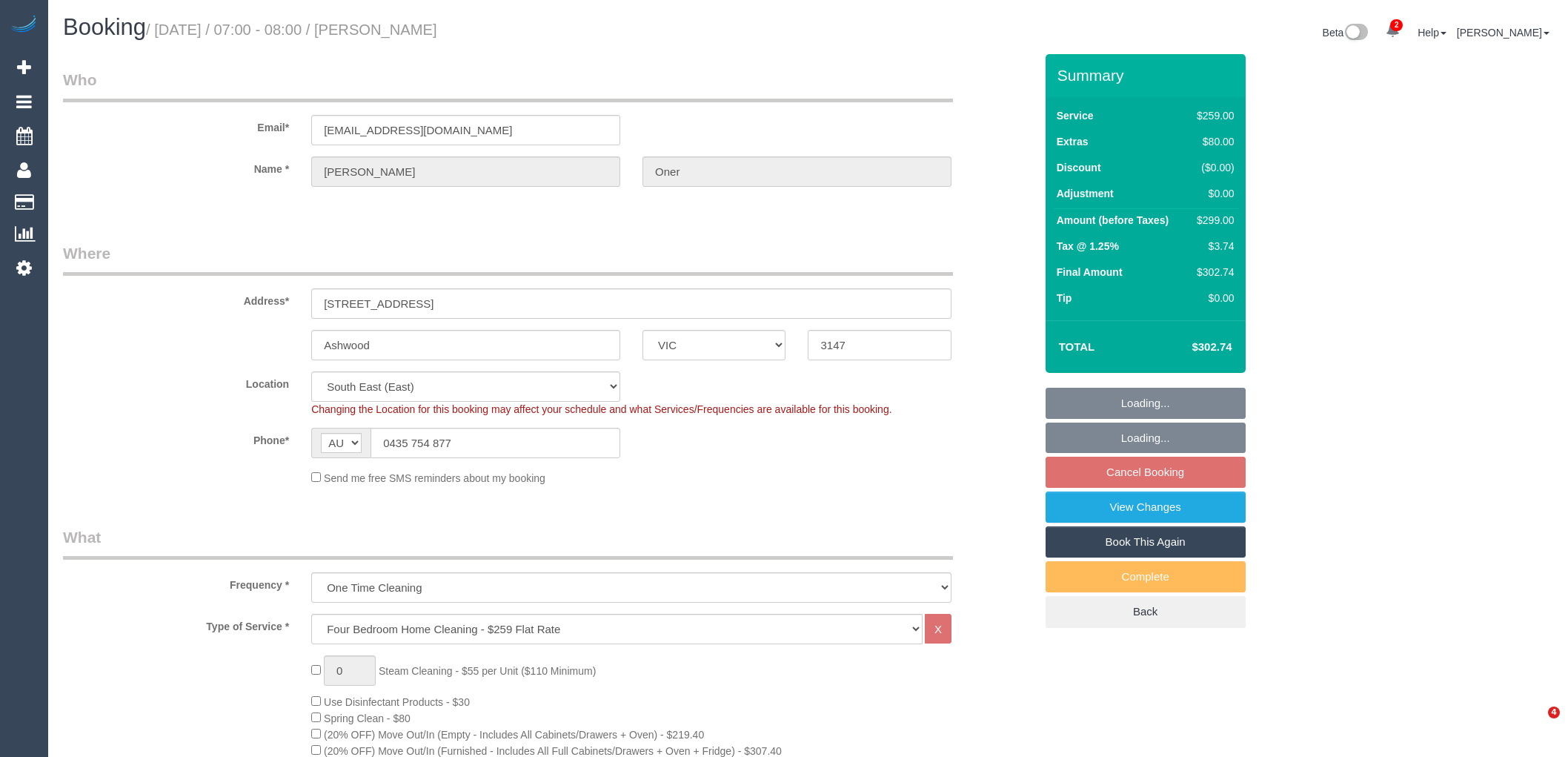
select select "number:24"
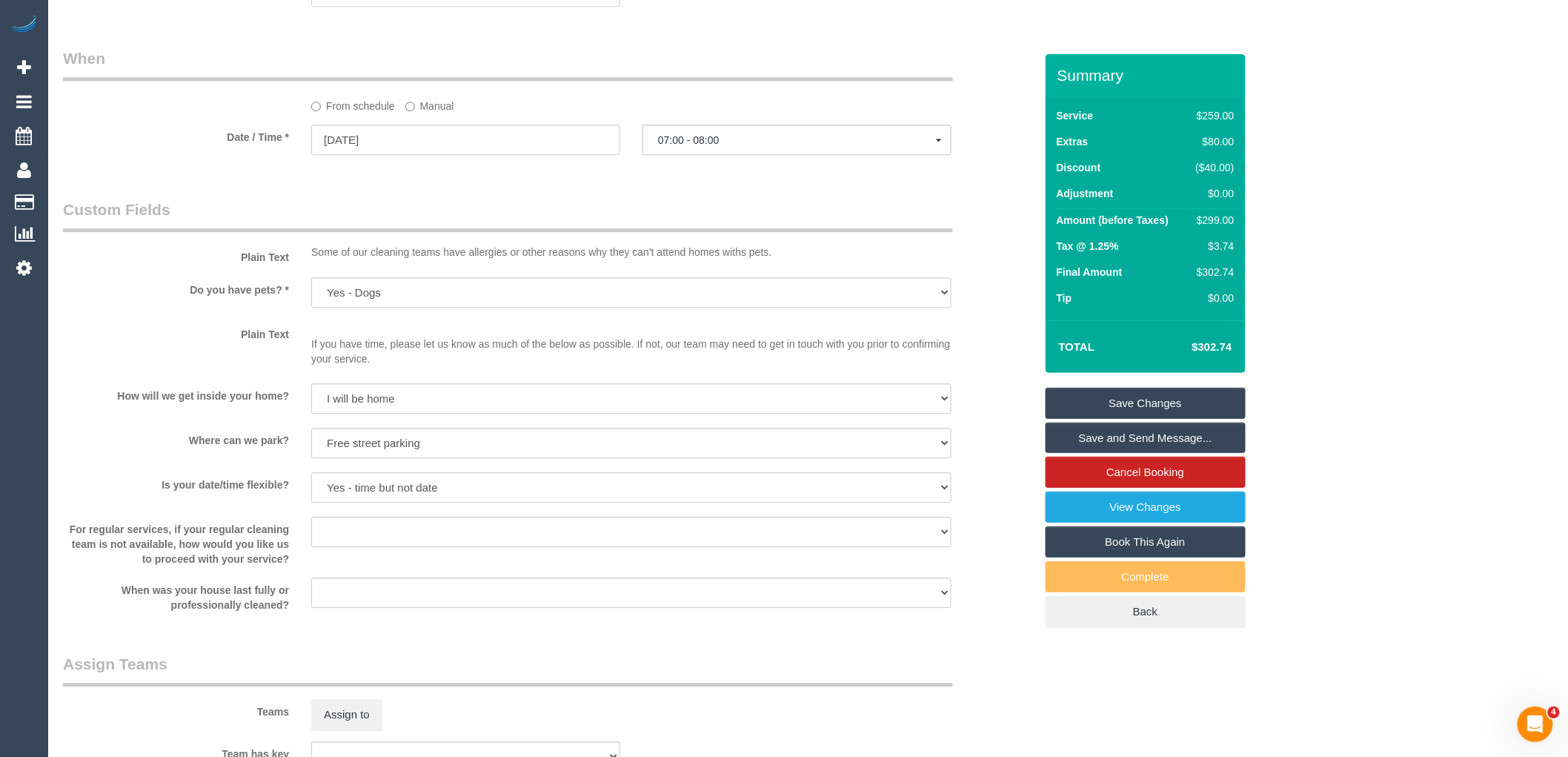
scroll to position [2232, 0]
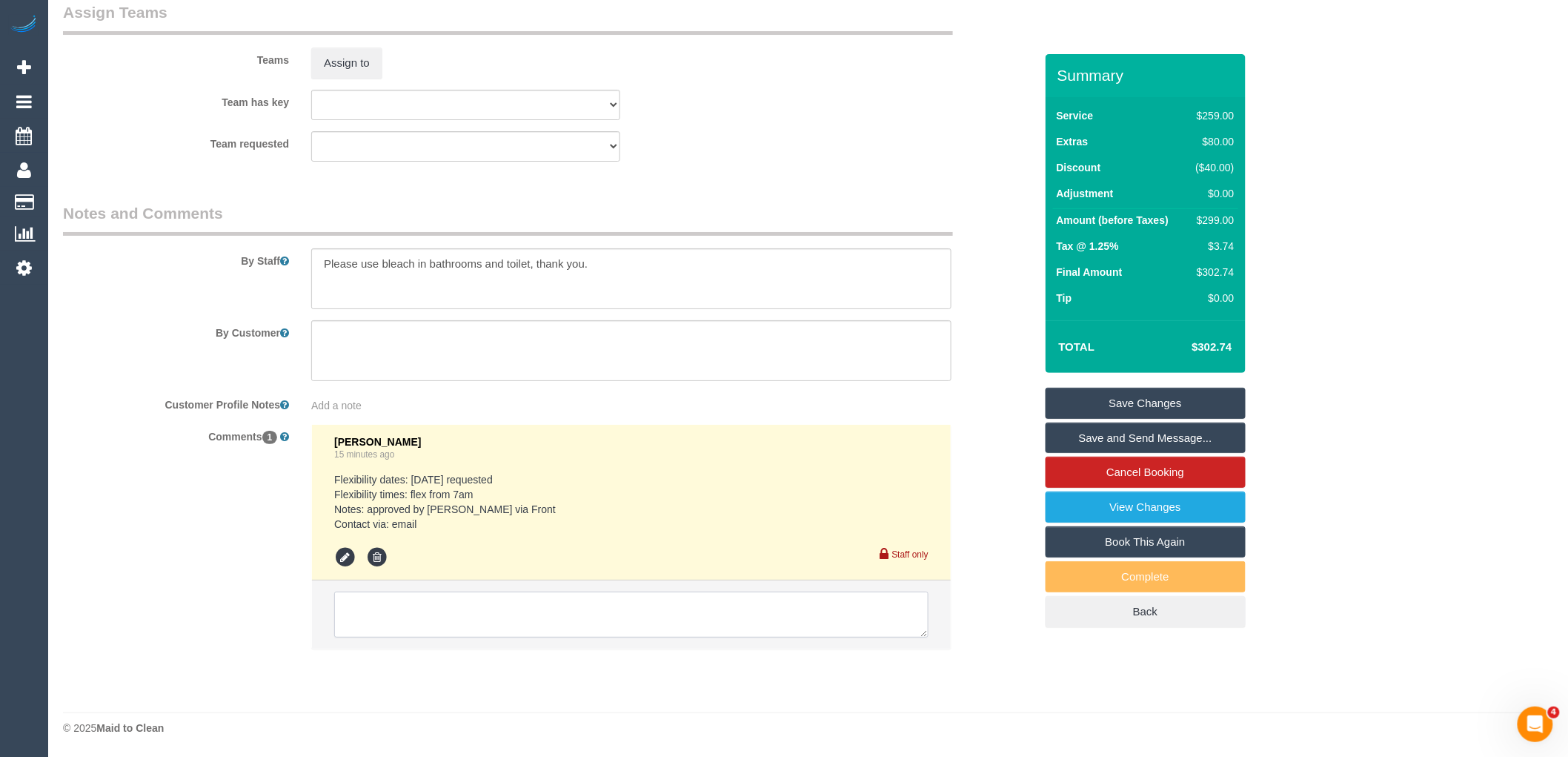
click at [479, 601] on textarea at bounding box center [631, 614] width 595 height 46
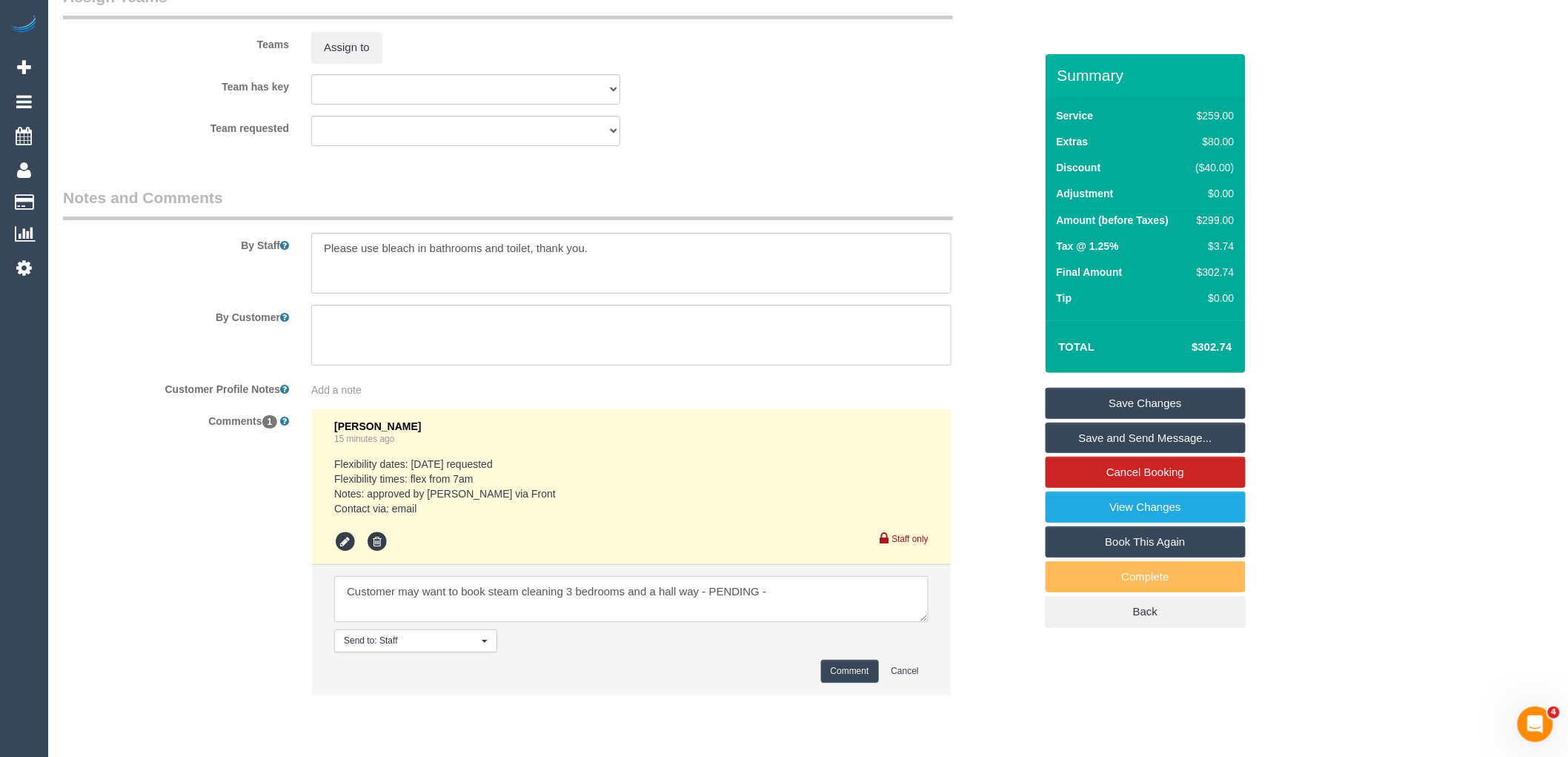
paste textarea "cnv_q6i1w7j"
type textarea "Customer may want to book steam cleaning 3 bedrooms and a hall way - PENDING - …"
click at [860, 683] on button "Comment" at bounding box center [850, 671] width 58 height 23
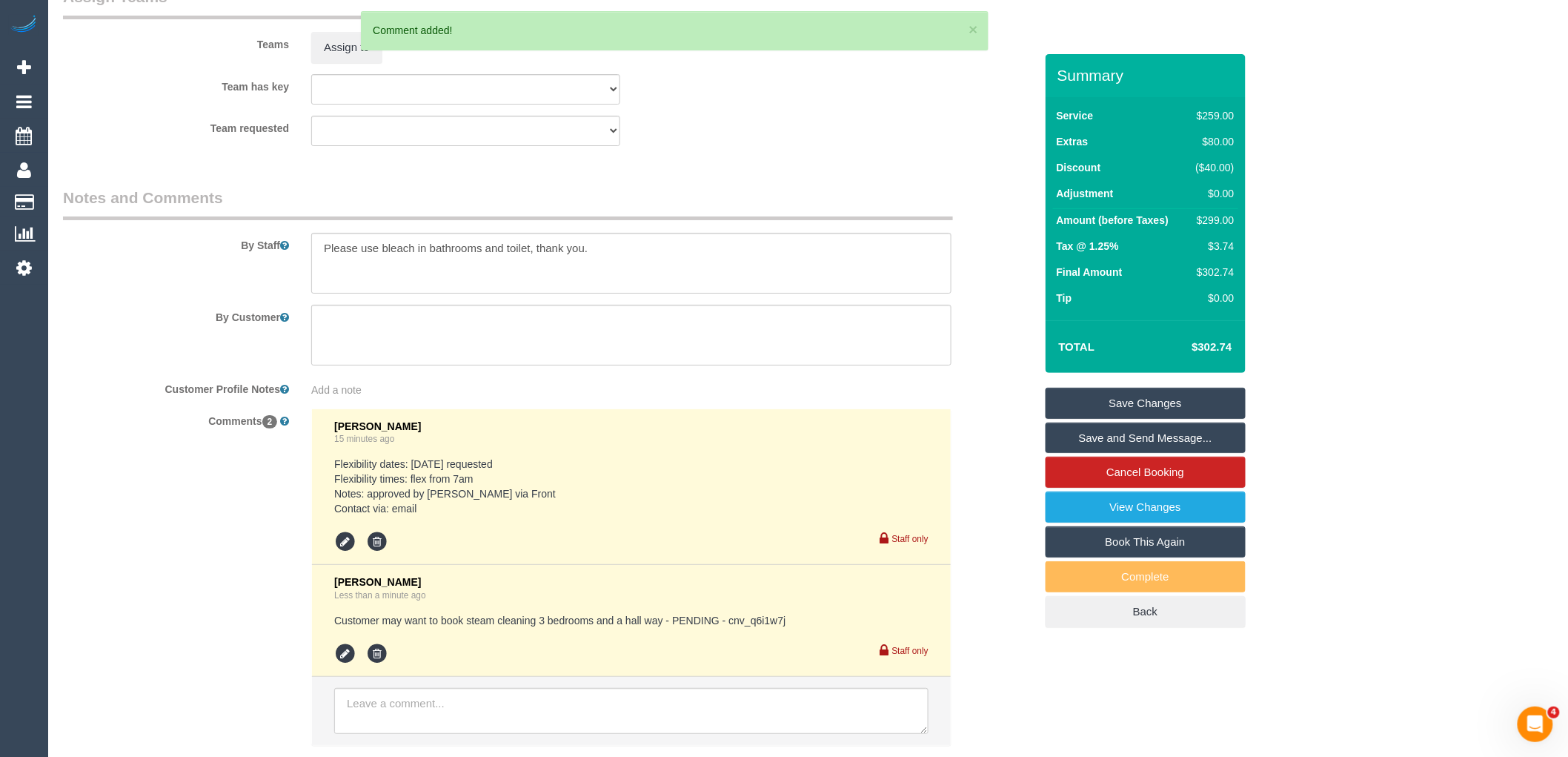
click at [1141, 394] on link "Save Changes" at bounding box center [1145, 402] width 200 height 31
